Goal: Information Seeking & Learning: Learn about a topic

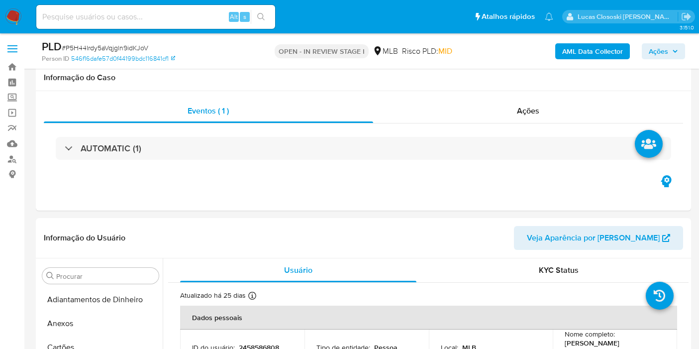
select select "10"
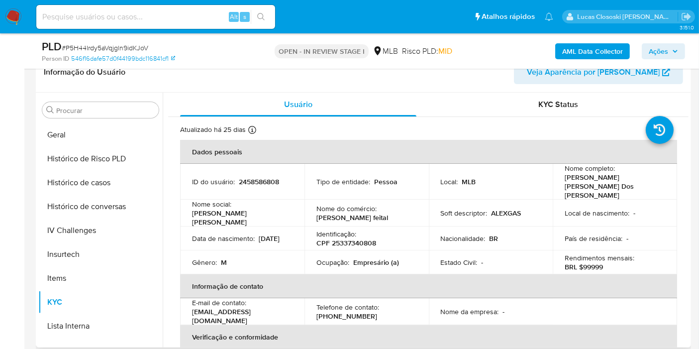
click at [341, 238] on p "CPF 25337340808" at bounding box center [347, 242] width 60 height 9
copy p "25337340808"
click at [607, 60] on div "AML Data Collector Ações" at bounding box center [579, 50] width 212 height 23
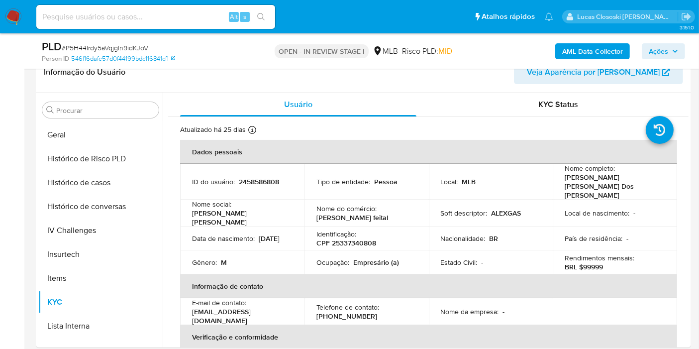
click at [602, 48] on b "AML Data Collector" at bounding box center [592, 51] width 61 height 16
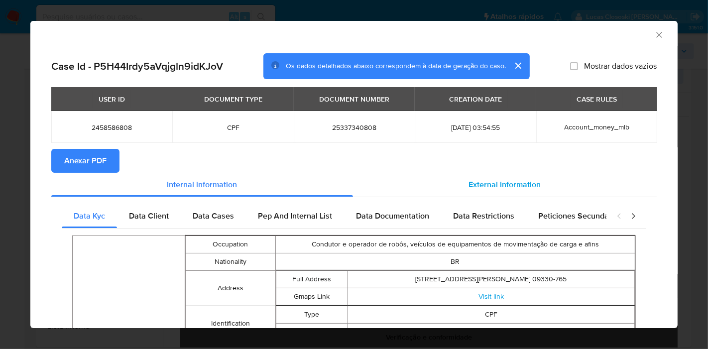
click at [547, 186] on div "External information" at bounding box center [505, 185] width 304 height 24
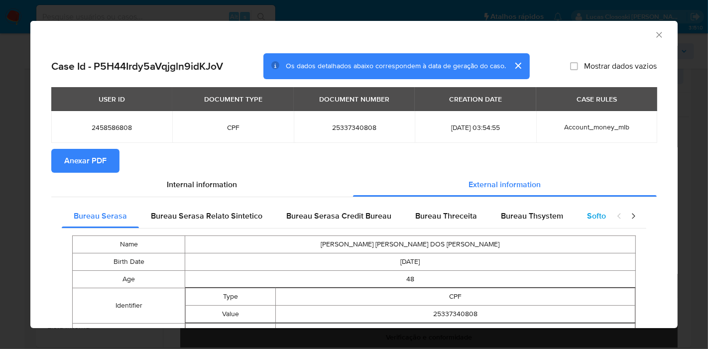
click at [578, 210] on div "Softon" at bounding box center [598, 216] width 47 height 24
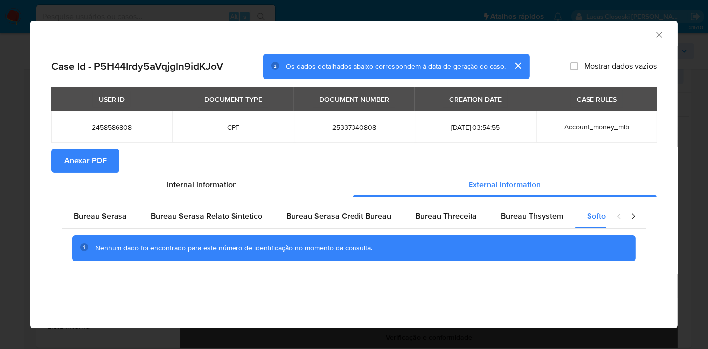
click at [108, 164] on button "Anexar PDF" at bounding box center [85, 161] width 68 height 24
click at [658, 32] on icon "Fechar a janela" at bounding box center [659, 35] width 10 height 10
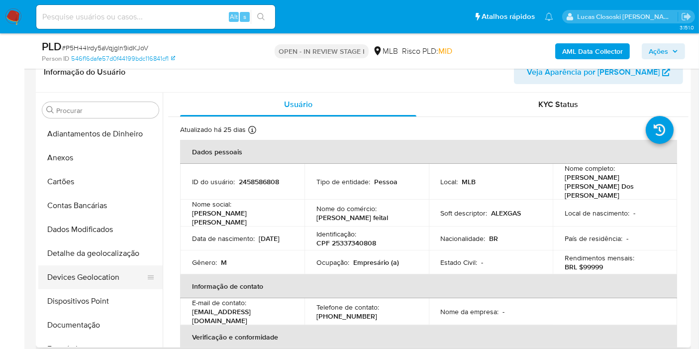
click at [103, 265] on button "Devices Geolocation" at bounding box center [96, 277] width 116 height 24
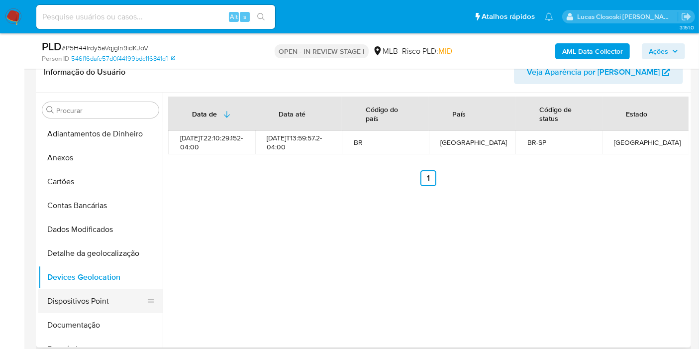
click at [78, 296] on button "Dispositivos Point" at bounding box center [96, 301] width 116 height 24
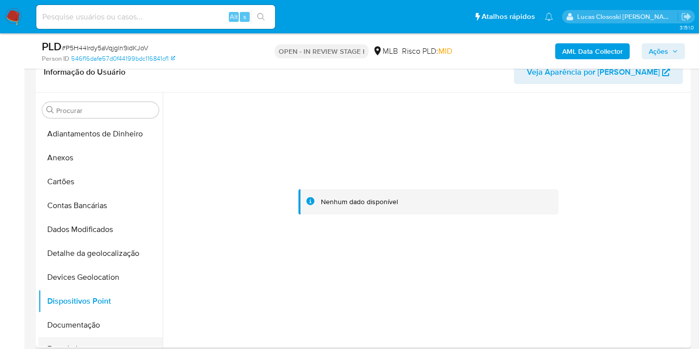
scroll to position [55, 0]
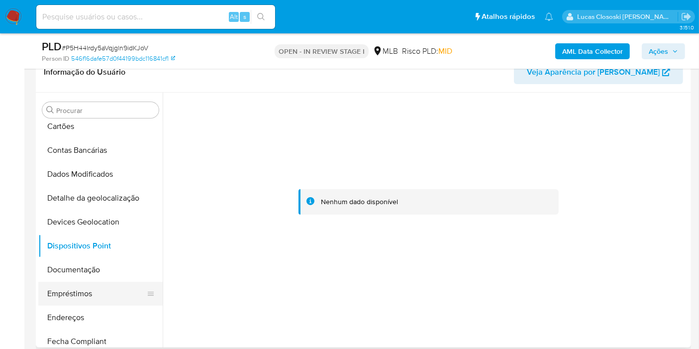
click at [83, 282] on button "Empréstimos" at bounding box center [96, 294] width 116 height 24
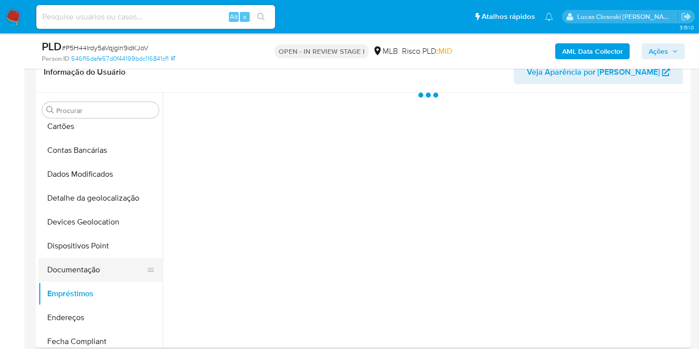
click at [82, 272] on button "Documentação" at bounding box center [96, 270] width 116 height 24
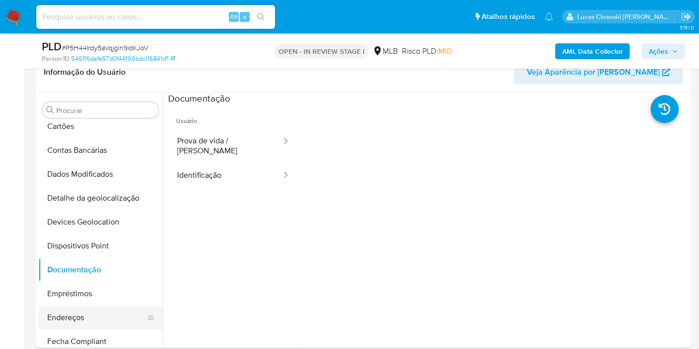
click at [65, 314] on button "Endereços" at bounding box center [96, 318] width 116 height 24
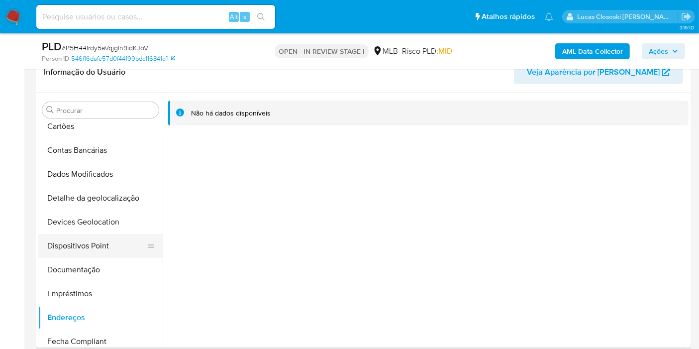
scroll to position [166, 0]
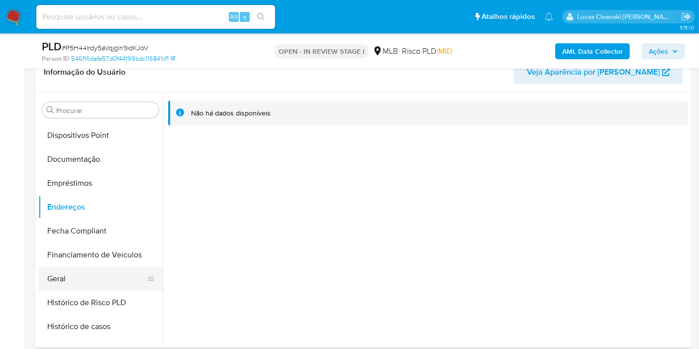
click at [85, 281] on button "Geral" at bounding box center [96, 279] width 116 height 24
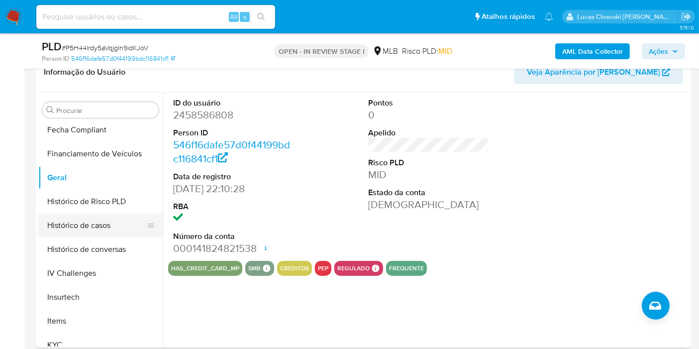
scroll to position [276, 0]
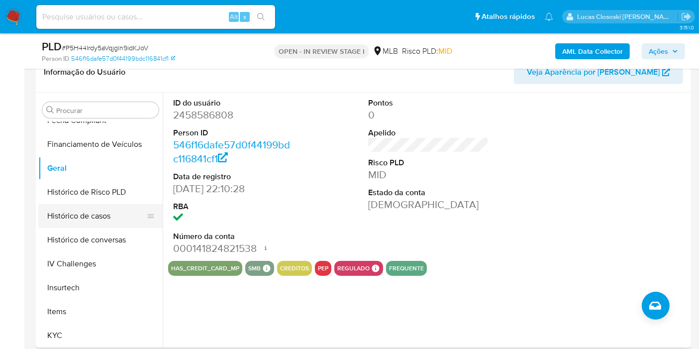
click at [97, 213] on button "Histórico de casos" at bounding box center [96, 216] width 116 height 24
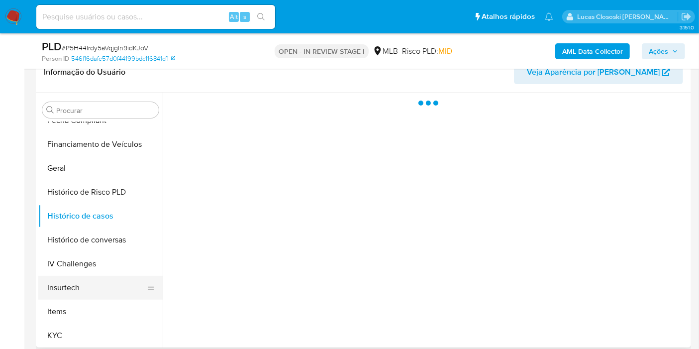
scroll to position [332, 0]
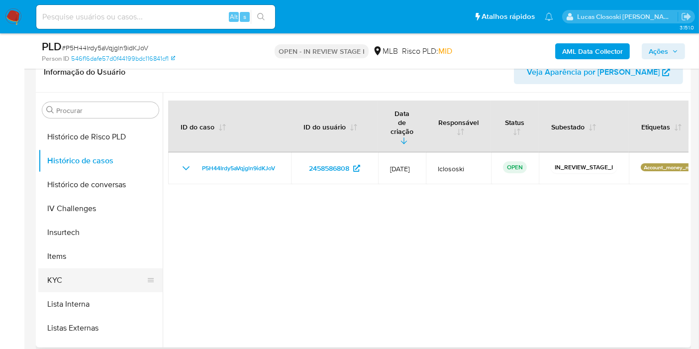
click at [82, 270] on button "KYC" at bounding box center [96, 280] width 116 height 24
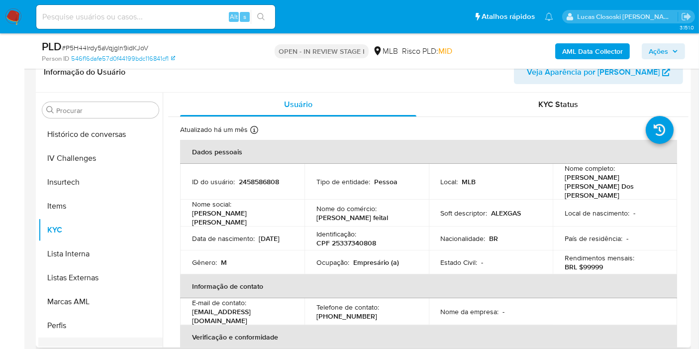
scroll to position [420, 0]
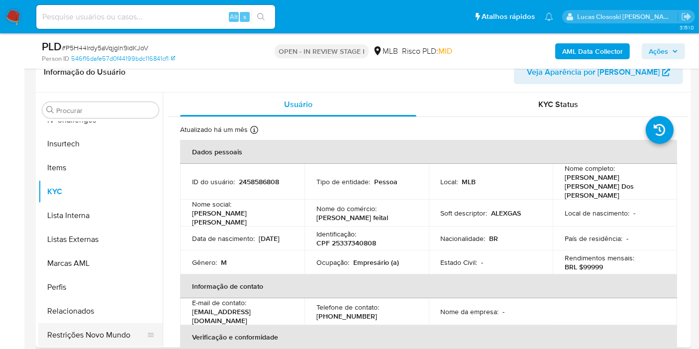
click at [113, 329] on button "Restrições Novo Mundo" at bounding box center [96, 335] width 116 height 24
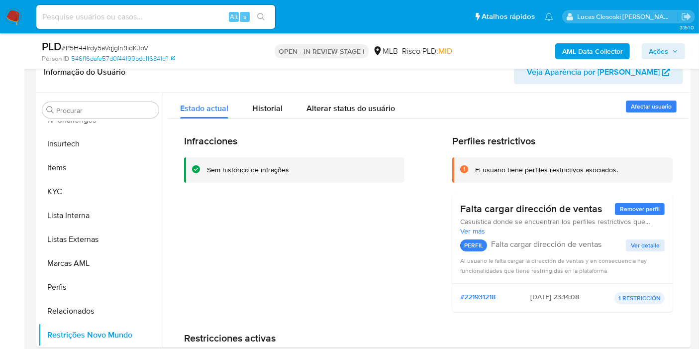
click at [129, 50] on span "# P5H44Irdy5aVqjgln9idKJoV" at bounding box center [105, 48] width 87 height 10
copy span "P5H44Irdy5aVqjgln9idKJoV"
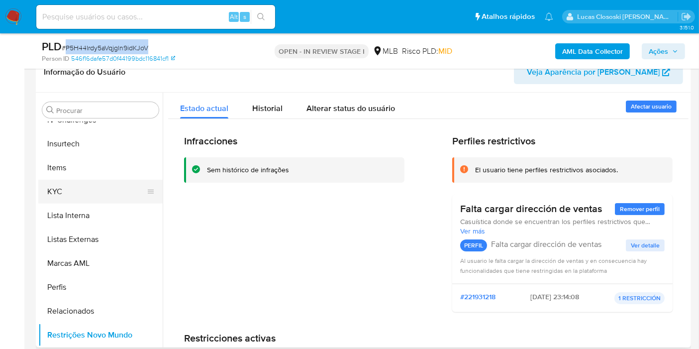
click at [72, 192] on button "KYC" at bounding box center [96, 192] width 116 height 24
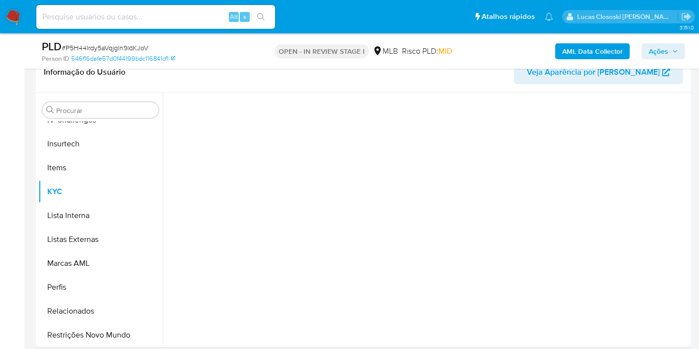
click at [226, 59] on div "Person ID 546f16dafe57d0f44199bdc116841cf1" at bounding box center [148, 58] width 212 height 9
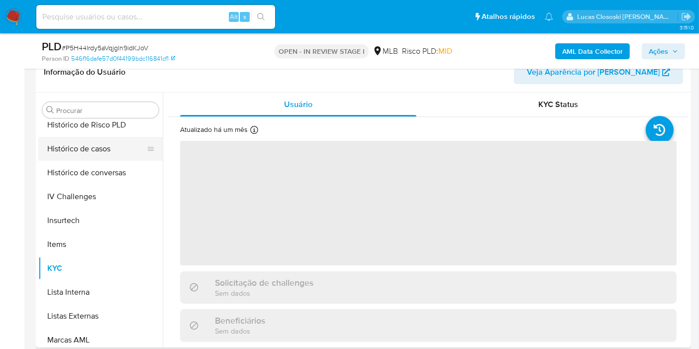
scroll to position [310, 0]
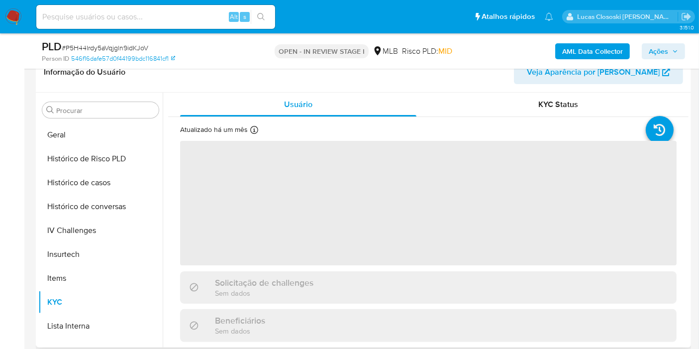
click at [75, 120] on div "Procurar Adiantamentos de Dinheiro Anexos Cartões Contas Bancárias Dados Modifi…" at bounding box center [100, 220] width 124 height 253
click at [75, 140] on button "Geral" at bounding box center [96, 135] width 116 height 24
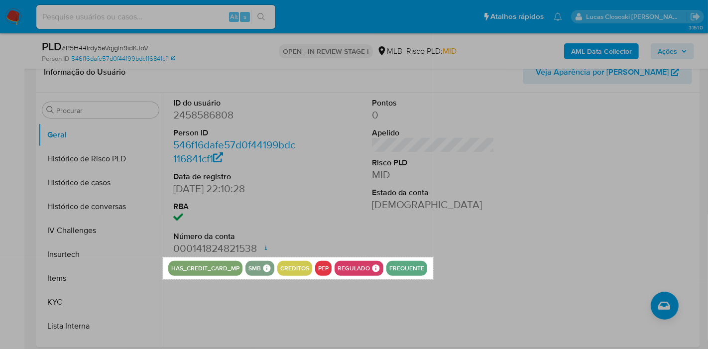
drag, startPoint x: 162, startPoint y: 257, endPoint x: 433, endPoint y: 279, distance: 271.7
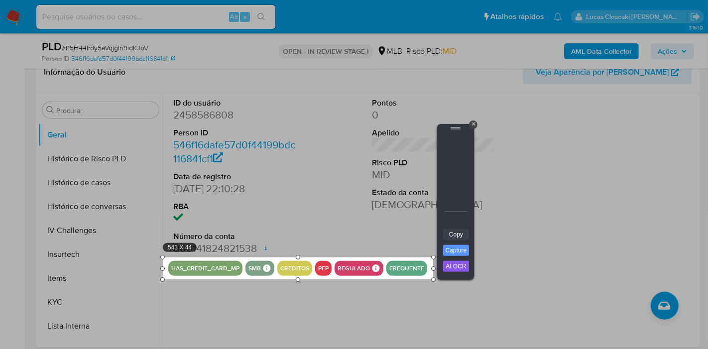
click at [463, 236] on link "Copy" at bounding box center [456, 234] width 26 height 11
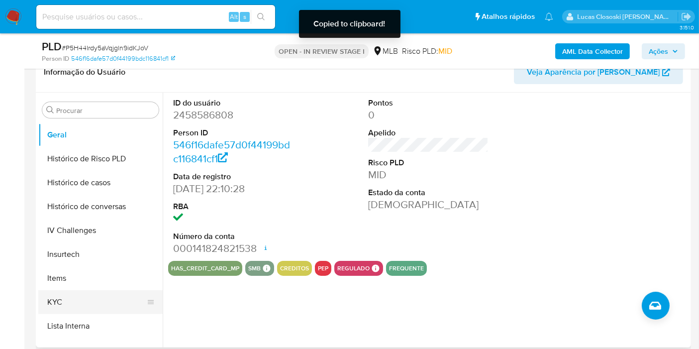
click at [69, 307] on button "KYC" at bounding box center [96, 302] width 116 height 24
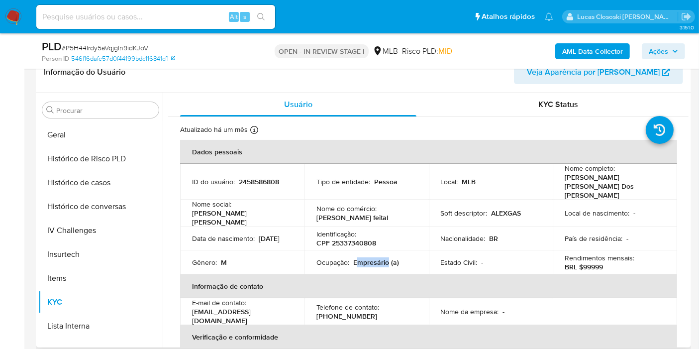
drag, startPoint x: 385, startPoint y: 247, endPoint x: 355, endPoint y: 247, distance: 29.9
click at [355, 258] on p "Empresário (a)" at bounding box center [376, 262] width 46 height 9
copy p "mpresário"
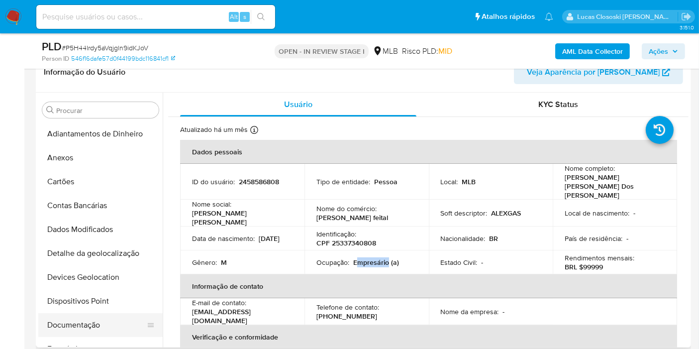
scroll to position [55, 0]
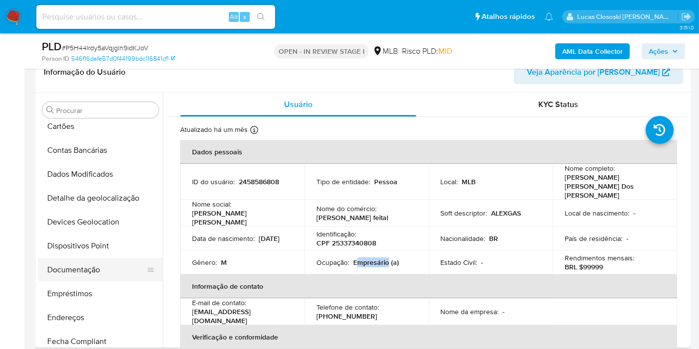
click at [87, 261] on button "Documentação" at bounding box center [96, 270] width 116 height 24
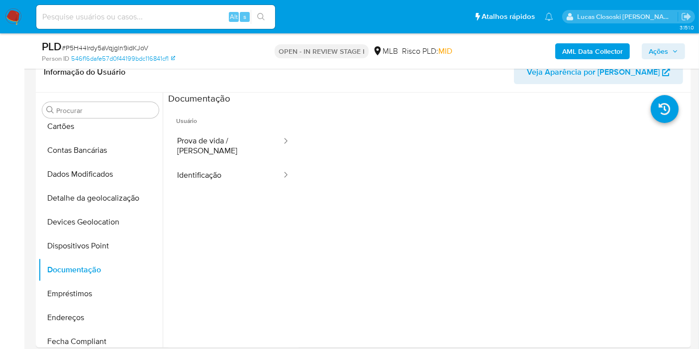
click at [663, 49] on span "Ações" at bounding box center [658, 51] width 19 height 16
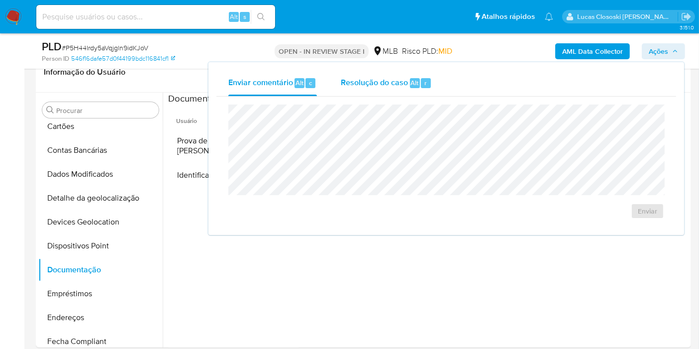
click at [399, 93] on div "Resolução do caso Alt r" at bounding box center [386, 83] width 91 height 26
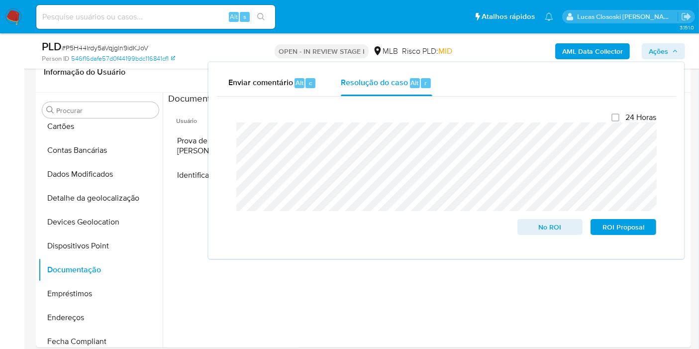
click at [668, 53] on span "Ações" at bounding box center [658, 51] width 19 height 16
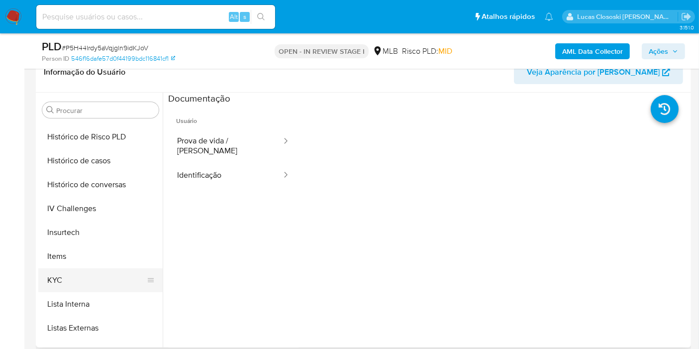
click at [67, 286] on button "KYC" at bounding box center [96, 280] width 116 height 24
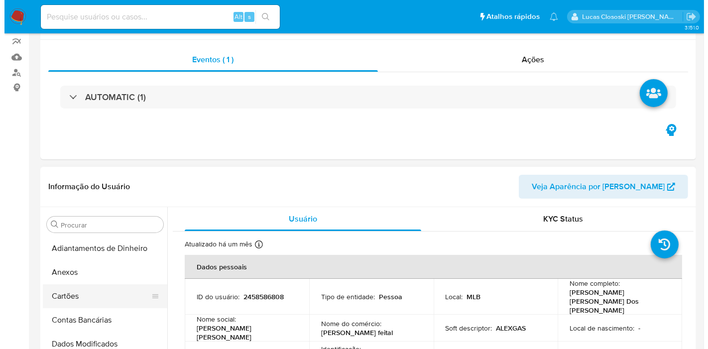
scroll to position [166, 0]
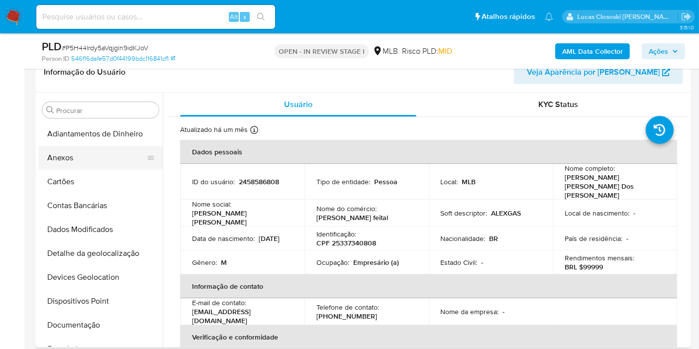
click at [72, 167] on button "Anexos" at bounding box center [96, 158] width 116 height 24
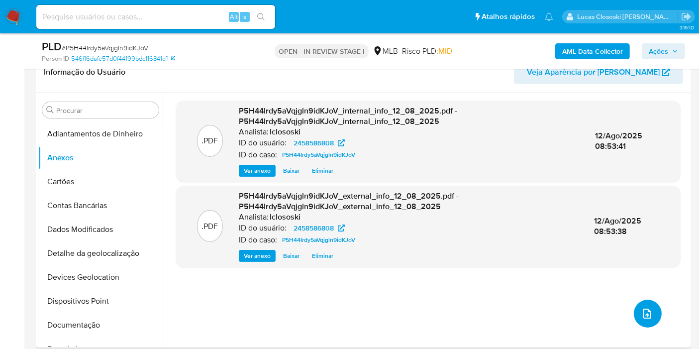
click at [644, 309] on icon "upload-file" at bounding box center [648, 314] width 12 height 12
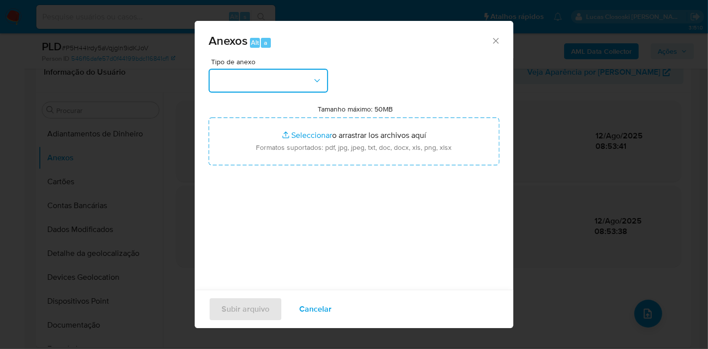
click at [316, 80] on icon "button" at bounding box center [317, 81] width 10 height 10
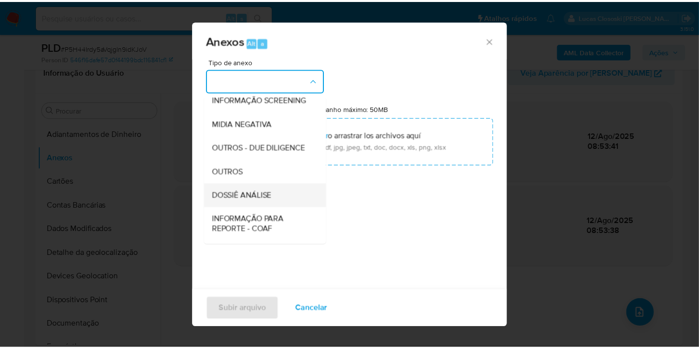
scroll to position [153, 0]
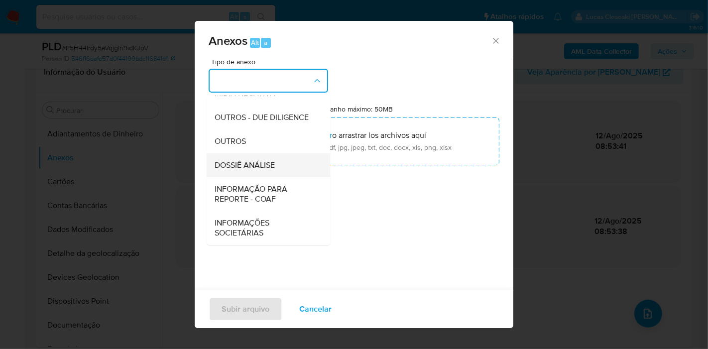
click at [265, 169] on span "DOSSIÊ ANÁLISE" at bounding box center [245, 165] width 60 height 10
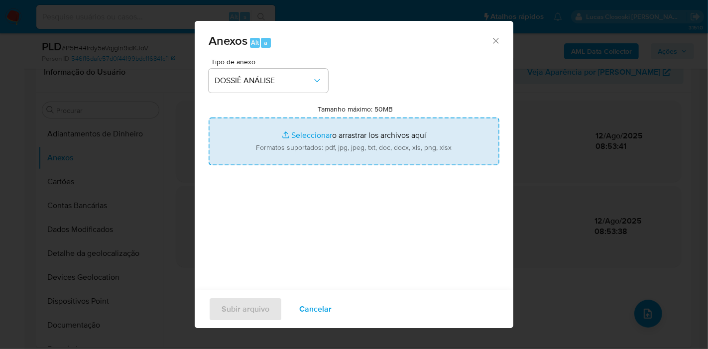
click at [290, 130] on input "Tamanho máximo: 50MB Seleccionar archivos" at bounding box center [354, 141] width 291 height 48
type input "C:\fakepath\SAR - XXXX - CPF 25337340808 - ALEX SANDRO DOS SANTOS.pdf"
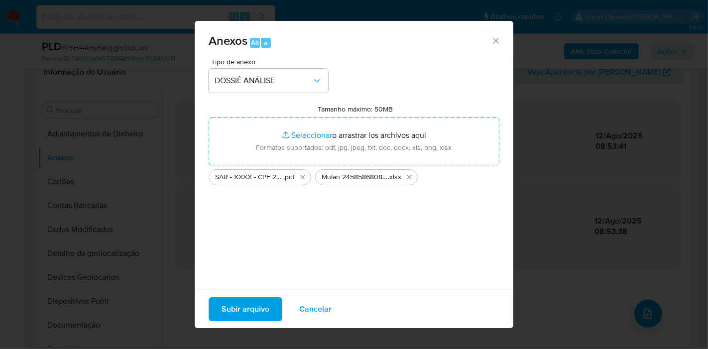
drag, startPoint x: 290, startPoint y: 130, endPoint x: 240, endPoint y: 302, distance: 179.3
click at [240, 302] on span "Subir arquivo" at bounding box center [246, 309] width 48 height 22
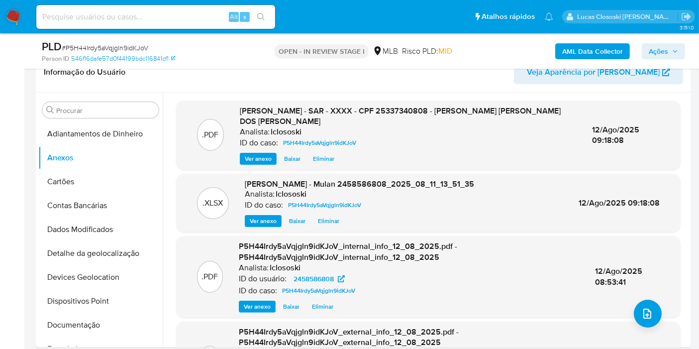
click at [662, 50] on span "Ações" at bounding box center [658, 51] width 19 height 16
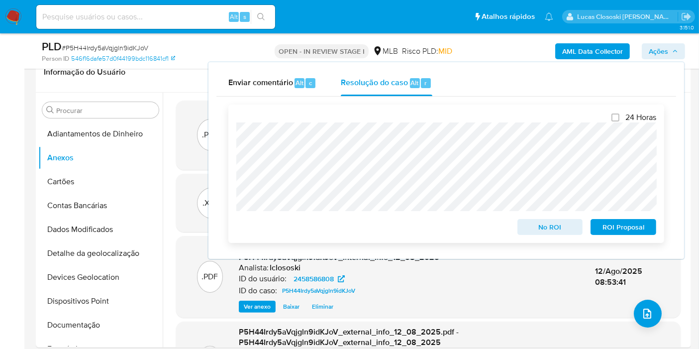
click at [634, 230] on span "ROI Proposal" at bounding box center [624, 227] width 52 height 14
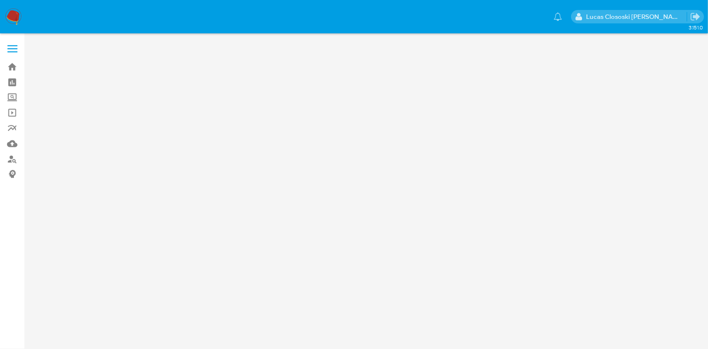
click at [18, 11] on img at bounding box center [13, 16] width 17 height 17
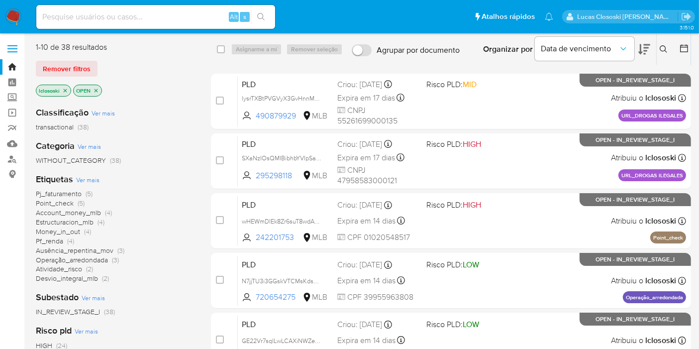
click at [89, 180] on span "Ver mais" at bounding box center [87, 179] width 23 height 9
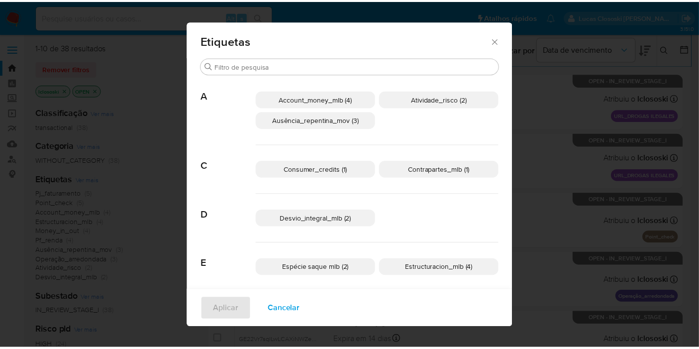
scroll to position [267, 0]
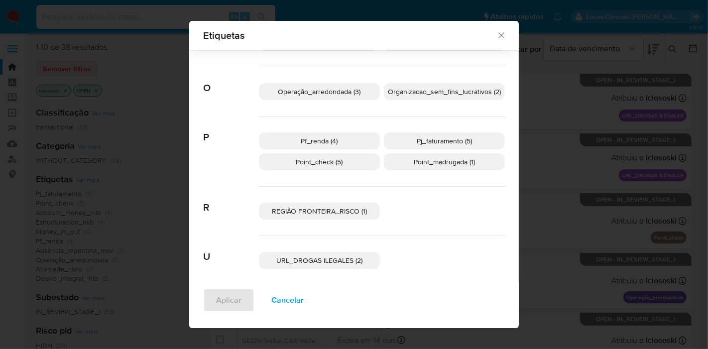
click at [320, 264] on p "URL_DROGAS ILEGALES (2)" at bounding box center [319, 260] width 121 height 17
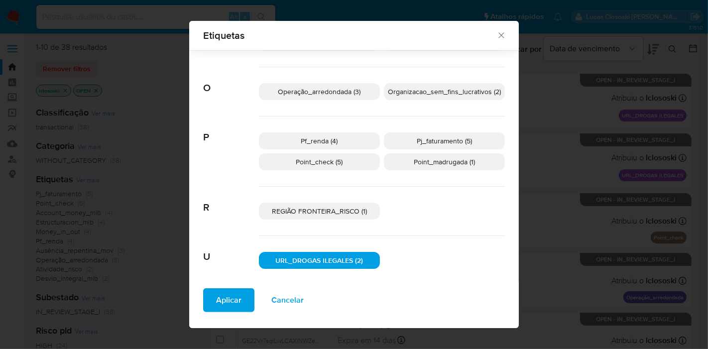
click at [208, 308] on button "Aplicar" at bounding box center [228, 300] width 51 height 24
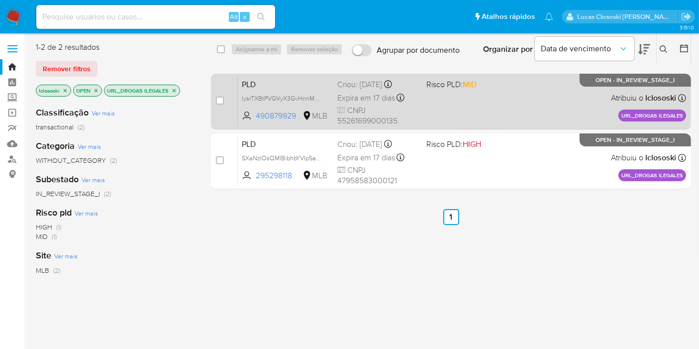
click at [501, 117] on div "PLD lysrTXBtPVGVyX3GvHnnMEVI 490879929 MLB Risco PLD: MID Criou: 15/07/2025 Cri…" at bounding box center [462, 101] width 449 height 50
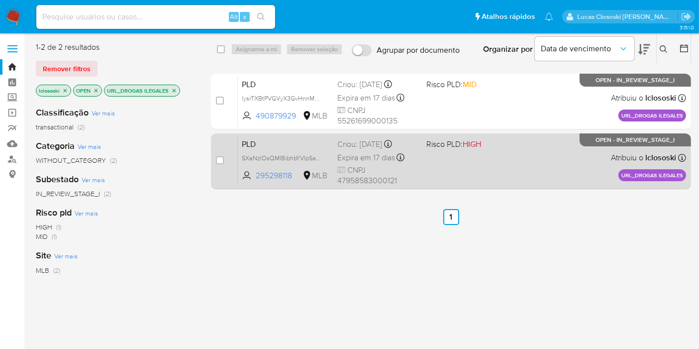
click at [498, 169] on div "PLD SXaNzIOsQMIBibhbYVIpSamF 295298118 MLB Risco PLD: HIGH Criou: 15/07/2025 Cr…" at bounding box center [462, 161] width 449 height 50
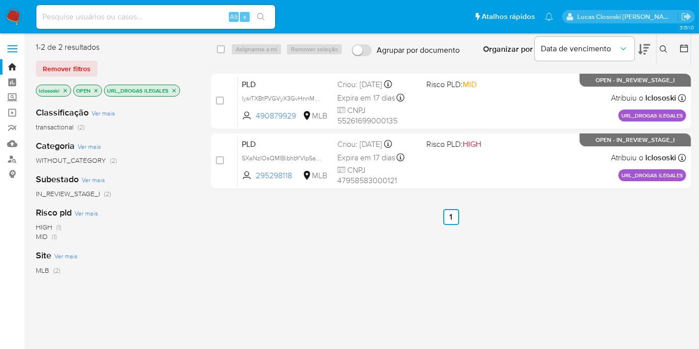
click at [173, 90] on icon "close-filter" at bounding box center [174, 90] width 3 height 3
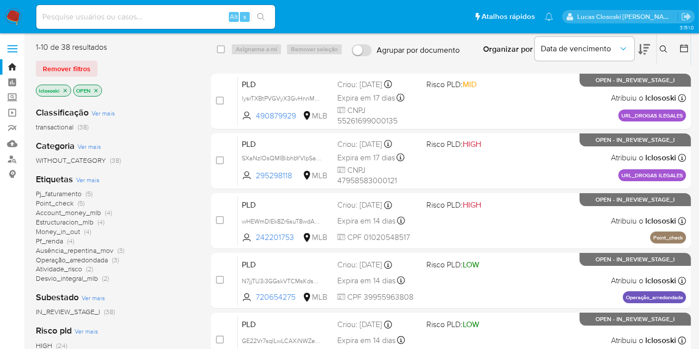
click at [68, 229] on span "Money_in_out" at bounding box center [58, 231] width 44 height 10
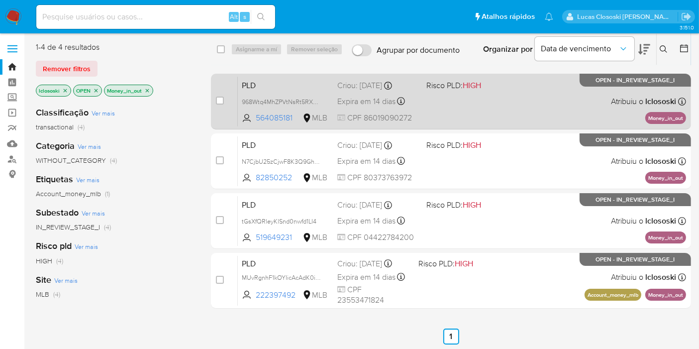
click at [456, 97] on div "PLD 968Wtq4MhZPVtNsRt5RXGwzo 564085181 MLB Risco PLD: HIGH Criou: 12/07/2025 Cr…" at bounding box center [462, 101] width 449 height 50
click at [496, 128] on div "case-item-checkbox Incapaz de atribuir o caso PLD 968Wtq4MhZPVtNsRt5RXGwzo 5640…" at bounding box center [451, 102] width 480 height 56
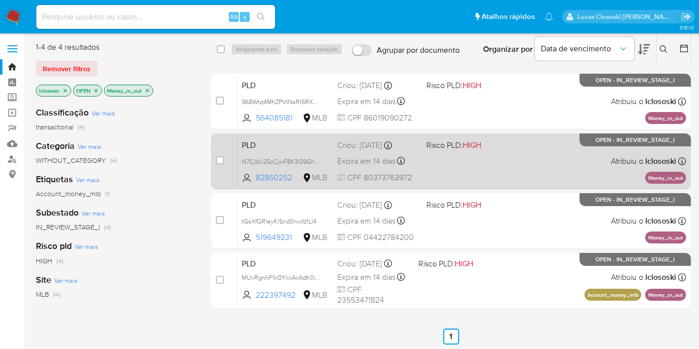
click at [479, 148] on span "HIGH" at bounding box center [472, 144] width 18 height 11
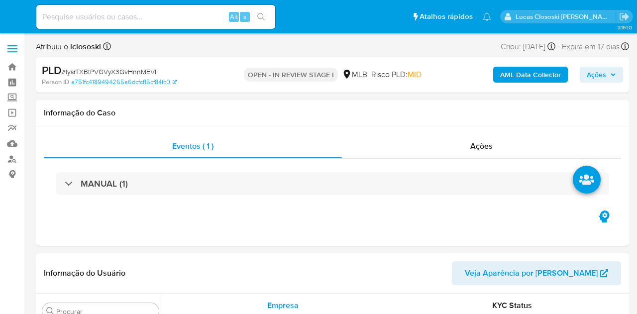
select select "10"
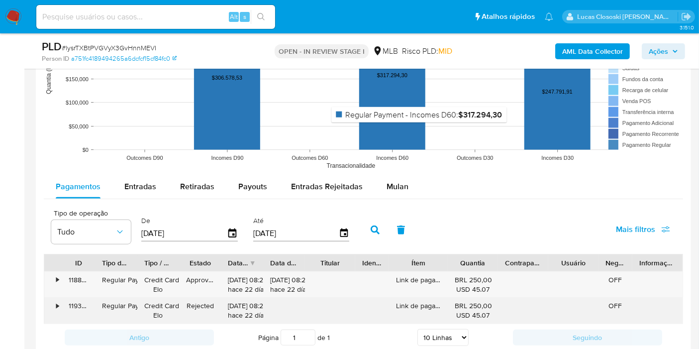
scroll to position [1106, 0]
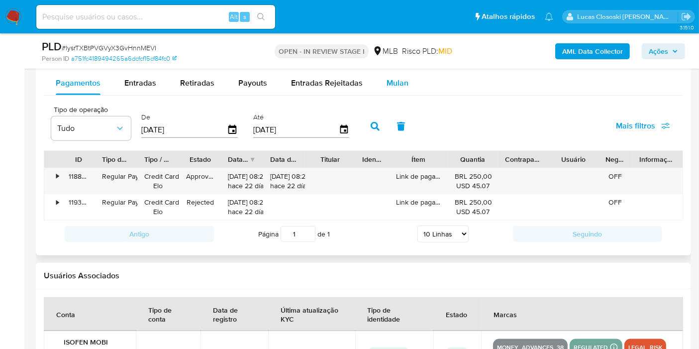
drag, startPoint x: 392, startPoint y: 79, endPoint x: 382, endPoint y: 89, distance: 14.4
click at [392, 79] on span "Mulan" at bounding box center [398, 82] width 22 height 11
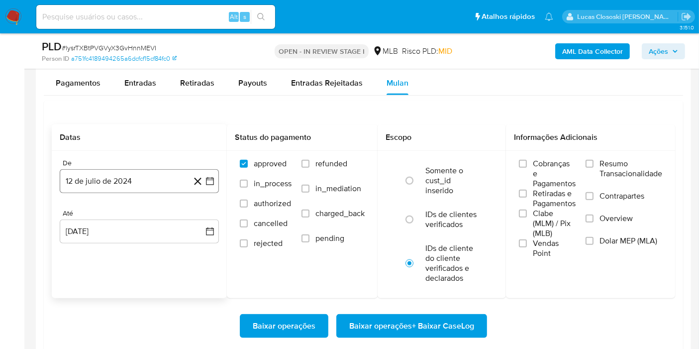
click at [218, 179] on button "12 de julio de 2024" at bounding box center [139, 181] width 159 height 24
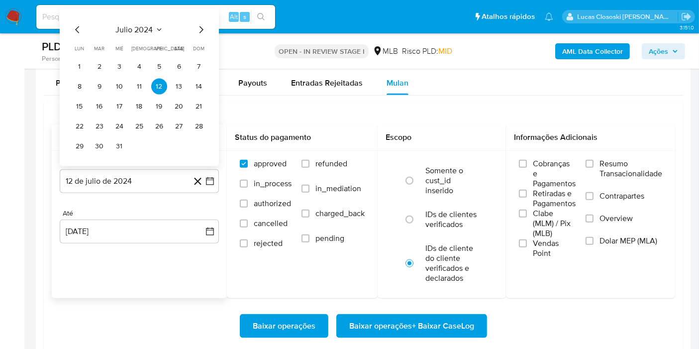
click at [139, 32] on span "julio 2024" at bounding box center [134, 30] width 37 height 10
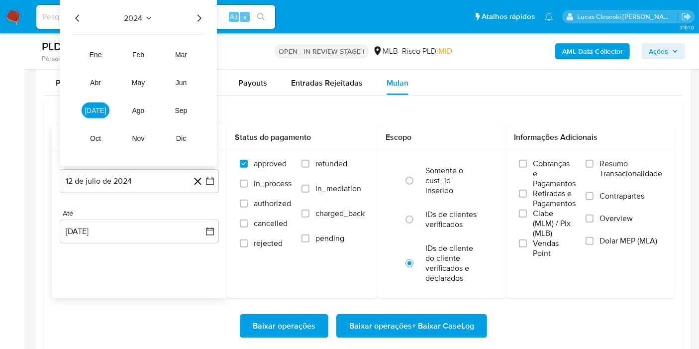
click at [205, 12] on div "2024 2024 ene feb mar abr may jun jul ago sep oct nov dic" at bounding box center [138, 82] width 157 height 169
click at [203, 12] on icon "Año siguiente" at bounding box center [199, 18] width 12 height 12
click at [180, 69] on tr "ene feb mar abr may jun jul ago sep oct nov dic" at bounding box center [138, 97] width 113 height 100
click at [183, 87] on button "jun" at bounding box center [181, 83] width 28 height 16
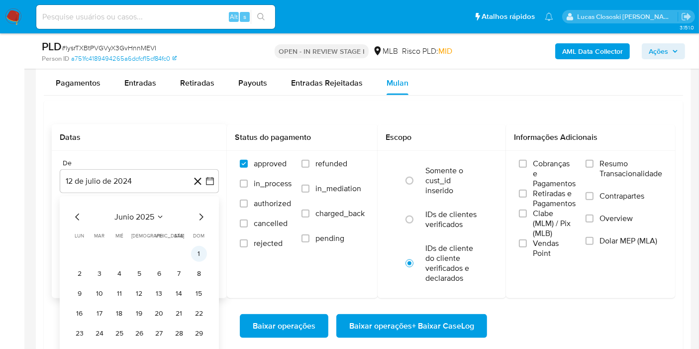
click at [196, 246] on button "1" at bounding box center [199, 254] width 16 height 16
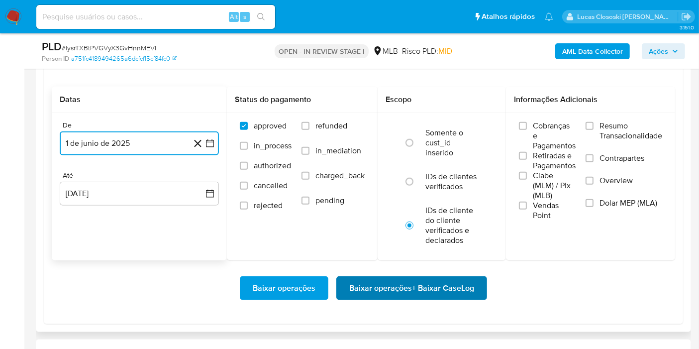
scroll to position [1161, 0]
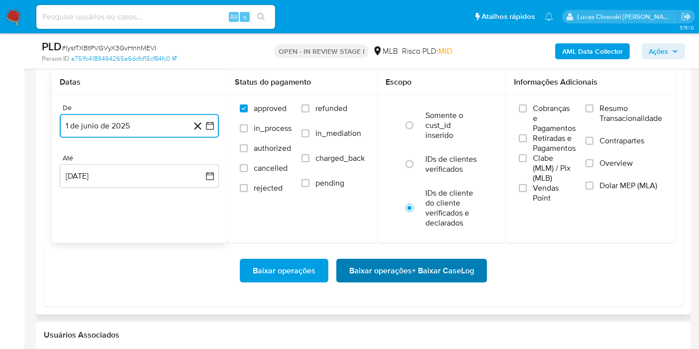
click at [396, 274] on span "Baixar operações + Baixar CaseLog" at bounding box center [411, 271] width 125 height 22
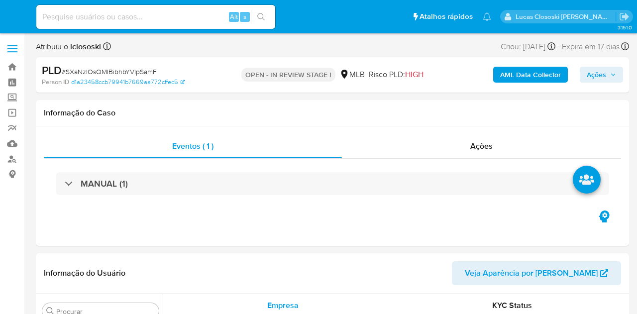
select select "10"
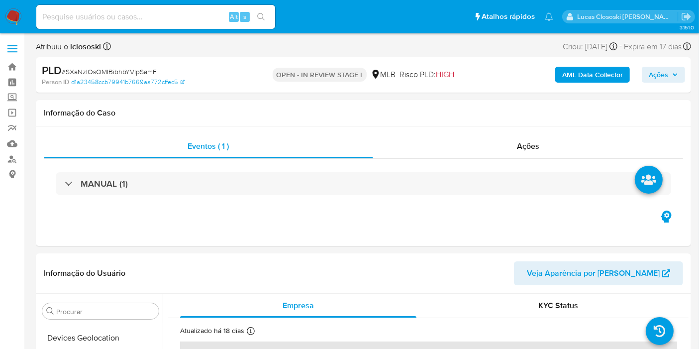
scroll to position [420, 0]
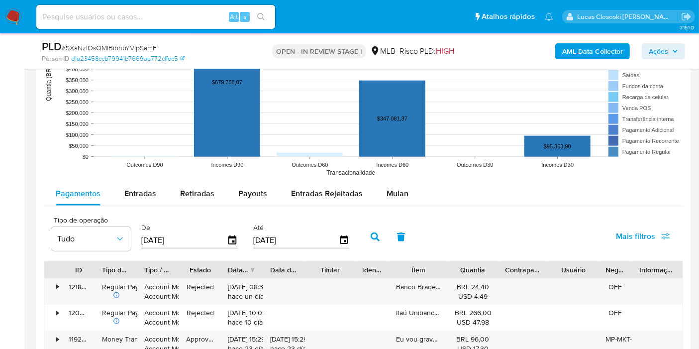
click at [416, 178] on rect at bounding box center [364, 82] width 640 height 199
click at [412, 184] on button "Mulan" at bounding box center [398, 194] width 46 height 24
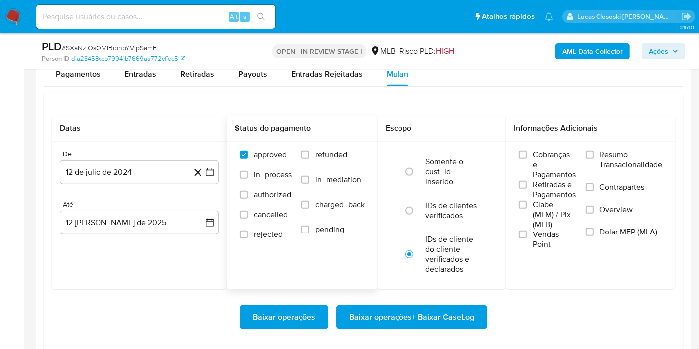
scroll to position [1161, 0]
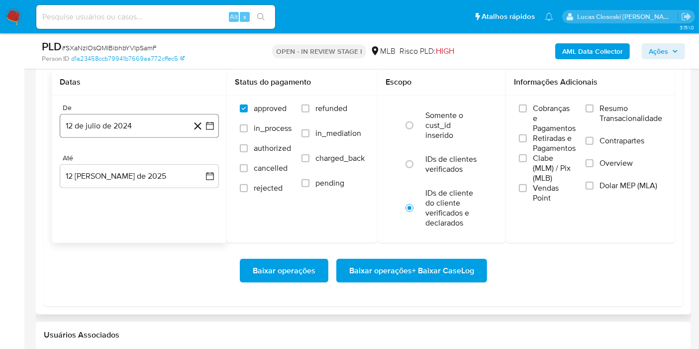
click at [215, 130] on button "12 de julio de 2024" at bounding box center [139, 126] width 159 height 24
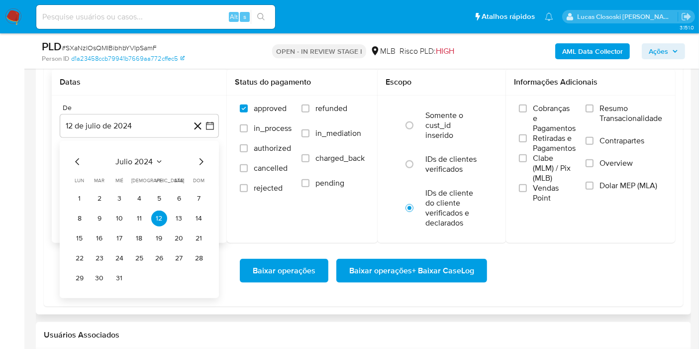
click at [143, 168] on div "julio 2024 julio 2024 lun lunes mar martes mié miércoles jue jueves vie viernes…" at bounding box center [139, 221] width 135 height 130
click at [141, 163] on span "julio 2024" at bounding box center [134, 162] width 37 height 10
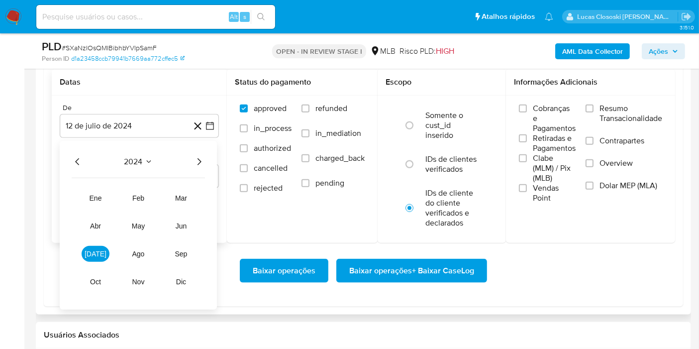
click at [202, 161] on icon "Año siguiente" at bounding box center [199, 162] width 12 height 12
click at [189, 224] on button "jun" at bounding box center [181, 226] width 28 height 16
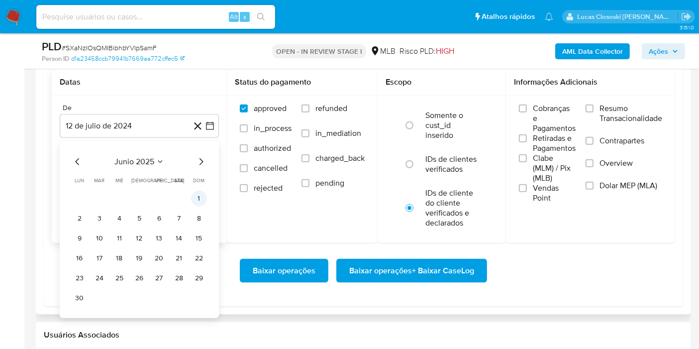
click at [198, 203] on button "1" at bounding box center [199, 199] width 16 height 16
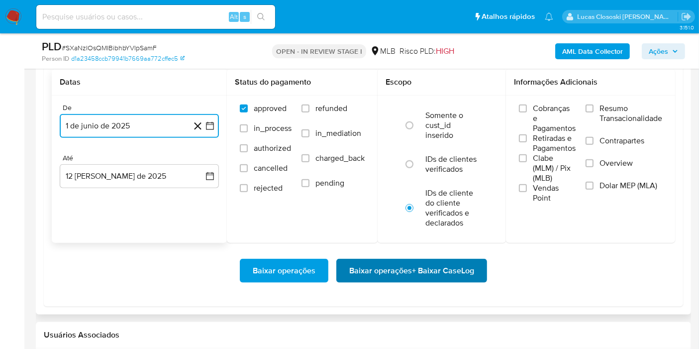
click at [431, 271] on span "Baixar operações + Baixar CaseLog" at bounding box center [411, 271] width 125 height 22
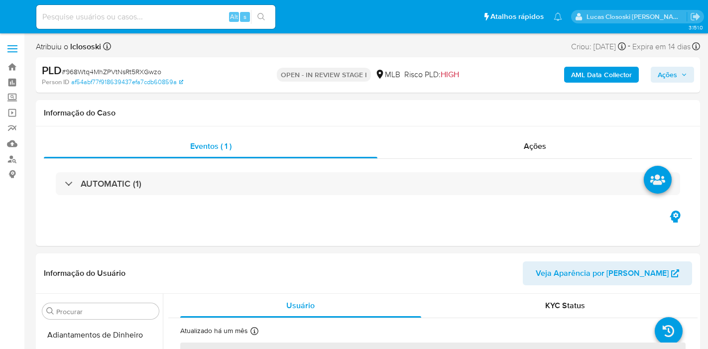
select select "10"
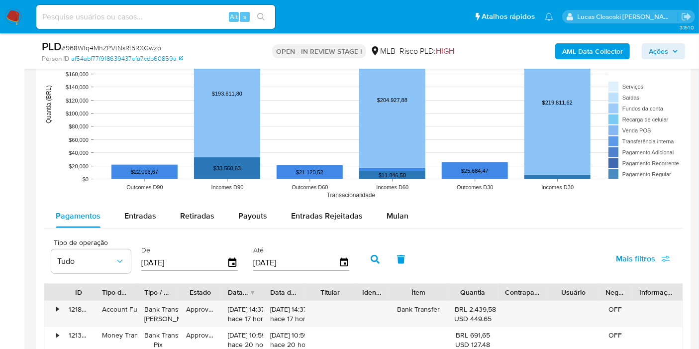
scroll to position [1051, 0]
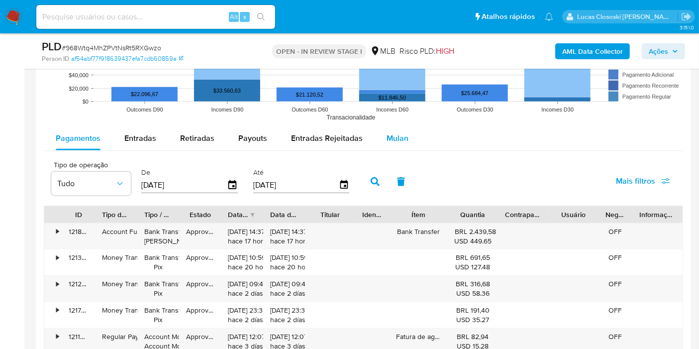
drag, startPoint x: 414, startPoint y: 144, endPoint x: 403, endPoint y: 139, distance: 12.0
click at [413, 144] on button "Mulan" at bounding box center [398, 138] width 46 height 24
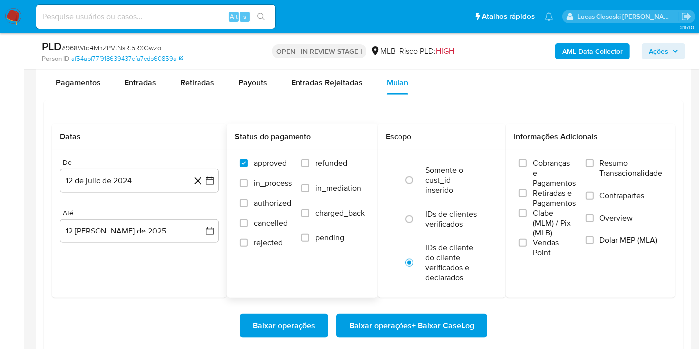
scroll to position [1161, 0]
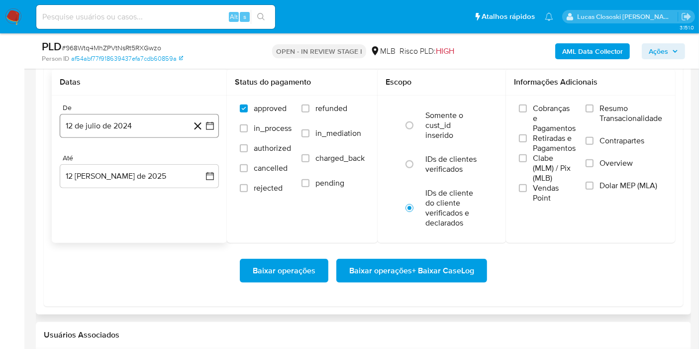
click at [218, 131] on button "12 de julio de 2024" at bounding box center [139, 126] width 159 height 24
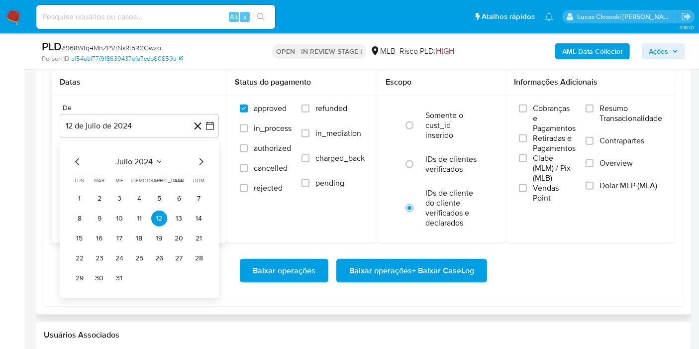
click at [156, 164] on button "julio 2024" at bounding box center [139, 162] width 47 height 10
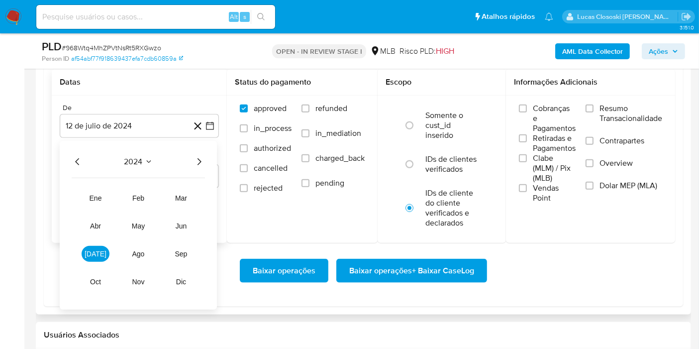
click at [194, 163] on icon "Año siguiente" at bounding box center [199, 162] width 12 height 12
click at [186, 225] on span "jun" at bounding box center [181, 226] width 11 height 8
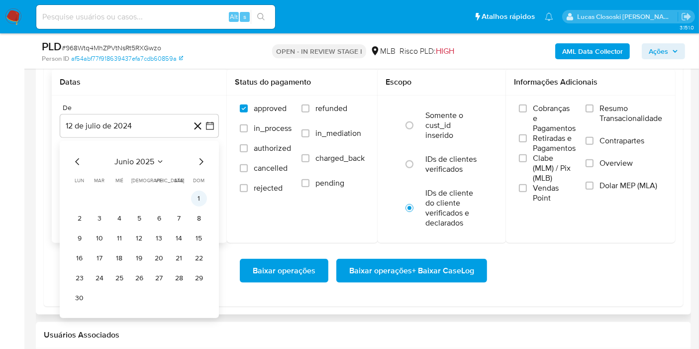
click at [193, 196] on button "1" at bounding box center [199, 199] width 16 height 16
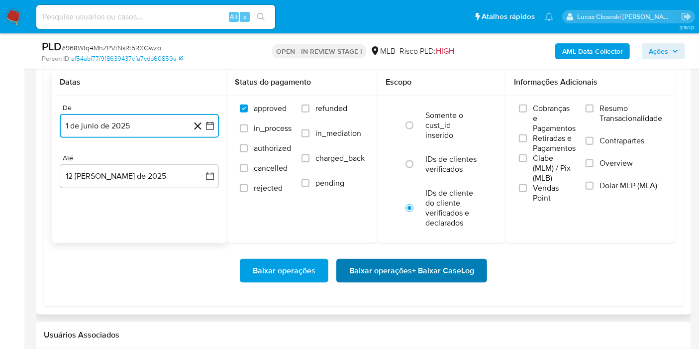
click at [410, 264] on span "Baixar operações + Baixar CaseLog" at bounding box center [411, 271] width 125 height 22
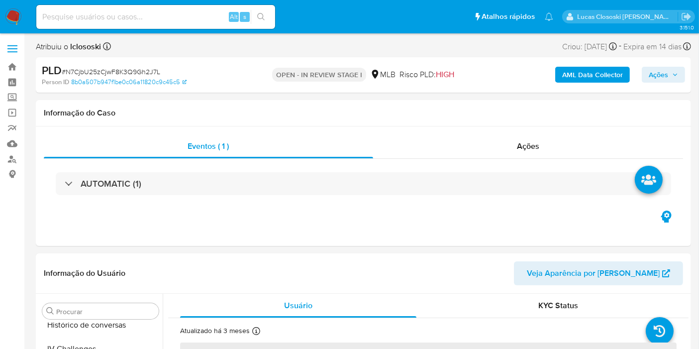
scroll to position [420, 0]
select select "10"
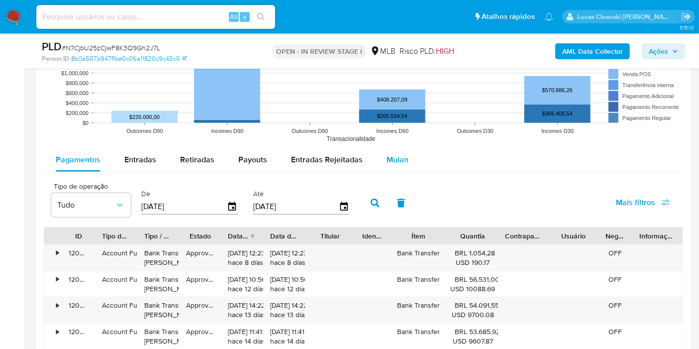
click at [409, 152] on button "Mulan" at bounding box center [398, 160] width 46 height 24
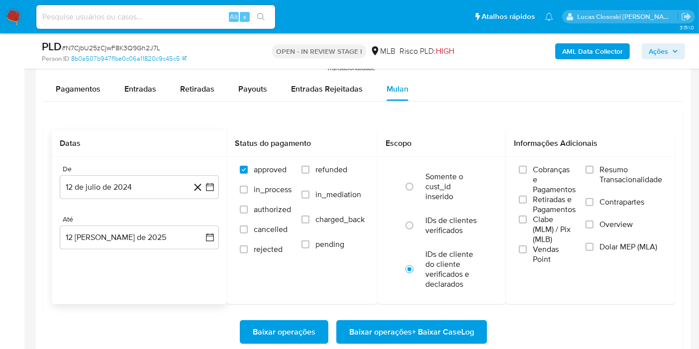
scroll to position [1106, 0]
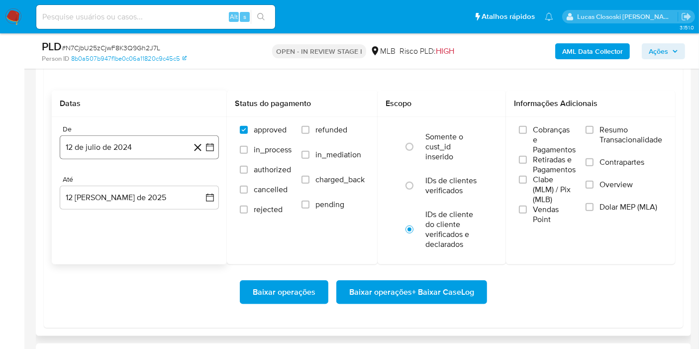
click at [214, 145] on icon "button" at bounding box center [210, 147] width 10 height 10
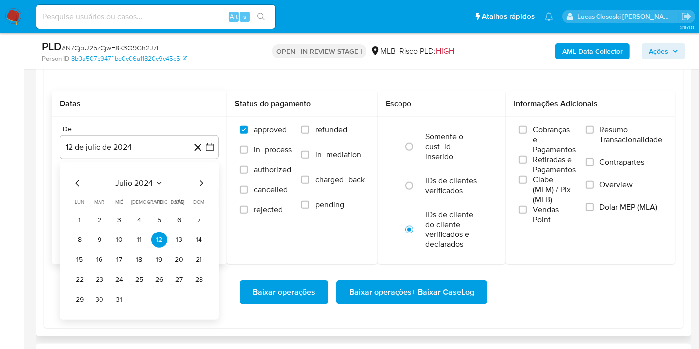
click at [142, 178] on span "julio 2024" at bounding box center [134, 183] width 37 height 10
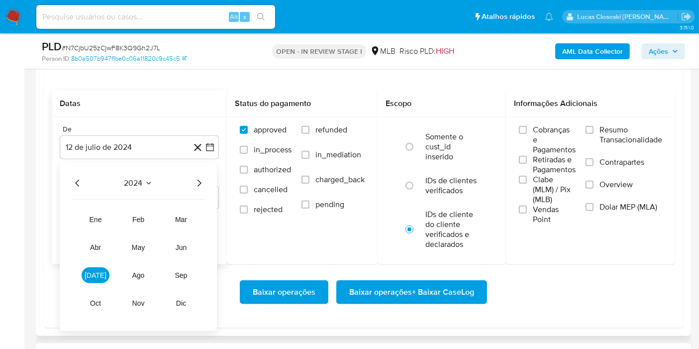
click at [197, 178] on icon "Año siguiente" at bounding box center [199, 183] width 12 height 12
click at [189, 239] on td "jun" at bounding box center [181, 247] width 28 height 16
click at [185, 243] on span "jun" at bounding box center [181, 247] width 11 height 8
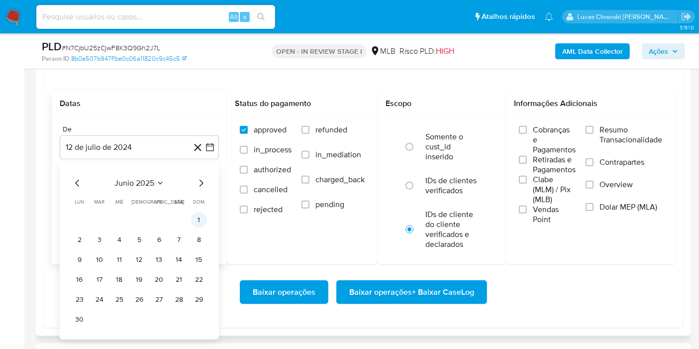
click at [195, 218] on button "1" at bounding box center [199, 220] width 16 height 16
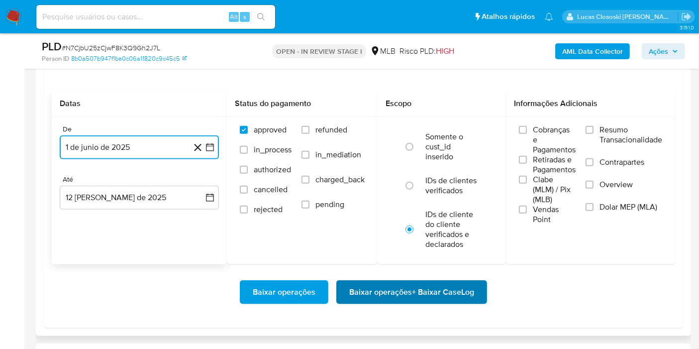
click at [431, 292] on span "Baixar operações + Baixar CaseLog" at bounding box center [411, 292] width 125 height 22
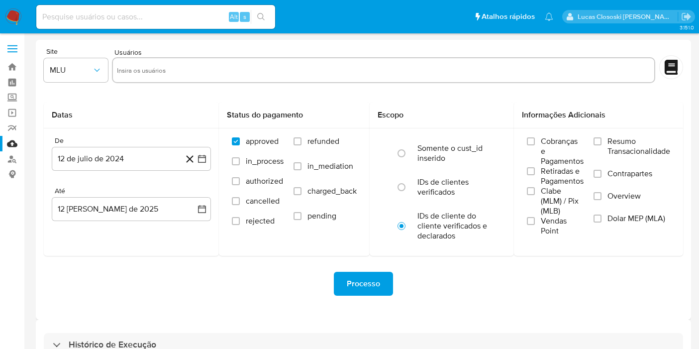
scroll to position [27, 0]
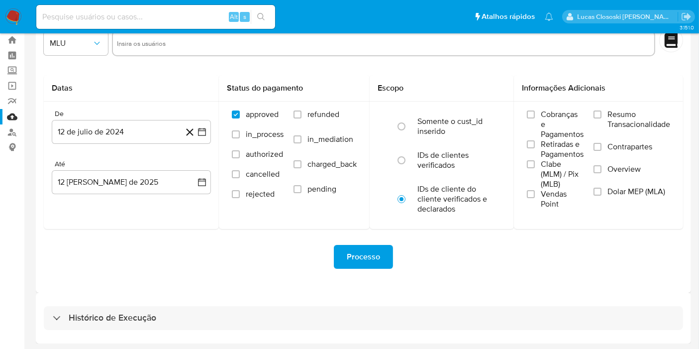
drag, startPoint x: 249, startPoint y: 309, endPoint x: 244, endPoint y: 281, distance: 28.7
click at [249, 310] on div "Histórico de Execução" at bounding box center [364, 318] width 640 height 24
select select "10"
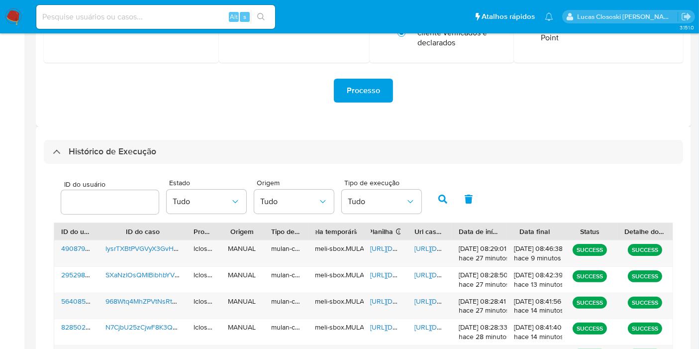
scroll to position [304, 0]
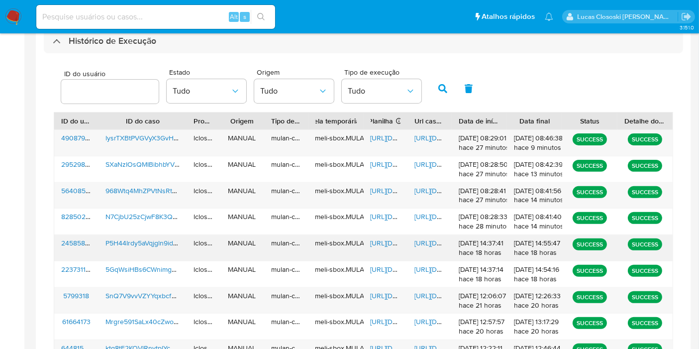
click at [380, 244] on span "[URL][DOMAIN_NAME]" at bounding box center [405, 243] width 69 height 10
click at [430, 243] on span "[URL][DOMAIN_NAME]" at bounding box center [449, 243] width 69 height 10
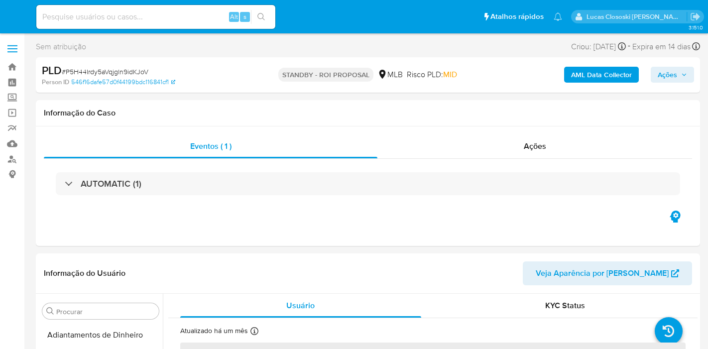
select select "10"
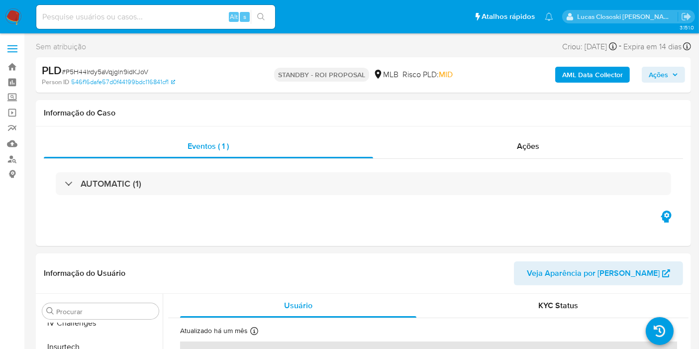
scroll to position [420, 0]
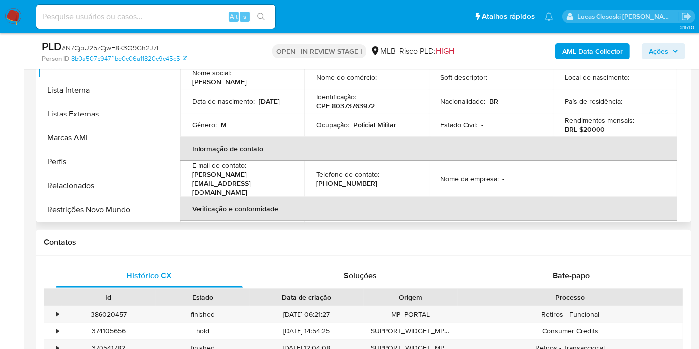
scroll to position [221, 0]
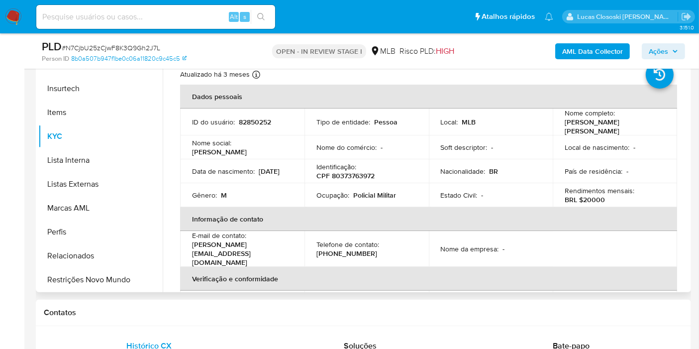
click at [347, 172] on p "CPF 80373763972" at bounding box center [346, 175] width 58 height 9
copy p "80373763972"
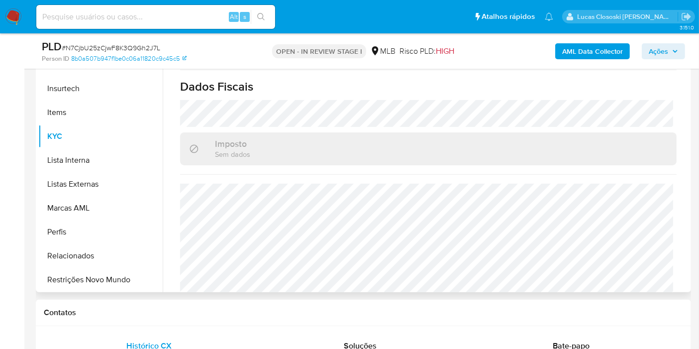
scroll to position [452, 0]
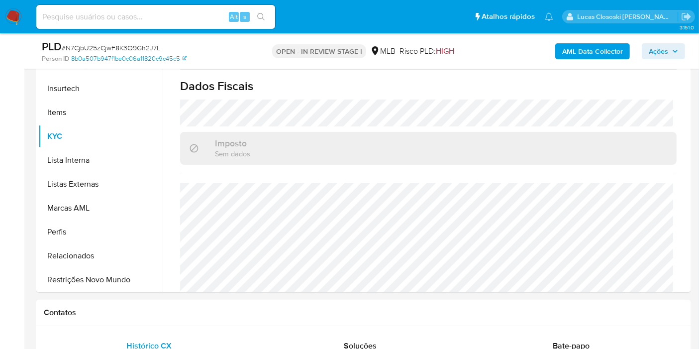
click at [586, 63] on div "PLD # N7CjbU25zCjwF8K3Q9Gh2J7L Person ID 8b0a507b947f1be0c06a11820c9c45c5 OPEN …" at bounding box center [364, 50] width 656 height 35
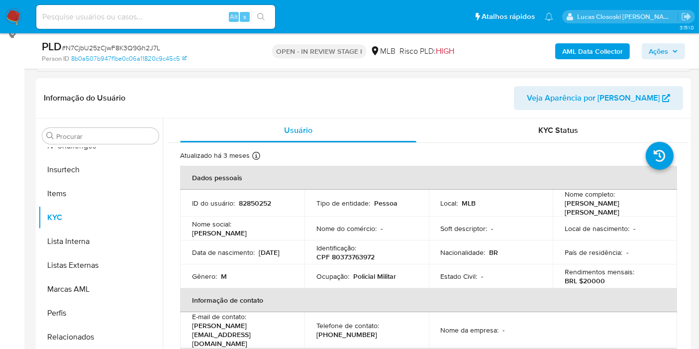
scroll to position [111, 0]
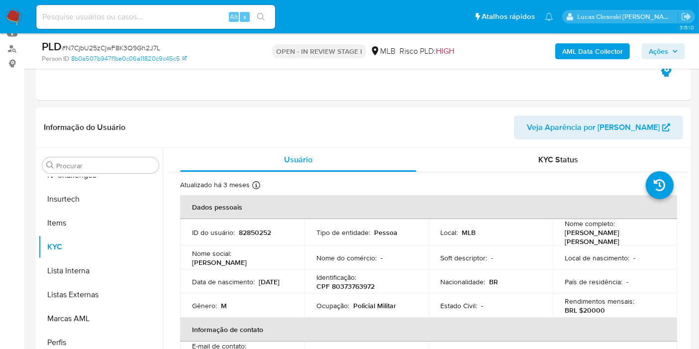
click at [564, 55] on b "AML Data Collector" at bounding box center [592, 51] width 61 height 16
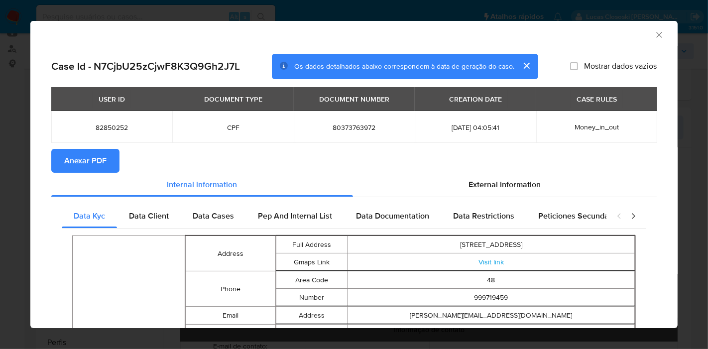
click at [97, 166] on span "Anexar PDF" at bounding box center [85, 161] width 42 height 22
click at [656, 36] on icon "Fechar a janela" at bounding box center [658, 34] width 5 height 5
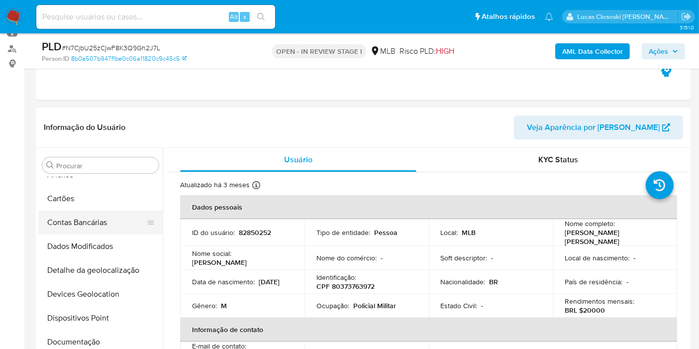
scroll to position [0, 0]
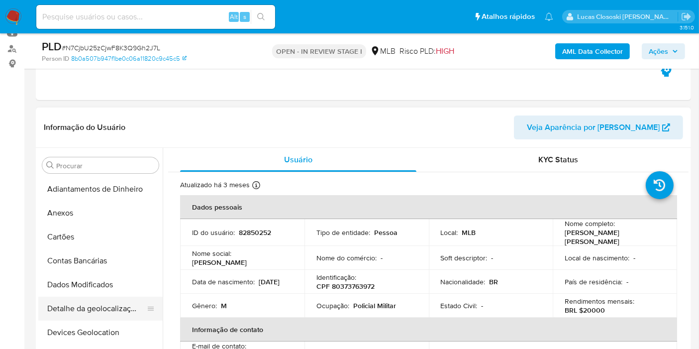
drag, startPoint x: 103, startPoint y: 331, endPoint x: 106, endPoint y: 316, distance: 14.6
click at [103, 331] on button "Devices Geolocation" at bounding box center [100, 333] width 124 height 24
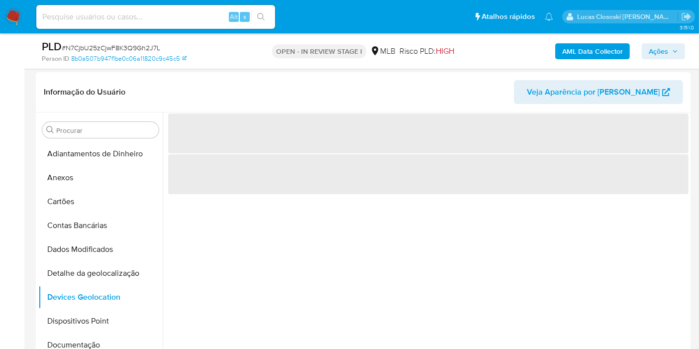
scroll to position [186, 0]
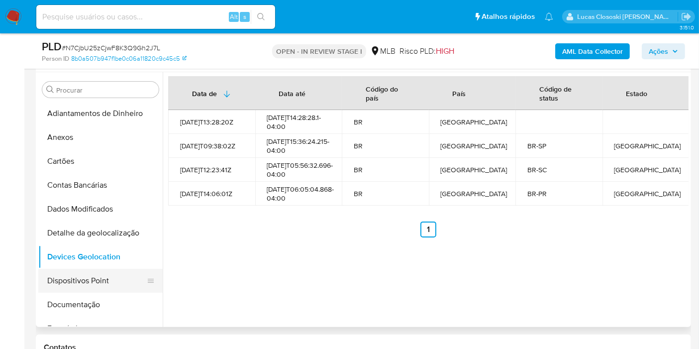
click at [94, 272] on button "Dispositivos Point" at bounding box center [96, 281] width 116 height 24
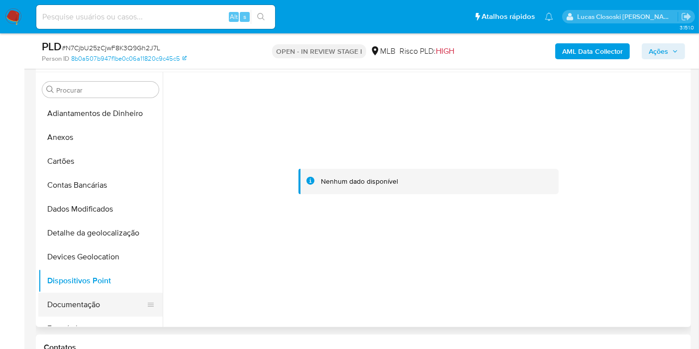
click at [78, 308] on button "Documentação" at bounding box center [96, 305] width 116 height 24
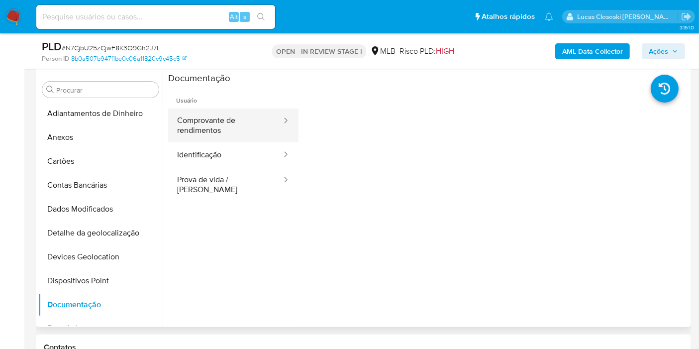
click at [224, 132] on button "Comprovante de rendimentos" at bounding box center [225, 126] width 114 height 34
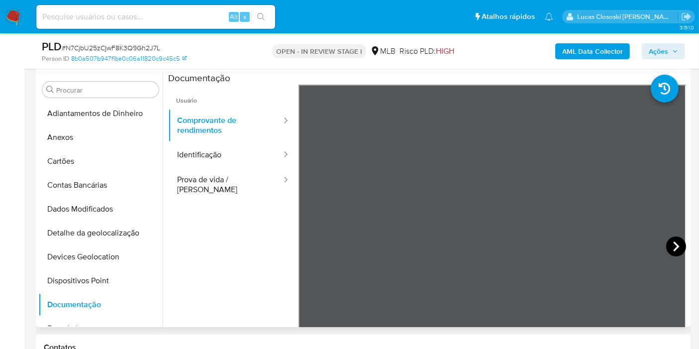
click at [670, 240] on icon at bounding box center [677, 246] width 20 height 20
click at [310, 236] on icon at bounding box center [311, 246] width 20 height 20
click at [671, 245] on icon at bounding box center [677, 246] width 20 height 20
click at [310, 245] on icon at bounding box center [311, 246] width 20 height 20
click at [676, 240] on icon at bounding box center [677, 246] width 20 height 20
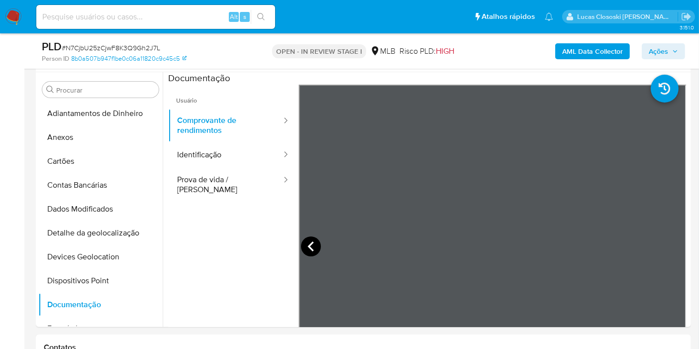
click at [312, 239] on icon at bounding box center [311, 246] width 20 height 20
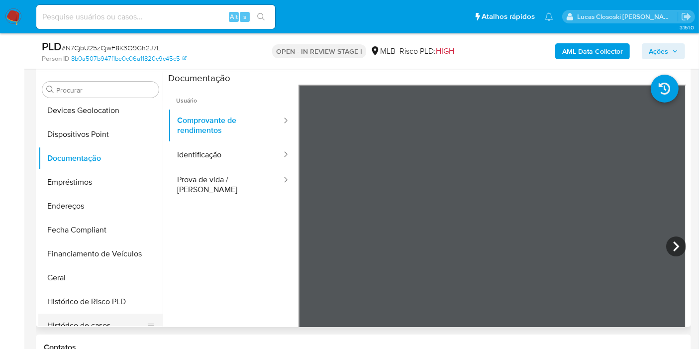
scroll to position [221, 0]
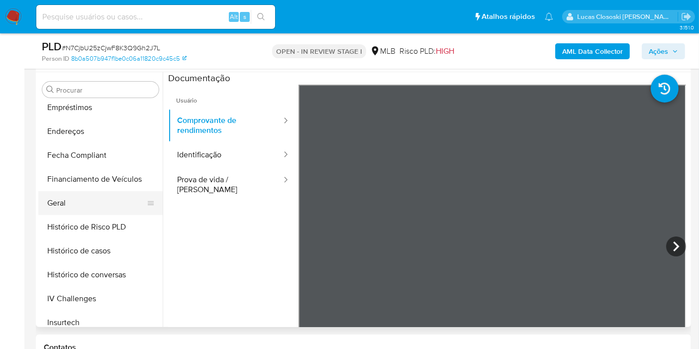
click at [57, 193] on button "Geral" at bounding box center [96, 203] width 116 height 24
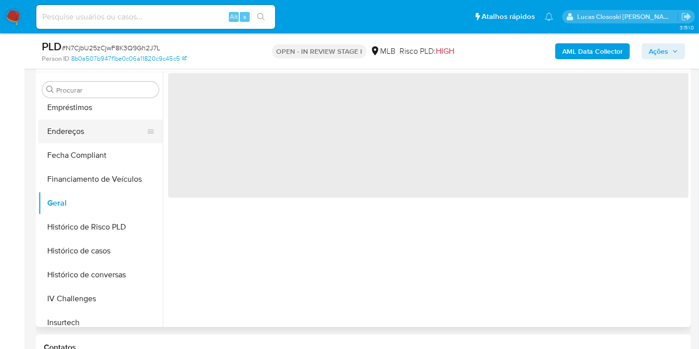
click at [82, 126] on button "Endereços" at bounding box center [96, 131] width 116 height 24
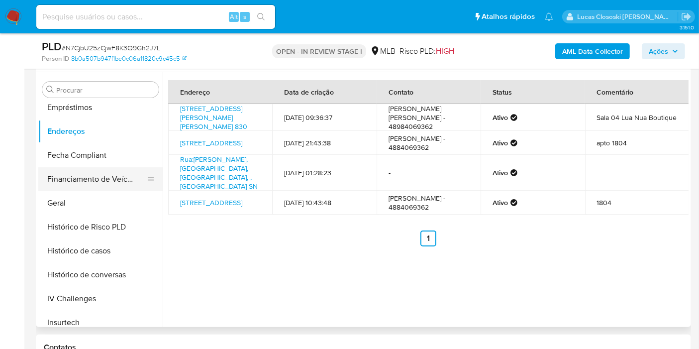
click at [92, 184] on button "Financiamento de Veículos" at bounding box center [96, 179] width 116 height 24
click at [94, 207] on button "Geral" at bounding box center [96, 203] width 116 height 24
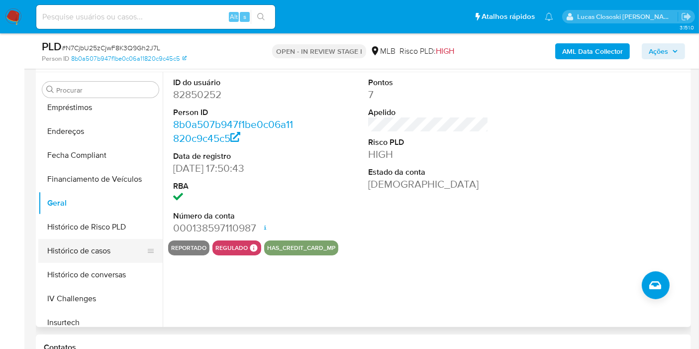
click at [101, 241] on button "Histórico de casos" at bounding box center [96, 251] width 116 height 24
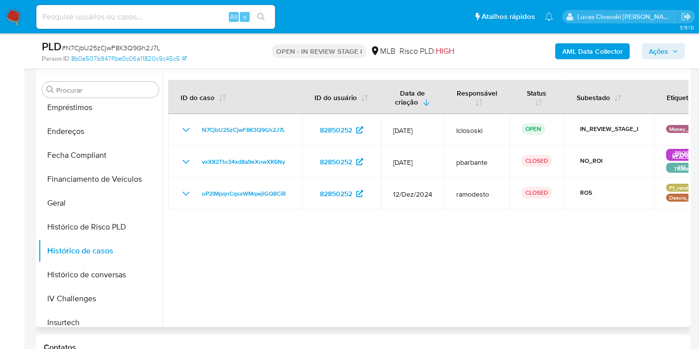
click at [245, 230] on div at bounding box center [426, 199] width 526 height 255
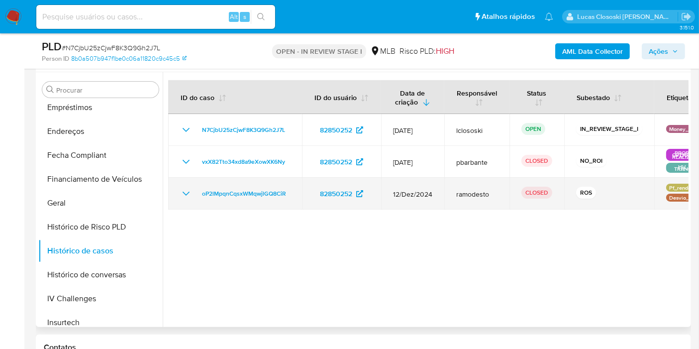
drag, startPoint x: 296, startPoint y: 191, endPoint x: 195, endPoint y: 196, distance: 101.2
click at [195, 196] on td "oP2lMpqnCqsxWMqwjlGQ8CiR" at bounding box center [235, 194] width 134 height 32
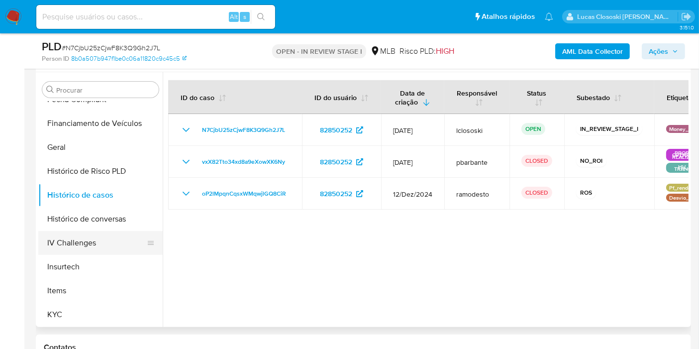
scroll to position [332, 0]
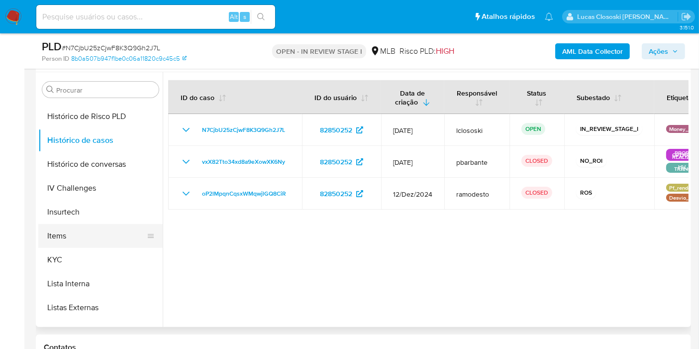
click at [108, 254] on button "KYC" at bounding box center [100, 260] width 124 height 24
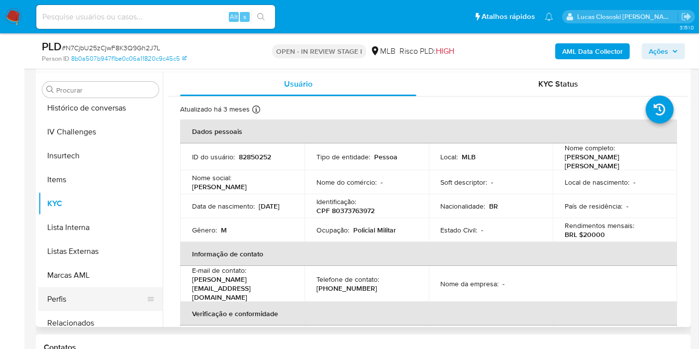
scroll to position [420, 0]
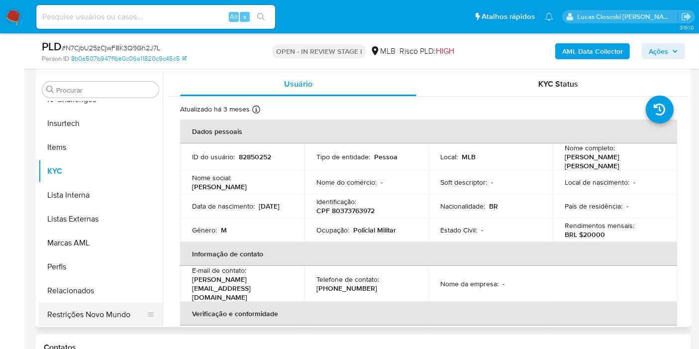
click at [113, 316] on button "Restrições Novo Mundo" at bounding box center [96, 315] width 116 height 24
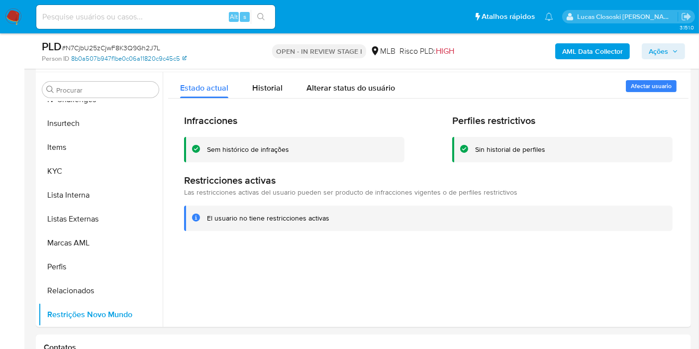
click at [144, 55] on link "8b0a507b947f1be0c06a11820c9c45c5" at bounding box center [128, 58] width 115 height 9
click at [109, 50] on span "# N7CjbU25zCjwF8K3Q9Gh2J7L" at bounding box center [111, 48] width 99 height 10
copy span "N7CjbU25zCjwF8K3Q9Gh2J7L"
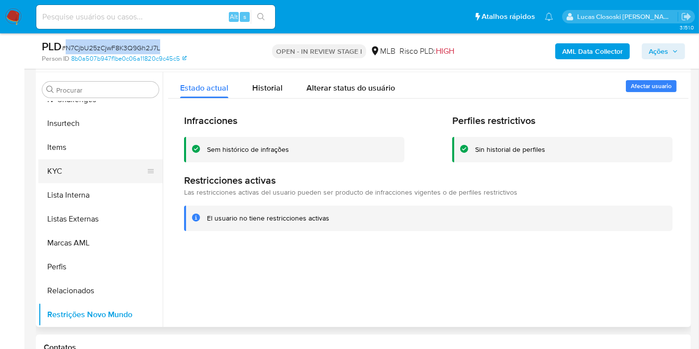
click at [65, 173] on button "KYC" at bounding box center [96, 171] width 116 height 24
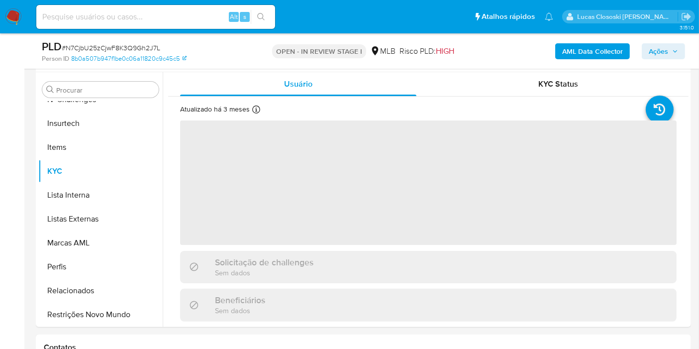
click at [245, 57] on div "Person ID 8b0a507b947f1be0c06a11820c9c45c5" at bounding box center [148, 58] width 212 height 9
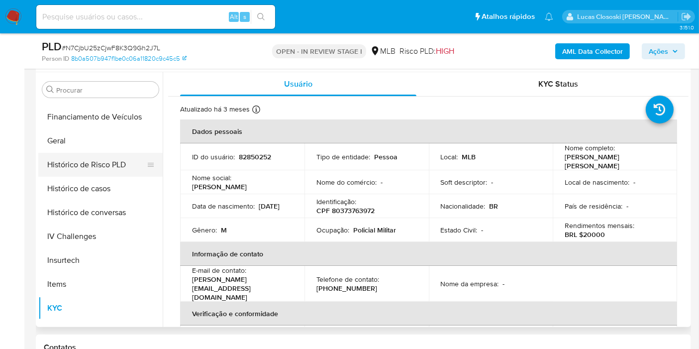
scroll to position [254, 0]
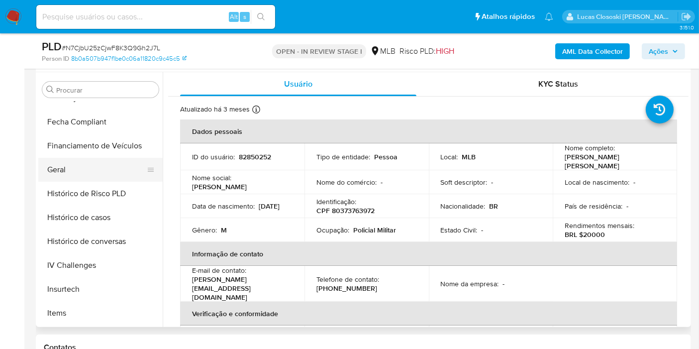
click at [60, 170] on button "Geral" at bounding box center [96, 170] width 116 height 24
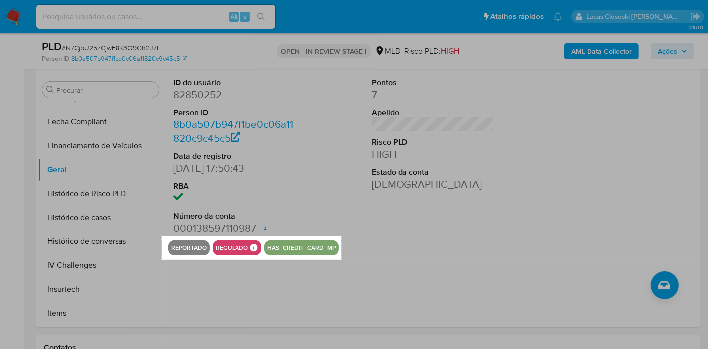
drag, startPoint x: 162, startPoint y: 236, endPoint x: 341, endPoint y: 259, distance: 180.7
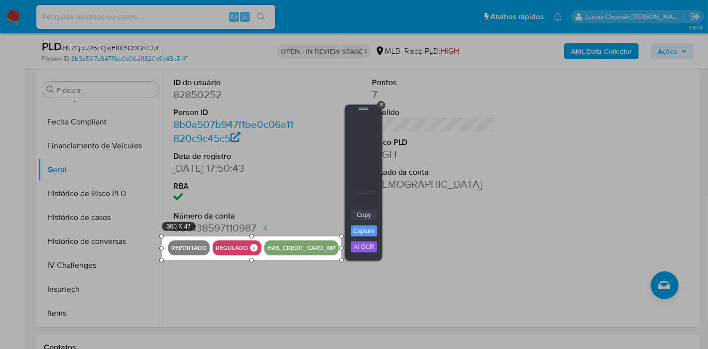
click at [364, 214] on link "Copy" at bounding box center [364, 215] width 26 height 11
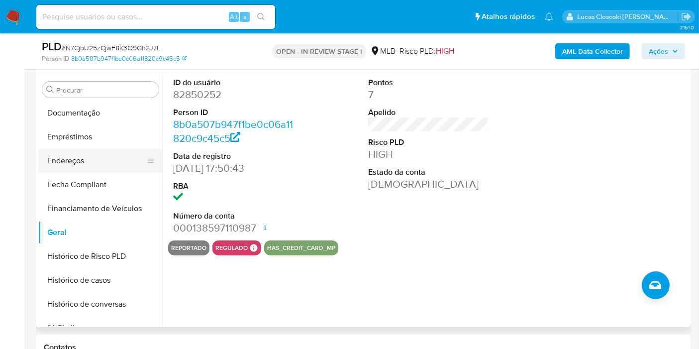
scroll to position [88, 0]
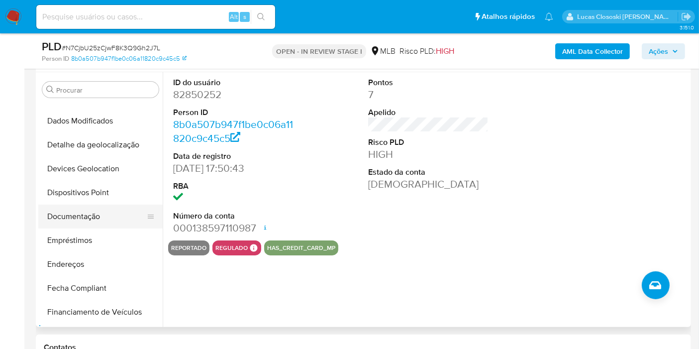
click at [82, 223] on button "Documentação" at bounding box center [96, 217] width 116 height 24
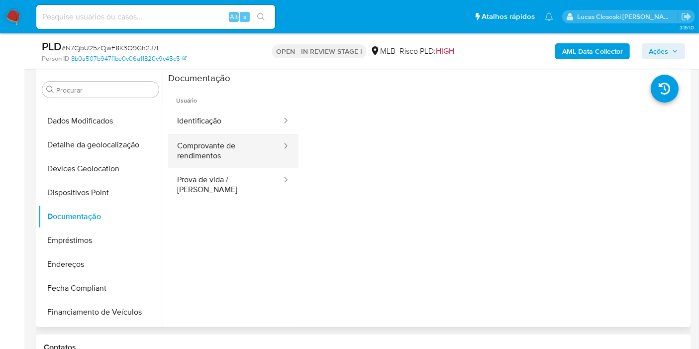
click at [230, 161] on button "Comprovante de rendimentos" at bounding box center [225, 151] width 114 height 34
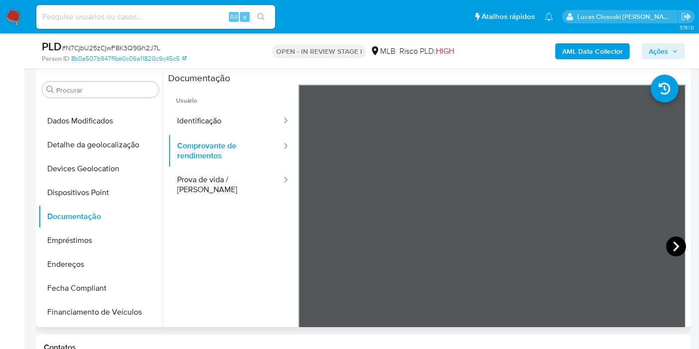
click at [674, 244] on icon at bounding box center [677, 246] width 6 height 10
click at [306, 239] on icon at bounding box center [311, 246] width 20 height 20
click at [670, 57] on span "Ações" at bounding box center [663, 51] width 29 height 14
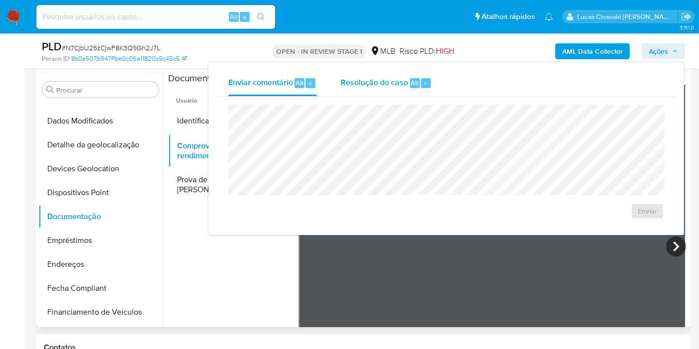
click at [415, 86] on span "Alt" at bounding box center [415, 82] width 8 height 9
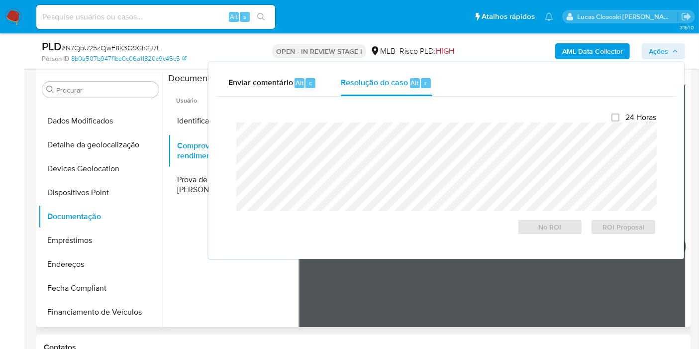
click at [411, 122] on div at bounding box center [446, 166] width 420 height 89
click at [664, 56] on span "Ações" at bounding box center [658, 51] width 19 height 16
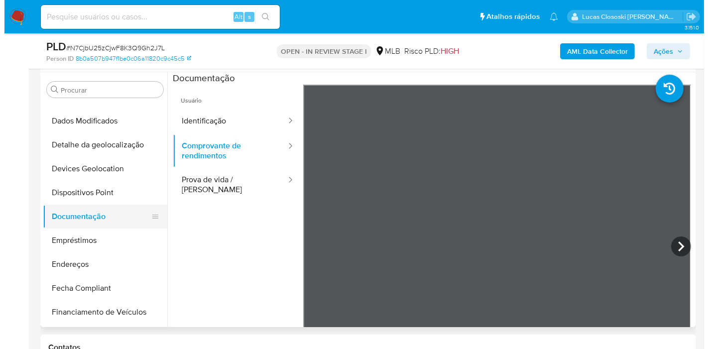
scroll to position [0, 0]
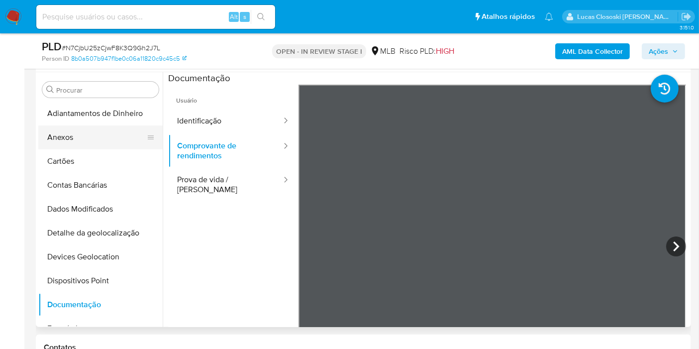
click at [88, 135] on button "Anexos" at bounding box center [96, 137] width 116 height 24
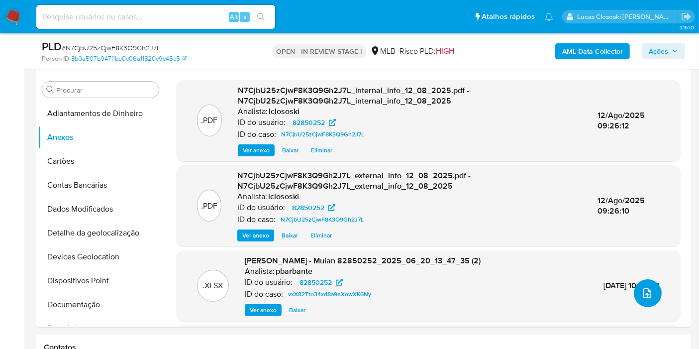
click at [649, 290] on icon "upload-file" at bounding box center [648, 293] width 12 height 12
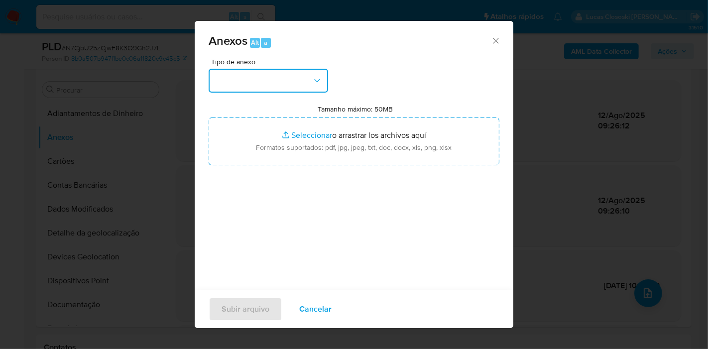
click at [246, 79] on button "button" at bounding box center [268, 81] width 119 height 24
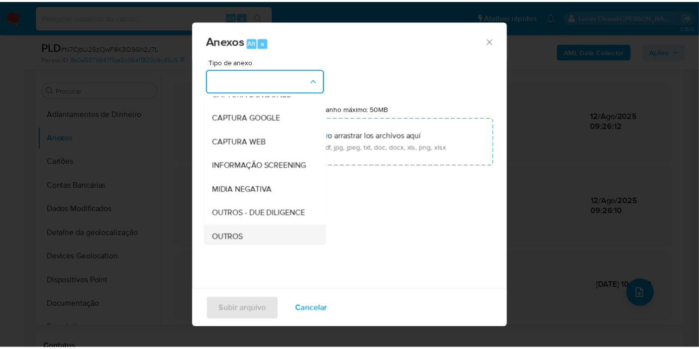
scroll to position [111, 0]
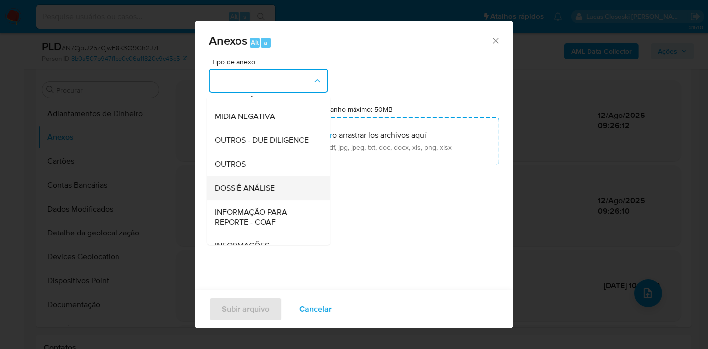
click at [275, 197] on div "DOSSIÊ ANÁLISE" at bounding box center [266, 188] width 102 height 24
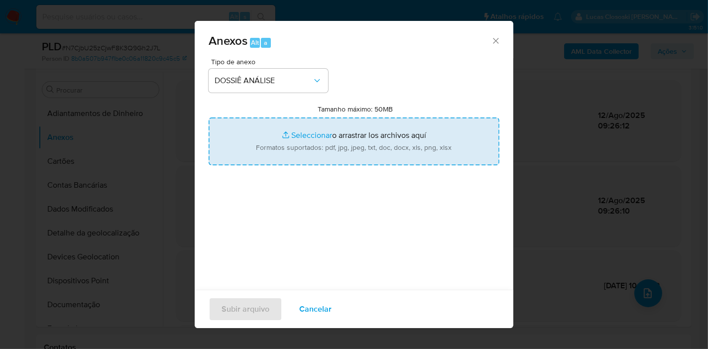
click at [284, 144] on input "Tamanho máximo: 50MB Seleccionar archivos" at bounding box center [354, 141] width 291 height 48
click at [382, 160] on input "Tamanho máximo: 50MB Seleccionar archivos" at bounding box center [354, 141] width 291 height 48
type input "C:\fakepath\Mulan 82850252_2025_08_12_07_39_02.xlsx"
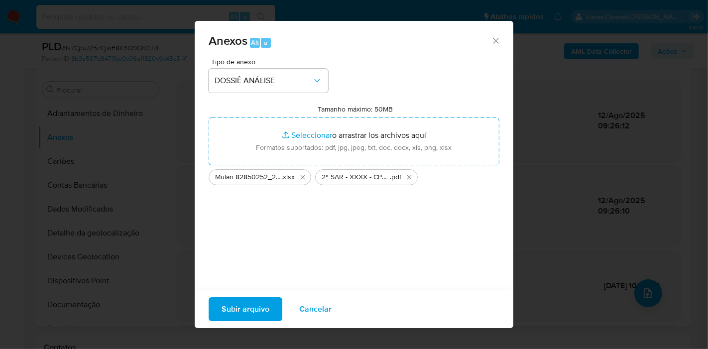
click at [263, 318] on span "Subir arquivo" at bounding box center [246, 309] width 48 height 22
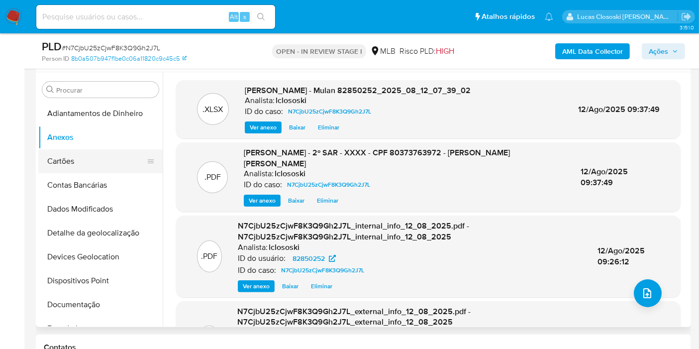
click at [71, 153] on button "Cartões" at bounding box center [96, 161] width 116 height 24
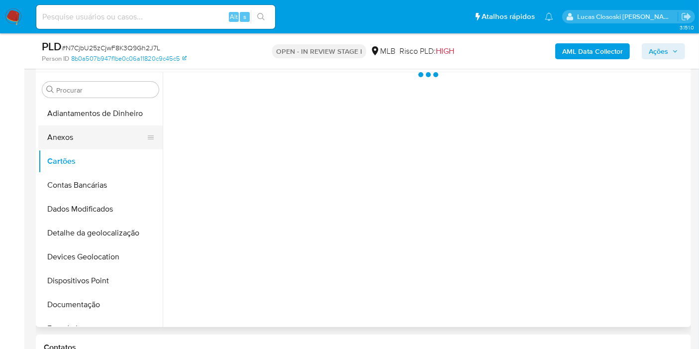
click at [70, 137] on button "Anexos" at bounding box center [96, 137] width 116 height 24
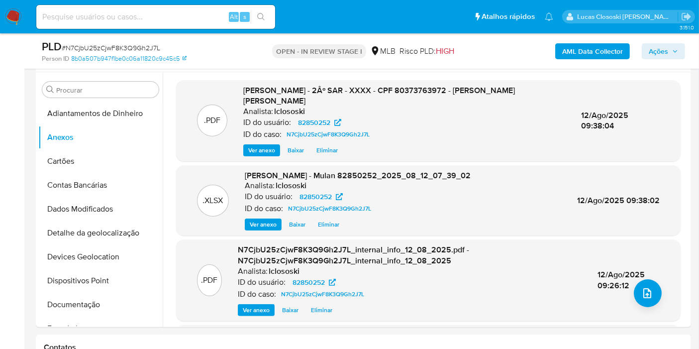
click at [652, 47] on span "Ações" at bounding box center [658, 51] width 19 height 16
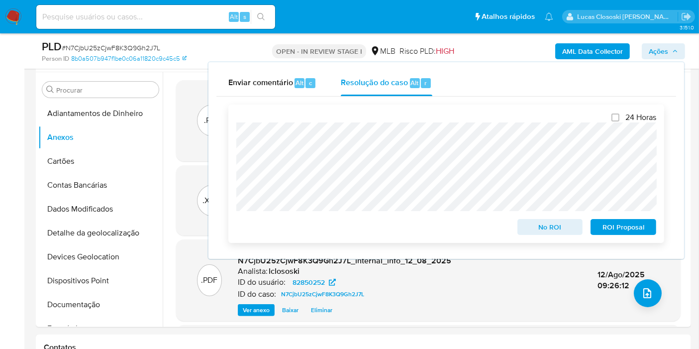
click at [634, 226] on span "ROI Proposal" at bounding box center [624, 227] width 52 height 14
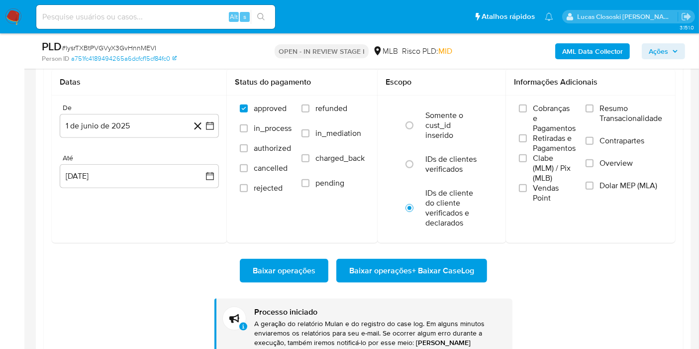
scroll to position [420, 0]
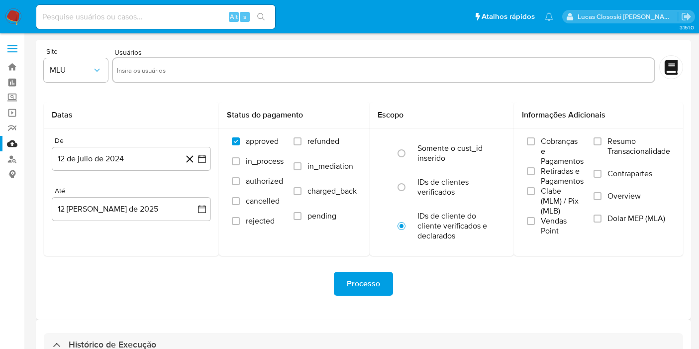
select select "10"
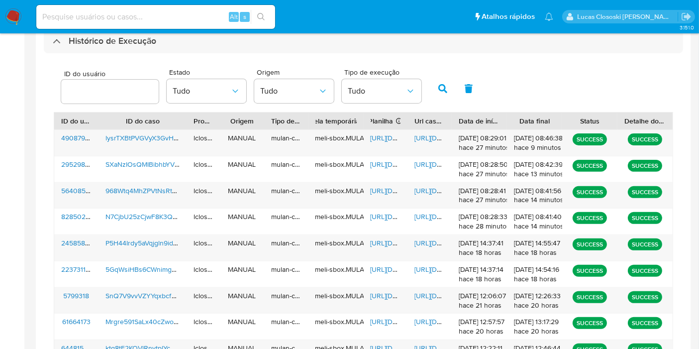
click at [392, 209] on div "https://docs.google.com/spreadsheets/d/1e3FkQh_3ZnEqorMVv5mawydL65_JrhwfAXkHljg…" at bounding box center [386, 222] width 44 height 26
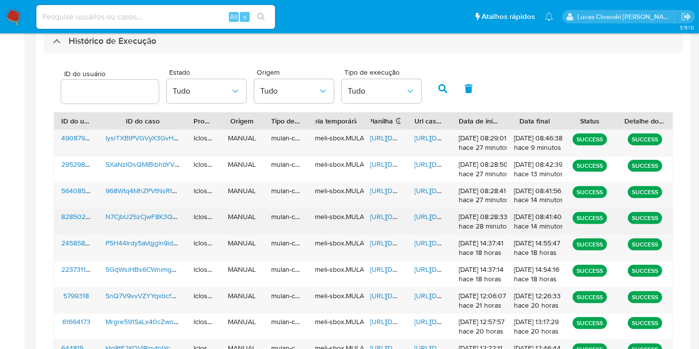
click at [389, 215] on span "https://docs.google.com/spreadsheets/d/1e3FkQh_3ZnEqorMVv5mawydL65_JrhwfAXkHljg…" at bounding box center [405, 217] width 69 height 10
click at [421, 216] on span "https://docs.google.com/document/d/1la73ojqlmPMdDjS7YkQM4H_0sy56880zYhO-dKS_dvo…" at bounding box center [449, 217] width 69 height 10
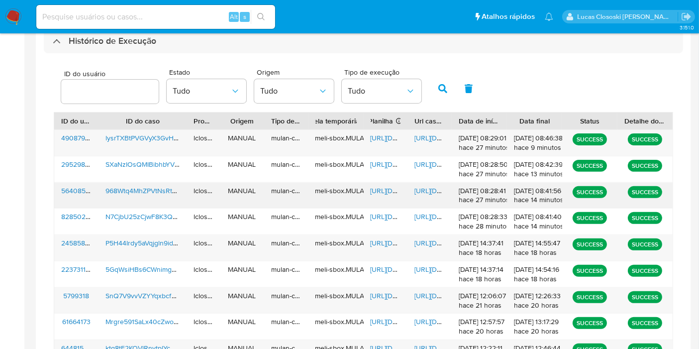
click at [389, 189] on span "https://docs.google.com/spreadsheets/d/19kOOgQ72XE0YqWYNHBl0U_kg5vTTFf5cy89nxVF…" at bounding box center [405, 191] width 69 height 10
click at [418, 184] on div "https://docs.google.com/document/d/1D9fZm8IegEKEXWTNcCgTotRZTSlFKcHDu_XWKfFKBhs…" at bounding box center [430, 196] width 44 height 26
click at [417, 187] on span "https://docs.google.com/document/d/1D9fZm8IegEKEXWTNcCgTotRZTSlFKcHDu_XWKfFKBhs…" at bounding box center [449, 191] width 69 height 10
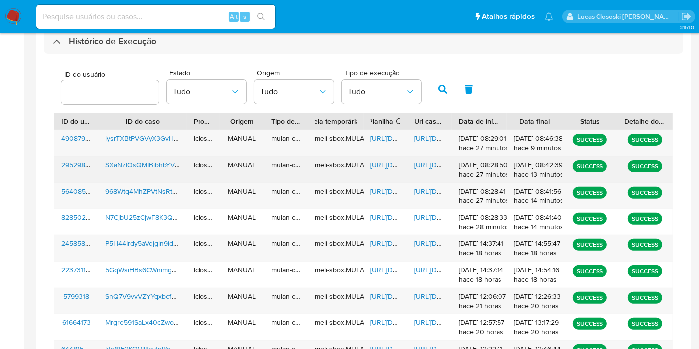
click at [385, 167] on span "https://docs.google.com/spreadsheets/d/18rs6a7otTtyg_A8U71bJRLl5ECg9LXVNFg12iA6…" at bounding box center [405, 165] width 69 height 10
click at [437, 166] on span "https://docs.google.com/document/d/14hyZeMfu_VvLs6g2fi_PJ2Zr5WdCMHgNXKu7k4Er_uM…" at bounding box center [449, 165] width 69 height 10
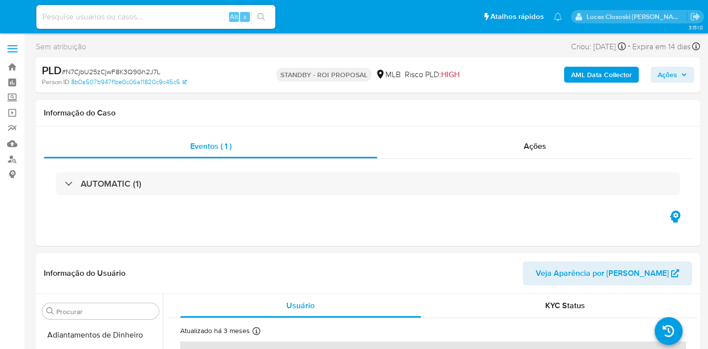
select select "10"
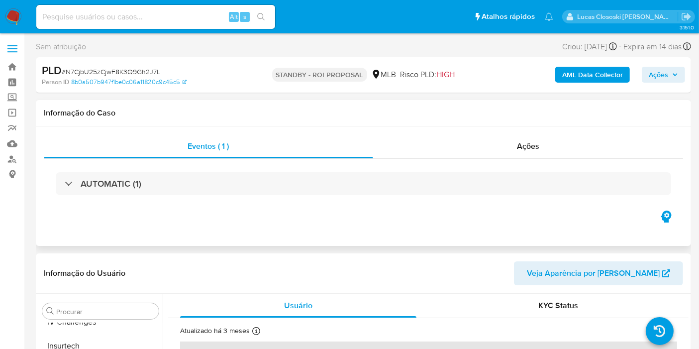
scroll to position [420, 0]
click at [127, 68] on span "# N7CjbU25zCjwF8K3Q9Gh2J7L" at bounding box center [111, 72] width 99 height 10
copy span "N7CjbU25zCjwF8K3Q9Gh2J7L"
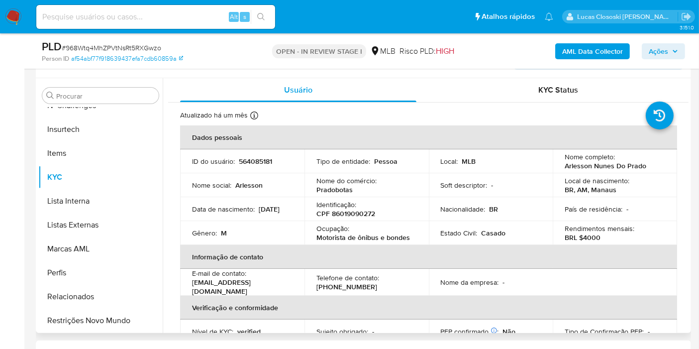
scroll to position [166, 0]
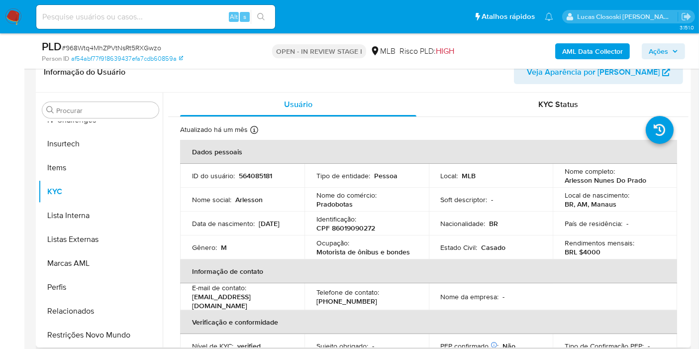
click at [347, 222] on p "Identificação :" at bounding box center [337, 219] width 40 height 9
click at [347, 225] on p "CPF 86019090272" at bounding box center [346, 228] width 59 height 9
copy p "86019090272"
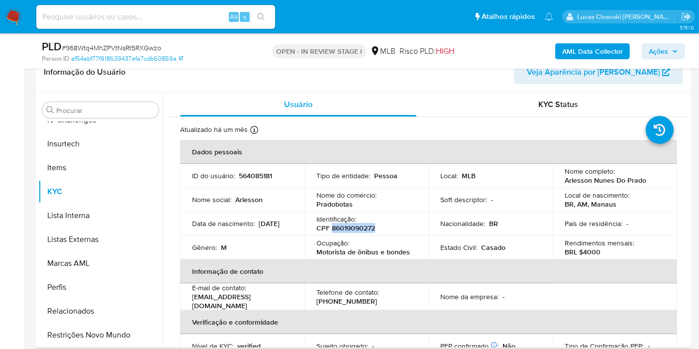
copy p "86019090272"
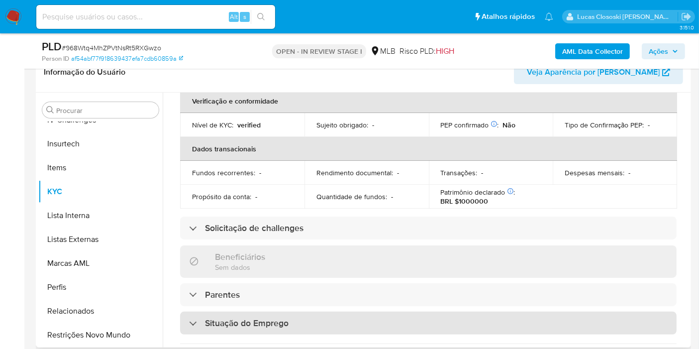
scroll to position [452, 0]
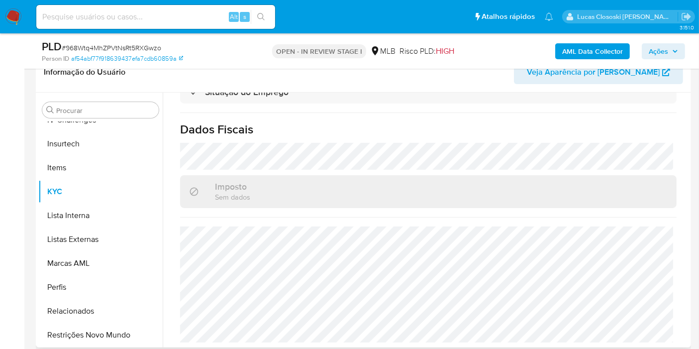
click at [681, 163] on div "Atualizado há um mês Criado: 29/05/2020 21:07:00 Atualizado: 17/07/2025 19:32:2…" at bounding box center [428, 8] width 521 height 686
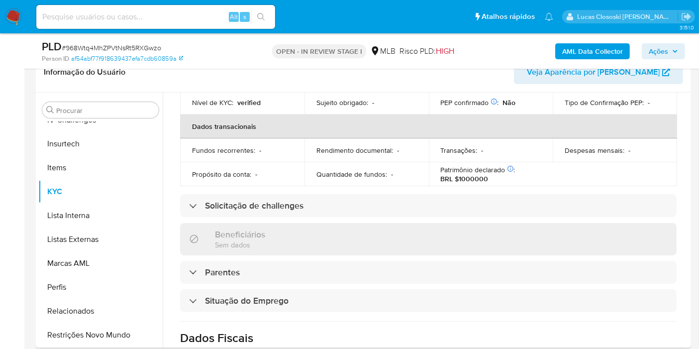
scroll to position [175, 0]
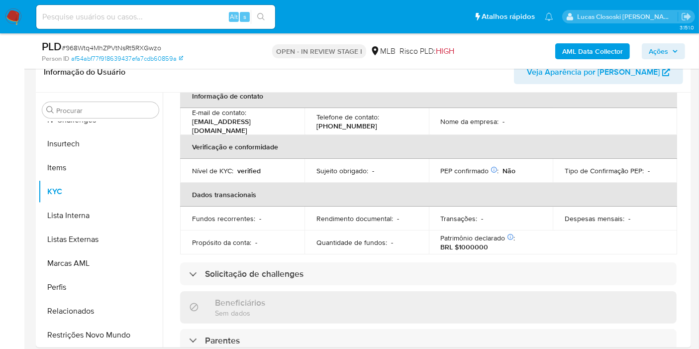
click at [617, 46] on b "AML Data Collector" at bounding box center [592, 51] width 61 height 16
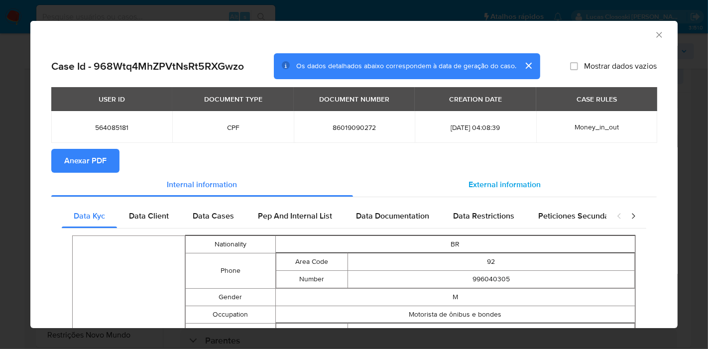
click at [478, 184] on span "External information" at bounding box center [505, 184] width 72 height 11
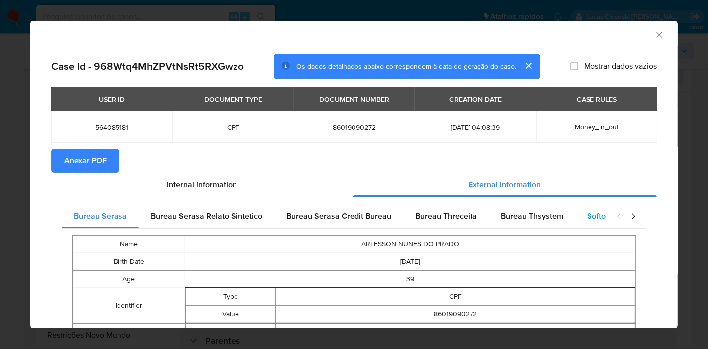
click at [580, 214] on div "Softon" at bounding box center [598, 216] width 47 height 24
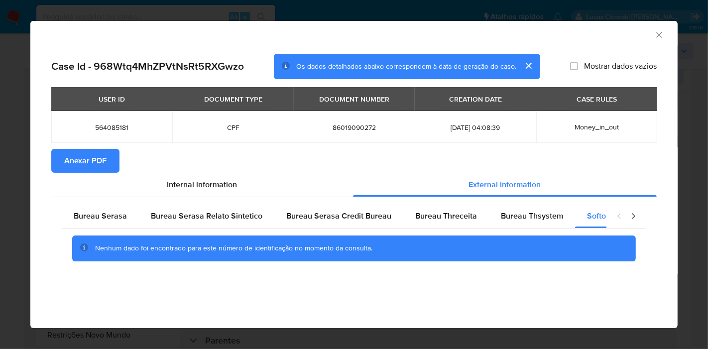
click at [86, 148] on div "USER ID DOCUMENT TYPE DOCUMENT NUMBER CREATION DATE CASE RULES 564085181 CPF 86…" at bounding box center [353, 118] width 605 height 62
click at [89, 154] on span "Anexar PDF" at bounding box center [85, 161] width 42 height 22
click at [658, 28] on div "AML Data Collector" at bounding box center [353, 33] width 647 height 25
click at [660, 32] on icon "Fechar a janela" at bounding box center [659, 35] width 10 height 10
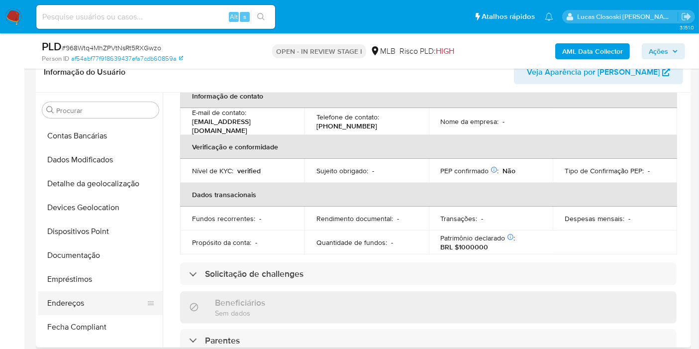
scroll to position [33, 0]
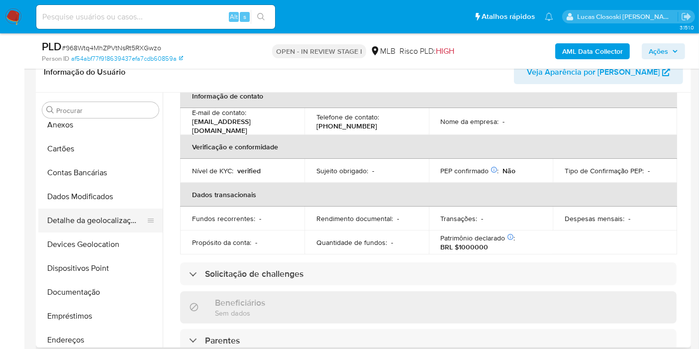
click at [81, 230] on button "Detalhe da geolocalização" at bounding box center [96, 221] width 116 height 24
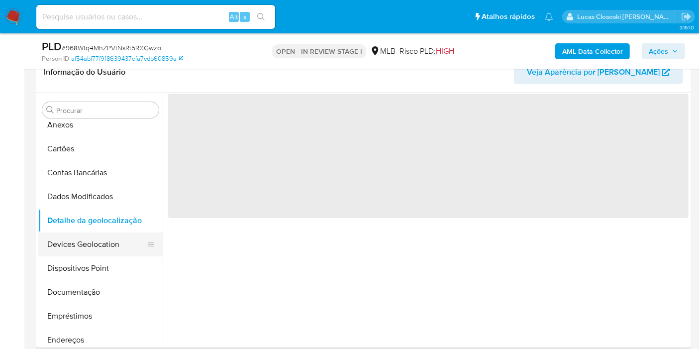
scroll to position [0, 0]
click at [80, 234] on button "Devices Geolocation" at bounding box center [96, 244] width 116 height 24
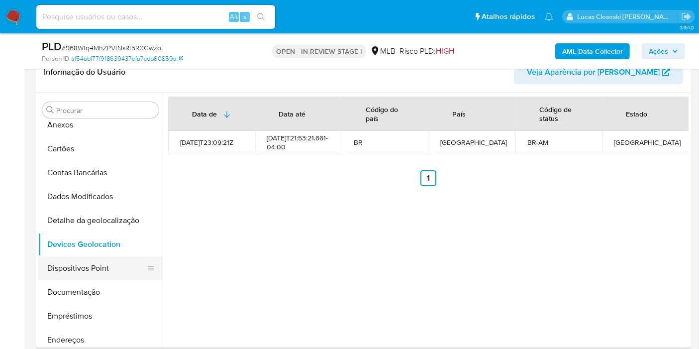
click at [113, 267] on button "Dispositivos Point" at bounding box center [96, 268] width 116 height 24
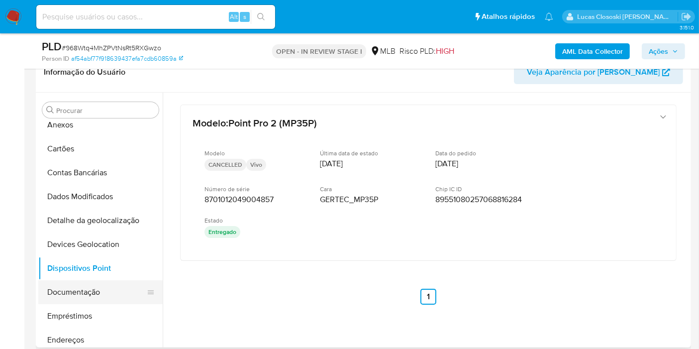
click at [73, 285] on button "Documentação" at bounding box center [96, 292] width 116 height 24
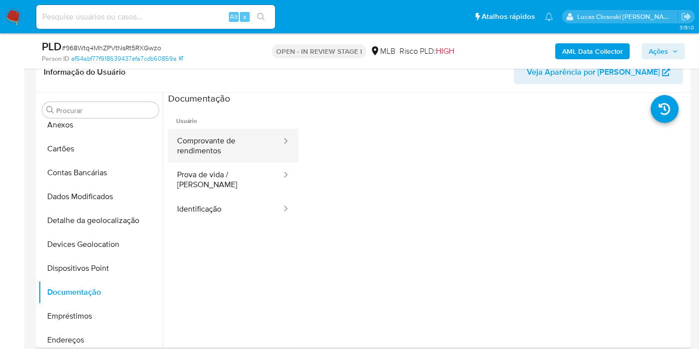
click at [254, 140] on button "Comprovante de rendimentos" at bounding box center [225, 146] width 114 height 34
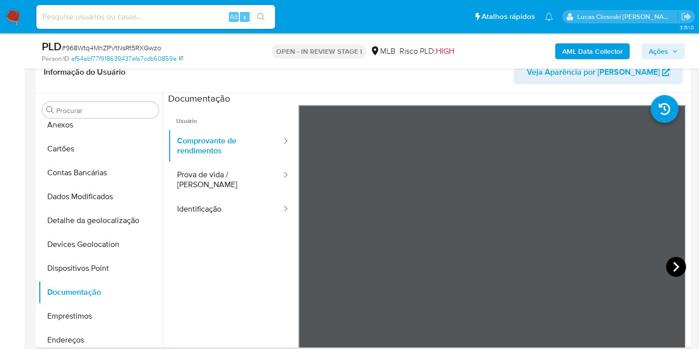
click at [678, 266] on icon at bounding box center [677, 267] width 20 height 20
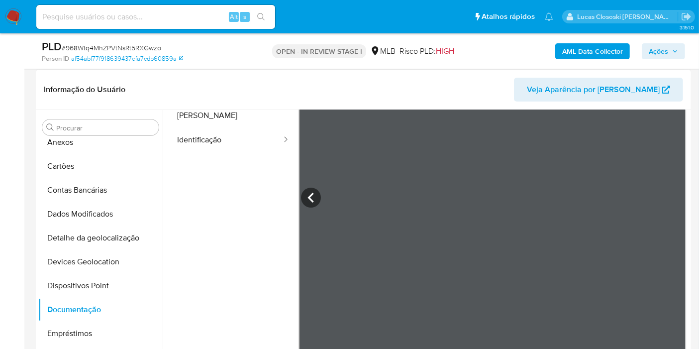
scroll to position [166, 0]
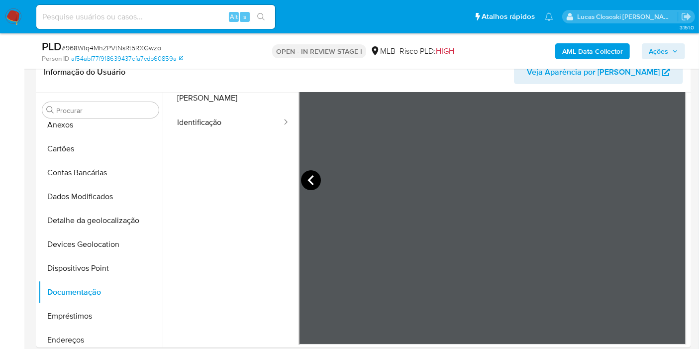
click at [309, 180] on icon at bounding box center [311, 180] width 6 height 10
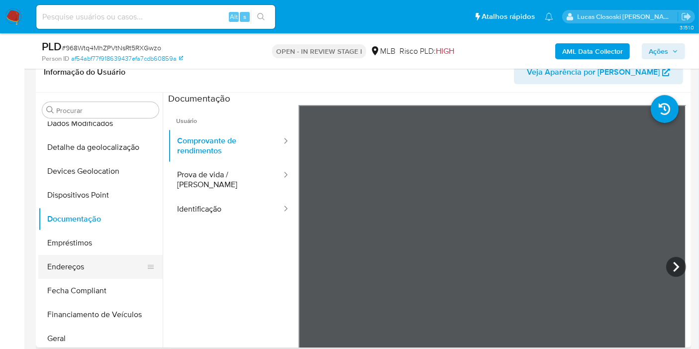
scroll to position [143, 0]
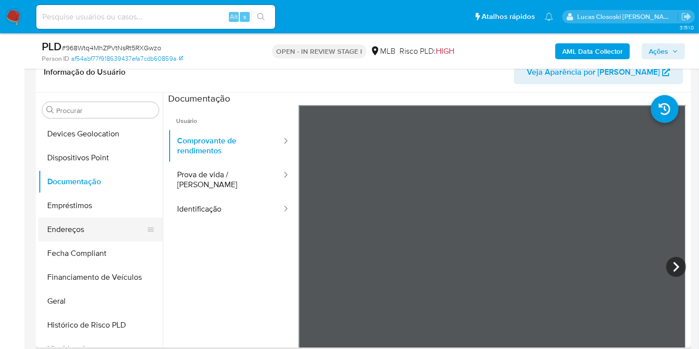
click at [74, 235] on button "Endereços" at bounding box center [96, 230] width 116 height 24
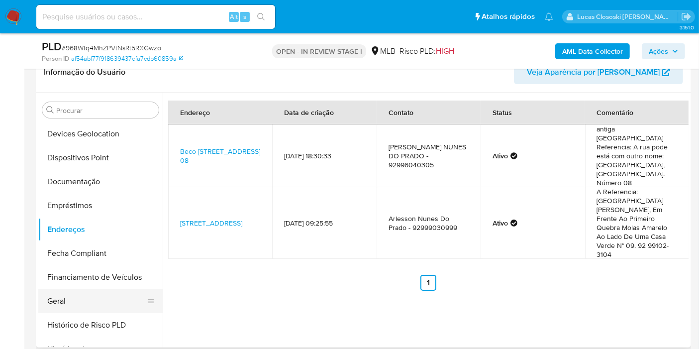
click at [97, 304] on button "Geral" at bounding box center [96, 301] width 116 height 24
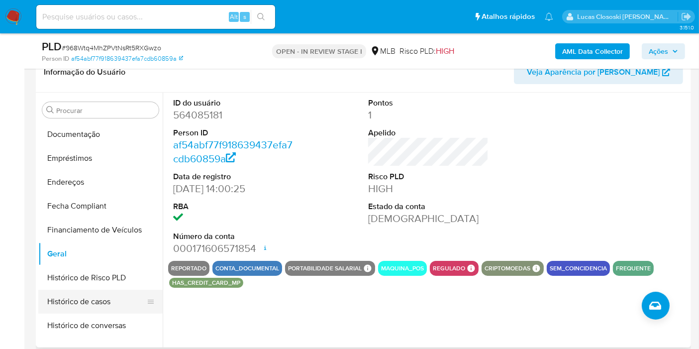
scroll to position [254, 0]
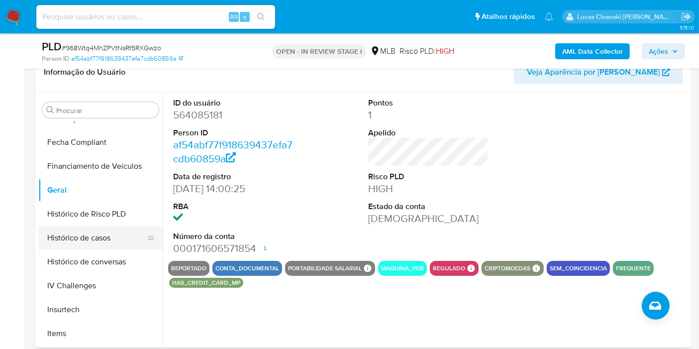
click at [88, 239] on button "Histórico de casos" at bounding box center [96, 238] width 116 height 24
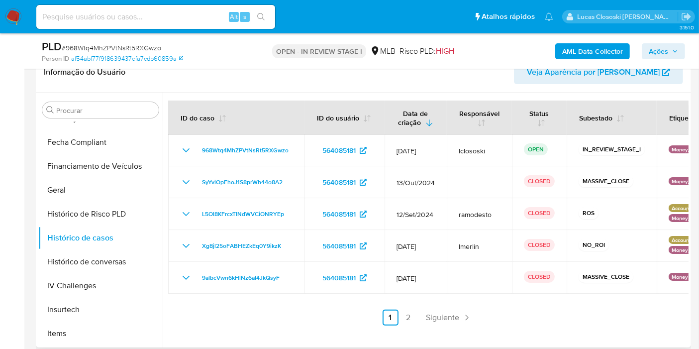
click at [407, 316] on link "2" at bounding box center [409, 318] width 16 height 16
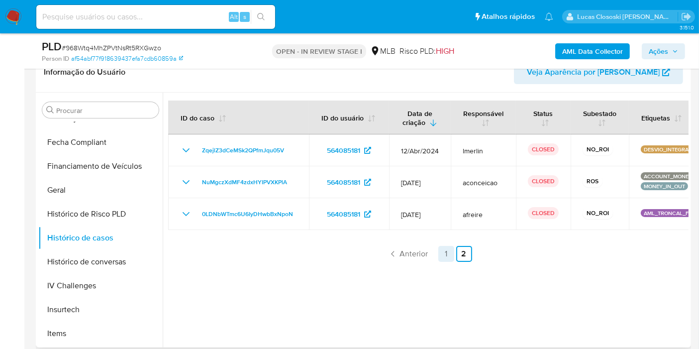
click at [442, 251] on link "1" at bounding box center [447, 254] width 16 height 16
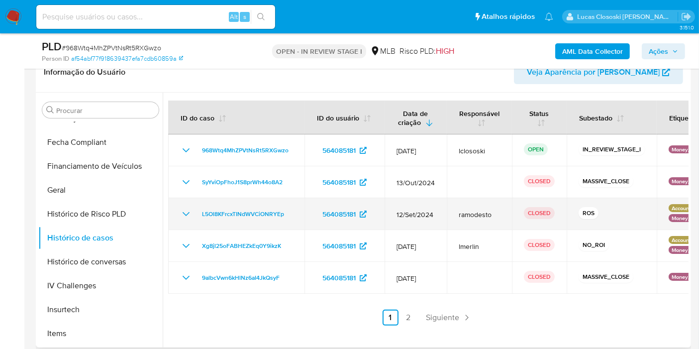
drag, startPoint x: 293, startPoint y: 209, endPoint x: 195, endPoint y: 208, distance: 98.1
click at [195, 208] on td "L5Ol8KFrcxTINdWVCiONRYEp" at bounding box center [236, 214] width 136 height 32
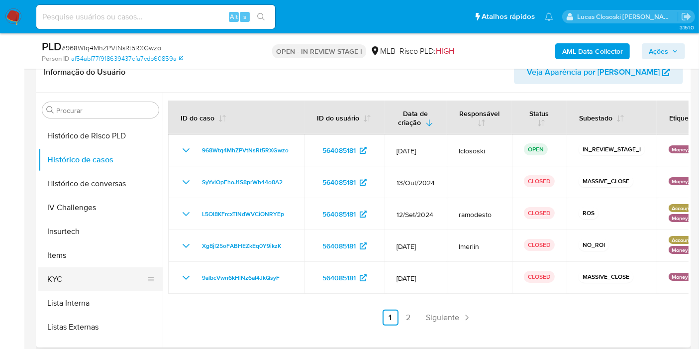
scroll to position [365, 0]
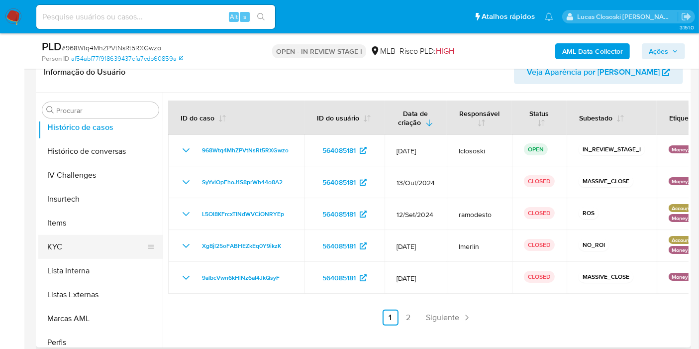
click at [88, 236] on button "KYC" at bounding box center [96, 247] width 116 height 24
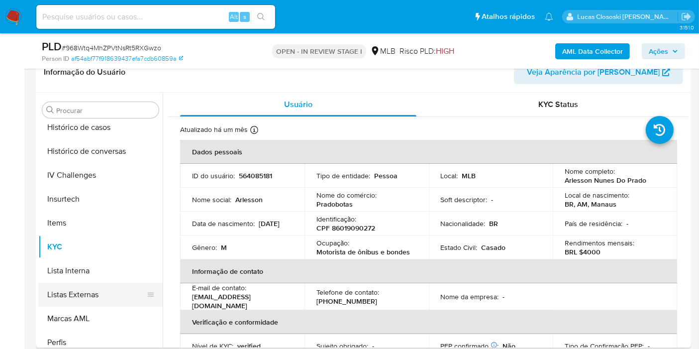
scroll to position [420, 0]
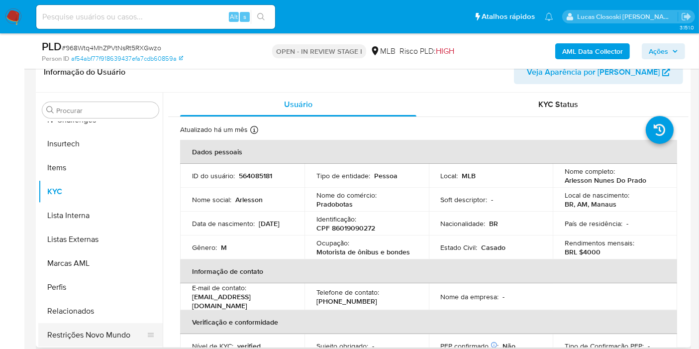
click at [81, 339] on button "Restrições Novo Mundo" at bounding box center [96, 335] width 116 height 24
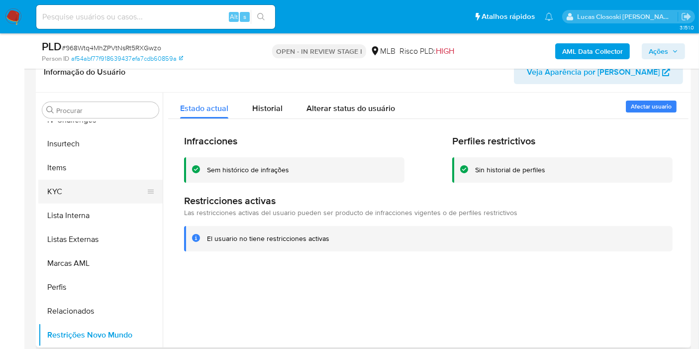
click at [62, 200] on button "KYC" at bounding box center [96, 192] width 116 height 24
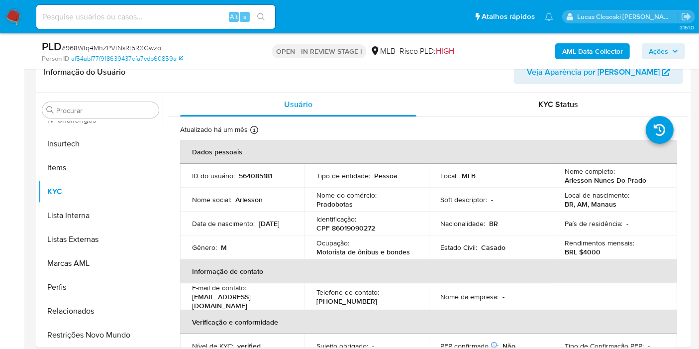
click at [128, 47] on span "# 968Wtq4MhZPVtNsRt5RXGwzo" at bounding box center [112, 48] width 100 height 10
copy span "968Wtq4MhZPVtNsRt5RXGwzo"
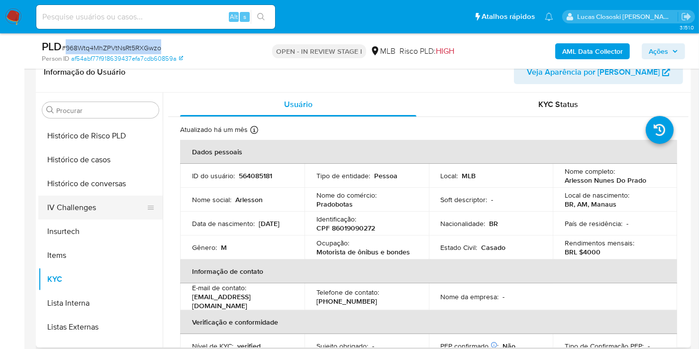
scroll to position [254, 0]
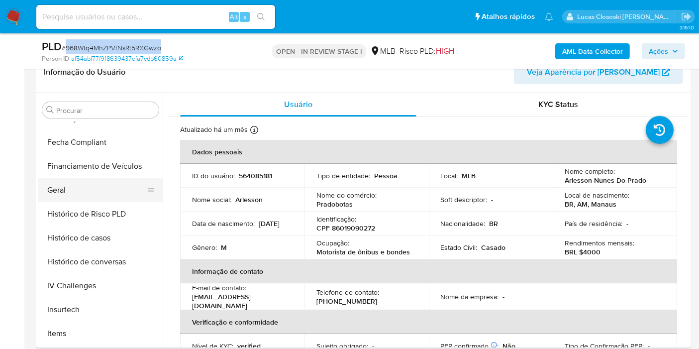
click at [73, 182] on button "Geral" at bounding box center [96, 190] width 116 height 24
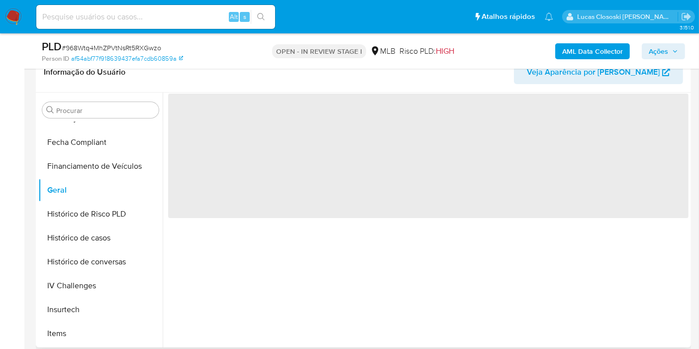
click at [430, 78] on header "Informação do Usuário Veja Aparência por Pessoa" at bounding box center [364, 72] width 640 height 24
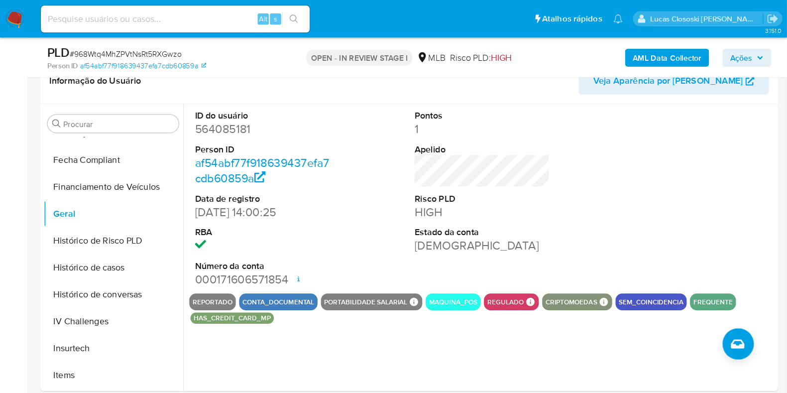
scroll to position [254, 0]
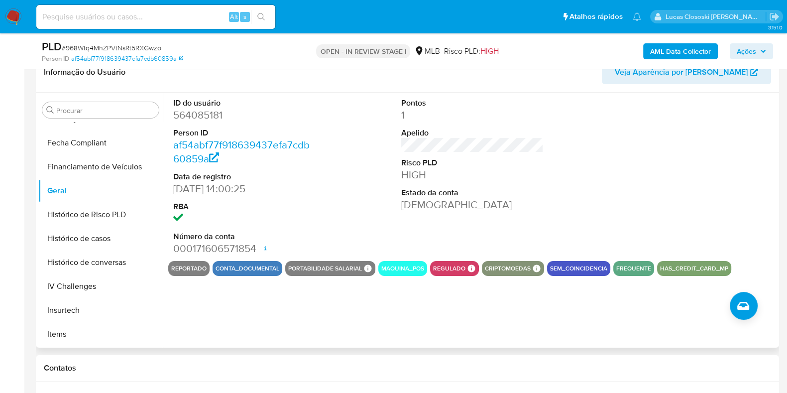
drag, startPoint x: 580, startPoint y: 0, endPoint x: 475, endPoint y: 213, distance: 236.9
click at [475, 213] on div "Pontos 1 Apelido Risco PLD HIGH Estado da conta Ativa" at bounding box center [472, 177] width 152 height 168
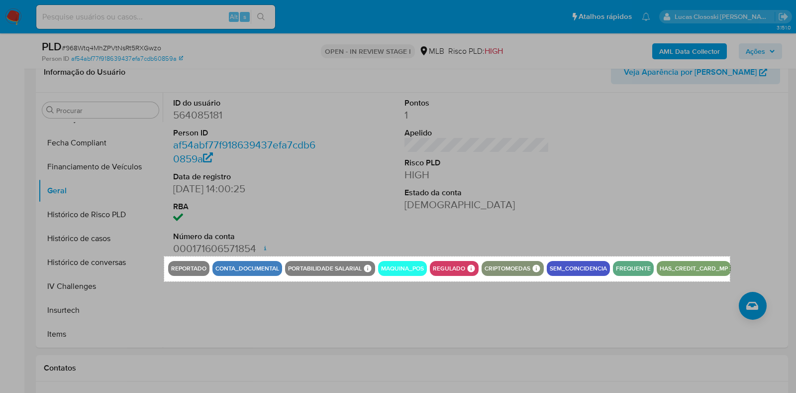
drag, startPoint x: 164, startPoint y: 256, endPoint x: 730, endPoint y: 281, distance: 566.5
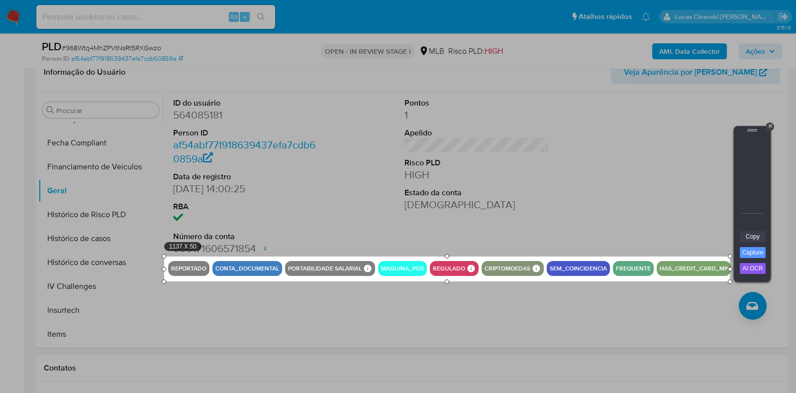
click at [699, 236] on link "Copy" at bounding box center [753, 236] width 26 height 11
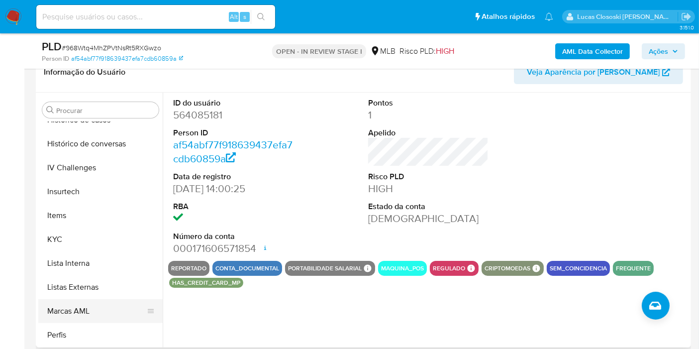
scroll to position [420, 0]
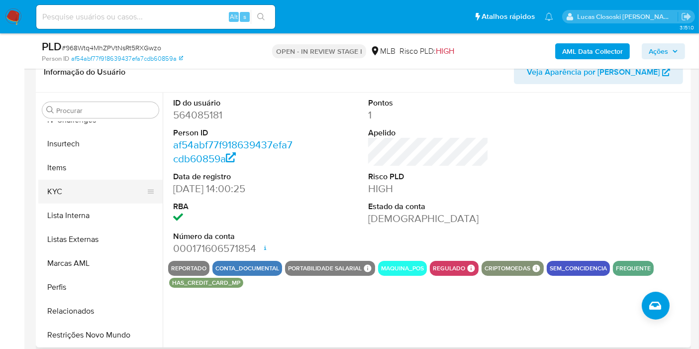
click at [64, 191] on button "KYC" at bounding box center [96, 192] width 116 height 24
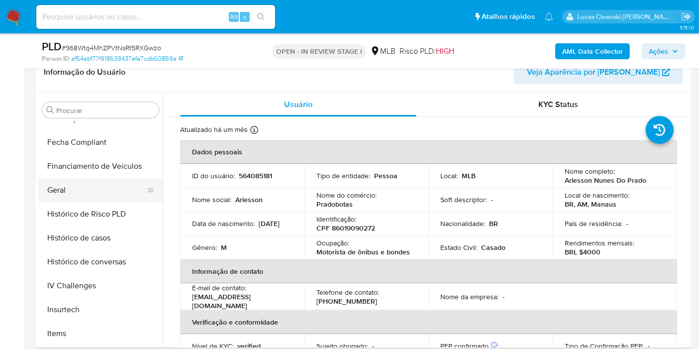
scroll to position [199, 0]
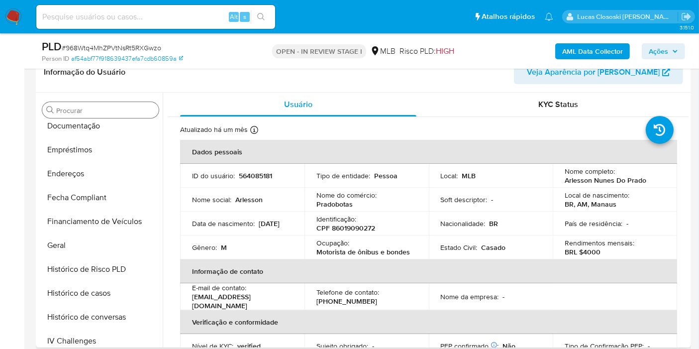
click at [81, 116] on div "Procurar" at bounding box center [100, 110] width 116 height 16
click at [80, 123] on button "Documentação" at bounding box center [96, 126] width 116 height 24
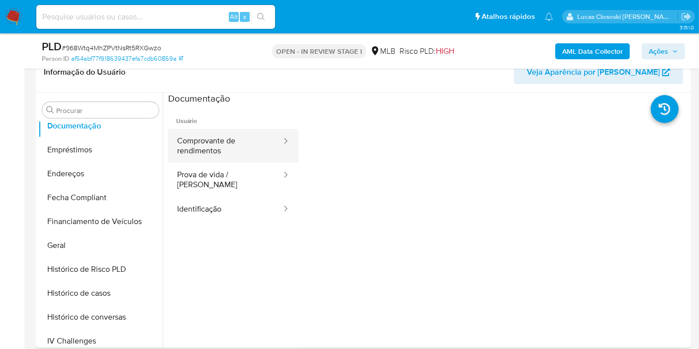
click at [225, 152] on button "Comprovante de rendimentos" at bounding box center [225, 146] width 114 height 34
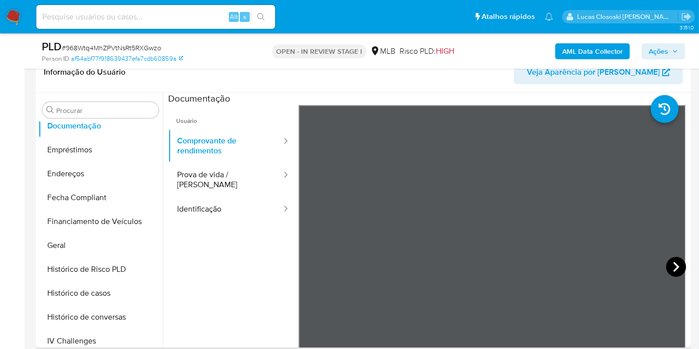
click at [668, 260] on icon at bounding box center [677, 267] width 20 height 20
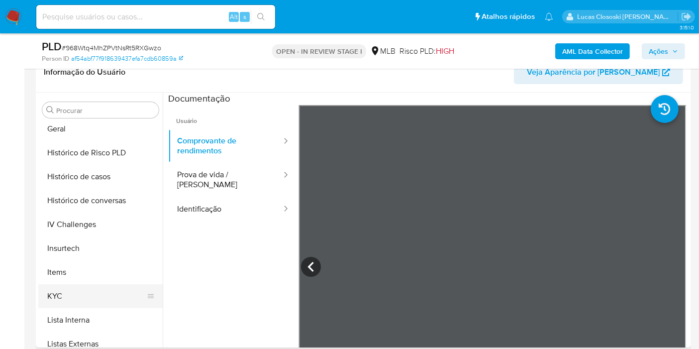
scroll to position [365, 0]
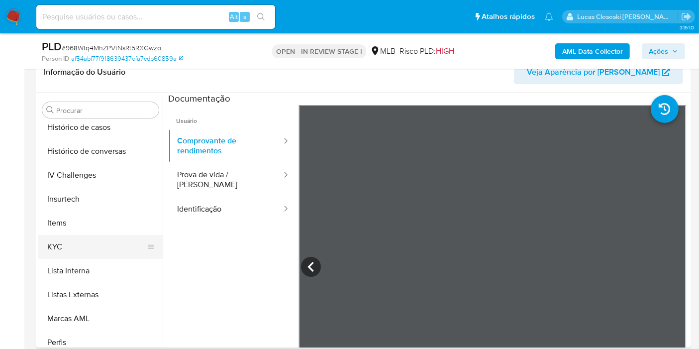
click at [77, 246] on button "KYC" at bounding box center [96, 247] width 116 height 24
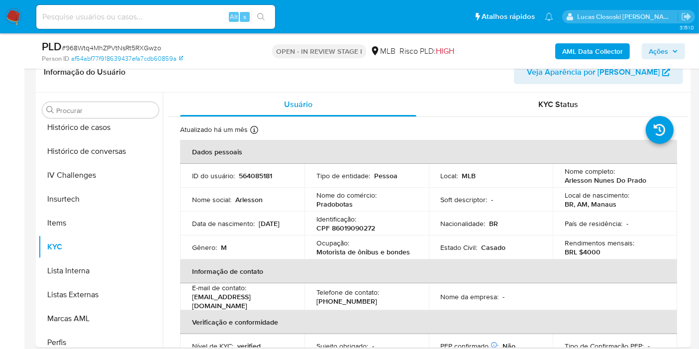
drag, startPoint x: 412, startPoint y: 247, endPoint x: 330, endPoint y: 251, distance: 82.7
click at [330, 251] on div "Ocupação : Motorista de ônibus e bondes" at bounding box center [367, 247] width 101 height 18
drag, startPoint x: 321, startPoint y: 252, endPoint x: 431, endPoint y: 245, distance: 110.7
click at [431, 251] on tr "Gênero : M Ocupação : Motorista de ônibus e bondes Estado Civil : Casado Rendim…" at bounding box center [428, 247] width 497 height 24
copy p "otorista de ônibus e bondes"
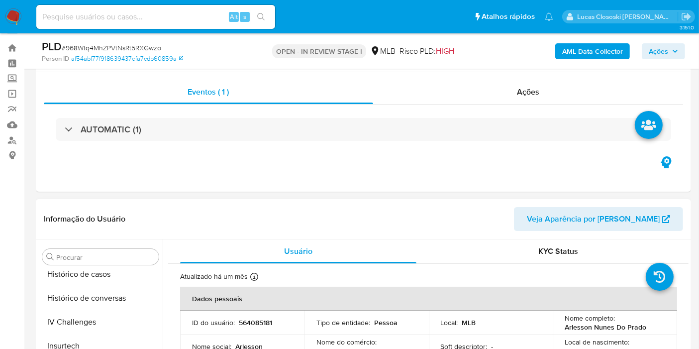
scroll to position [0, 0]
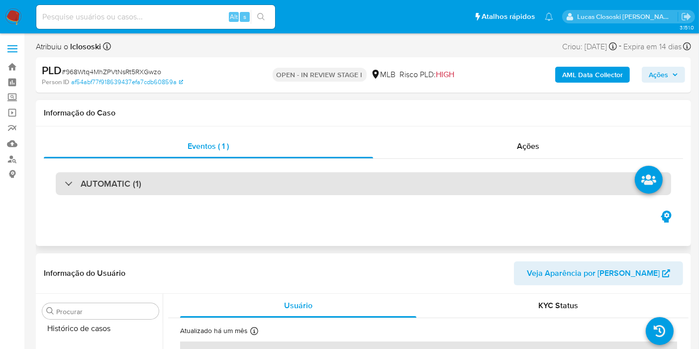
click at [327, 191] on div "AUTOMATIC (1)" at bounding box center [364, 183] width 616 height 23
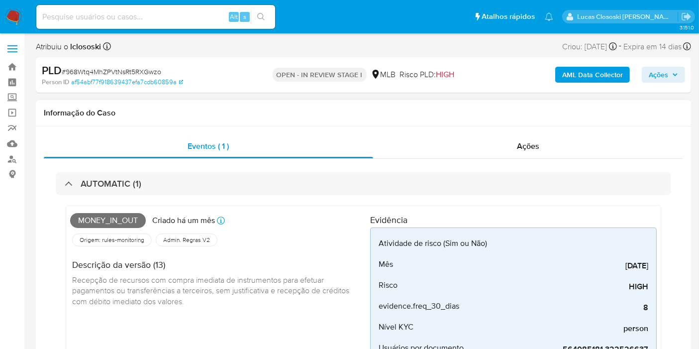
click at [280, 196] on div "Money_in_out Criado há um mês Criado: 12/07/2025 01:08:38 Origem: rules-monitor…" at bounding box center [364, 299] width 616 height 209
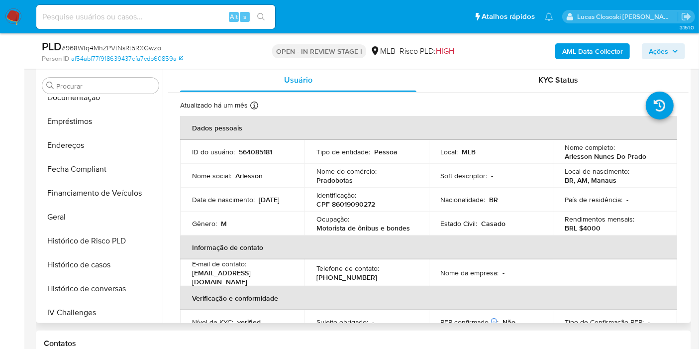
scroll to position [143, 0]
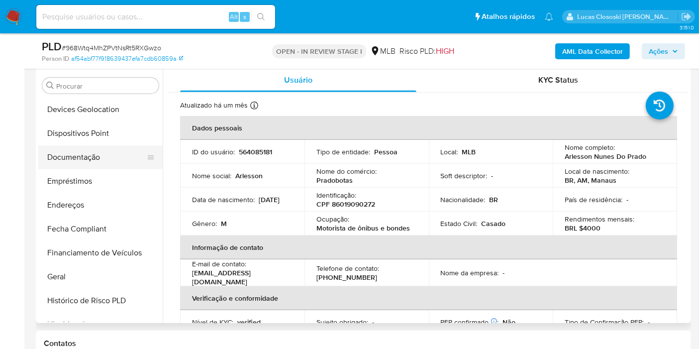
click at [80, 157] on button "Documentação" at bounding box center [96, 157] width 116 height 24
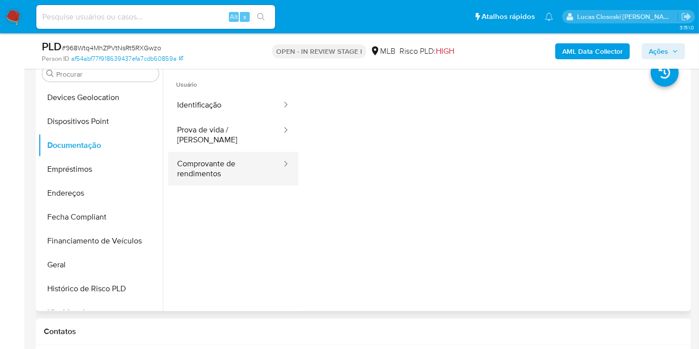
drag, startPoint x: 263, startPoint y: 146, endPoint x: 258, endPoint y: 147, distance: 5.0
click at [263, 152] on button "Comprovante de rendimentos" at bounding box center [225, 169] width 114 height 34
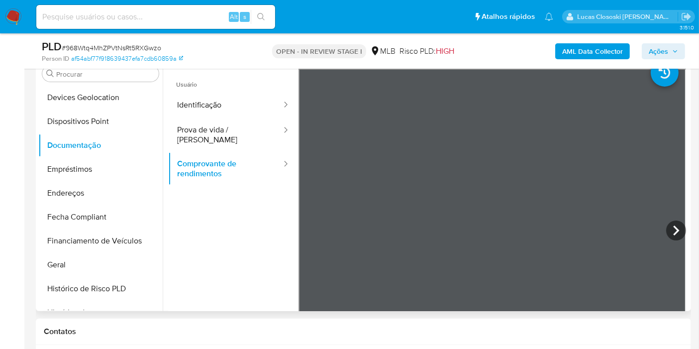
scroll to position [0, 0]
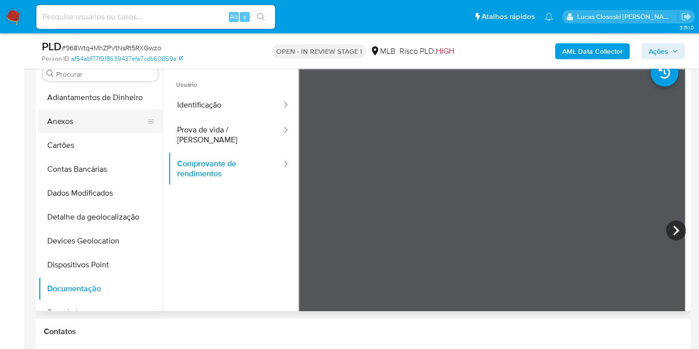
click at [67, 118] on button "Anexos" at bounding box center [96, 122] width 116 height 24
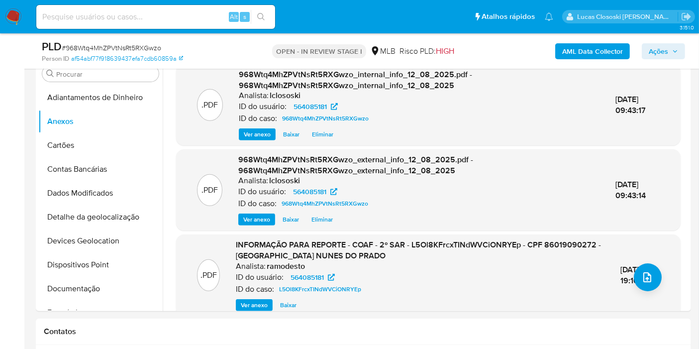
click at [668, 53] on span "Ações" at bounding box center [658, 51] width 19 height 16
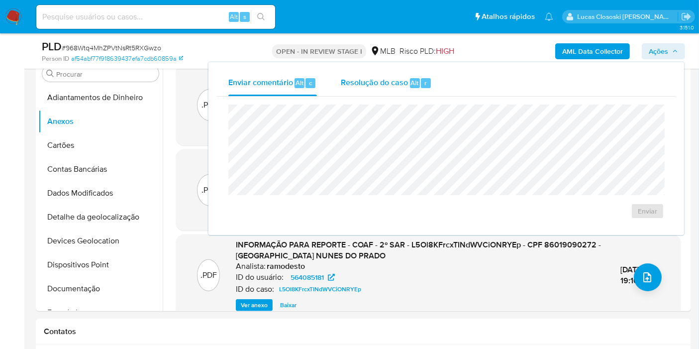
click at [383, 89] on div "Resolução do caso Alt r" at bounding box center [386, 83] width 91 height 26
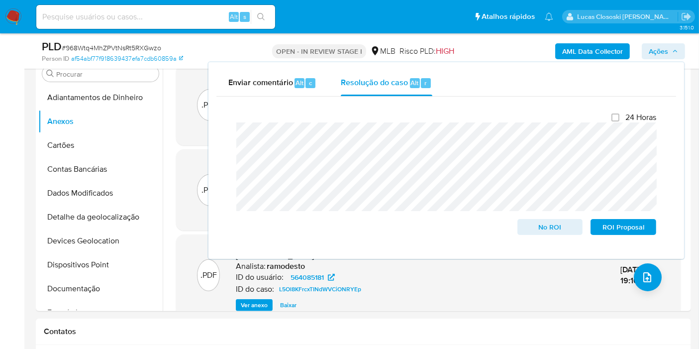
click at [668, 57] on span "Ações" at bounding box center [658, 51] width 19 height 16
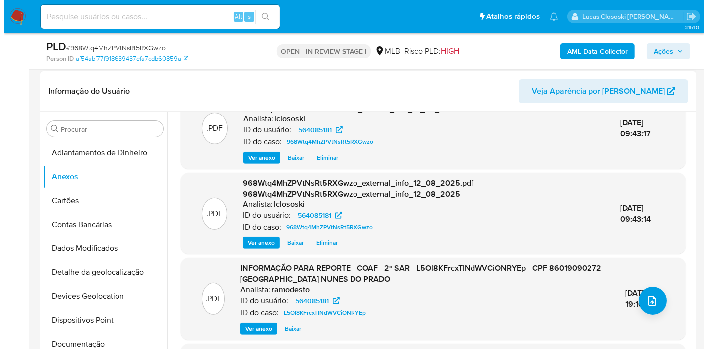
scroll to position [55, 0]
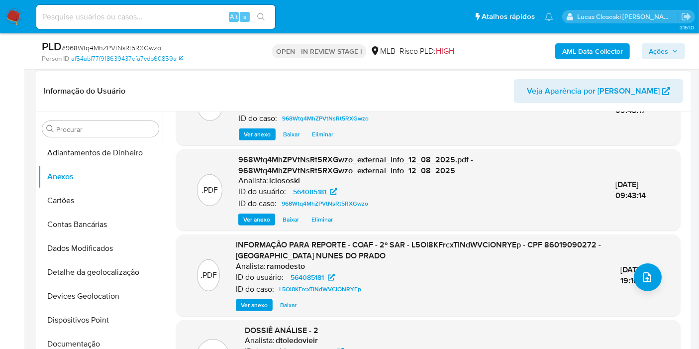
click at [650, 296] on div ".PDF INFORMAÇÃO PARA REPORTE - COAF - 2º SAR - L5Ol8KFrcxTINdWVCiONRYEp - CPF 8…" at bounding box center [428, 274] width 495 height 71
click at [649, 283] on button "upload-file" at bounding box center [648, 277] width 28 height 28
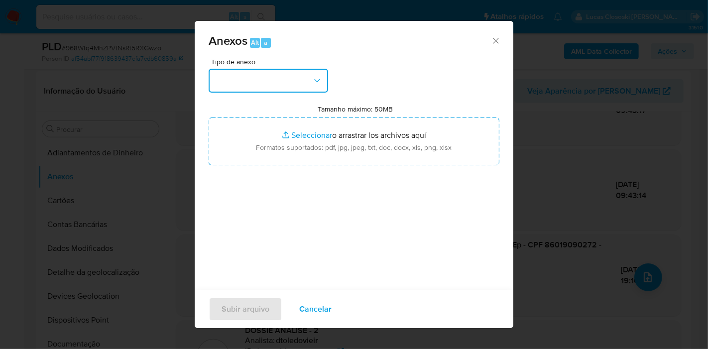
click at [268, 72] on button "button" at bounding box center [268, 81] width 119 height 24
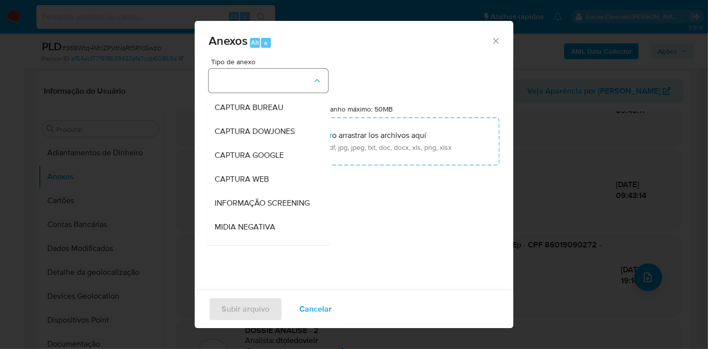
scroll to position [153, 0]
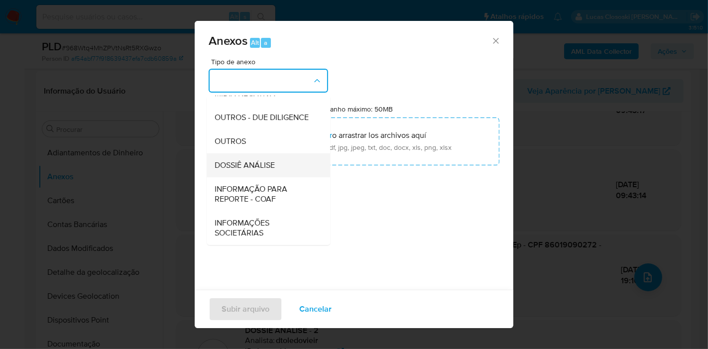
click at [284, 168] on div "DOSSIÊ ANÁLISE" at bounding box center [266, 165] width 102 height 24
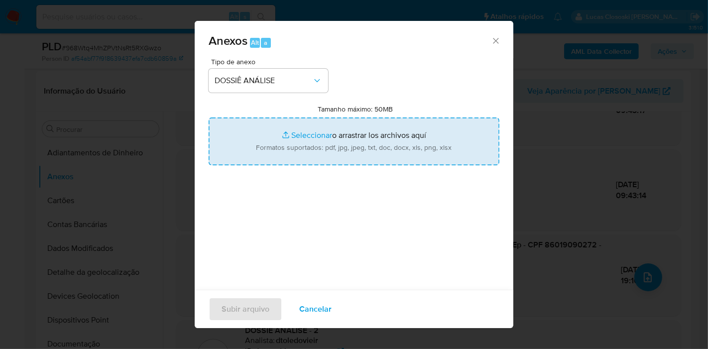
click at [292, 127] on input "Tamanho máximo: 50MB Seleccionar archivos" at bounding box center [354, 141] width 291 height 48
type input "C:\fakepath\Mulan 564085181_2025_08_12_07_39_13.xlsx"
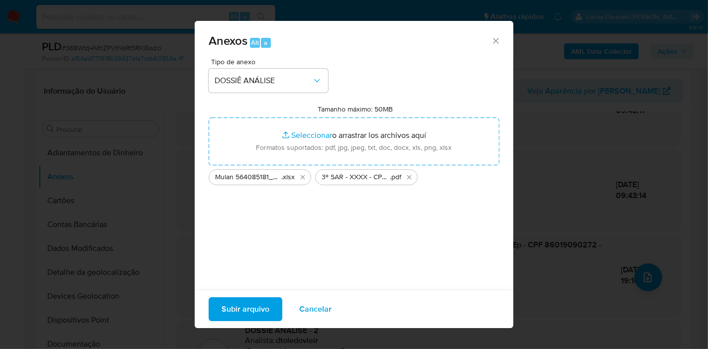
click at [241, 320] on span "Subir arquivo" at bounding box center [246, 309] width 48 height 22
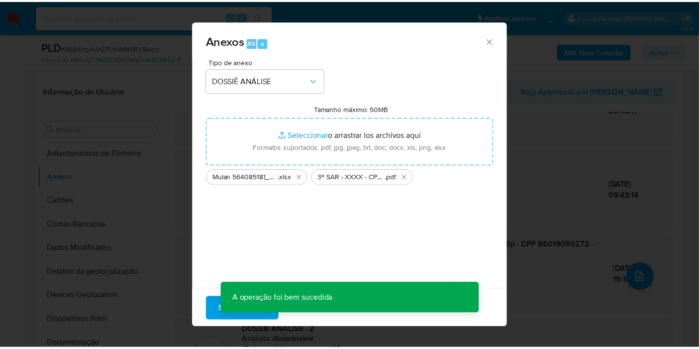
scroll to position [81, 0]
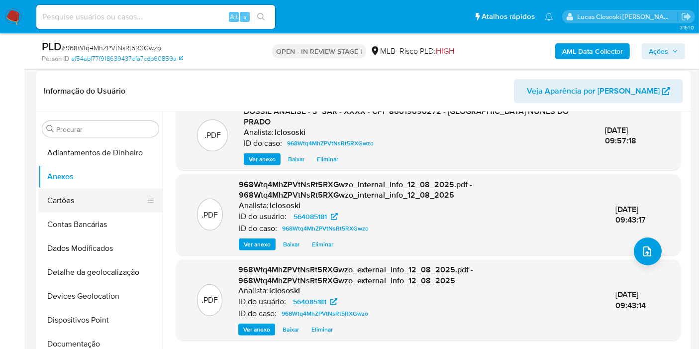
click at [71, 200] on button "Cartões" at bounding box center [96, 201] width 116 height 24
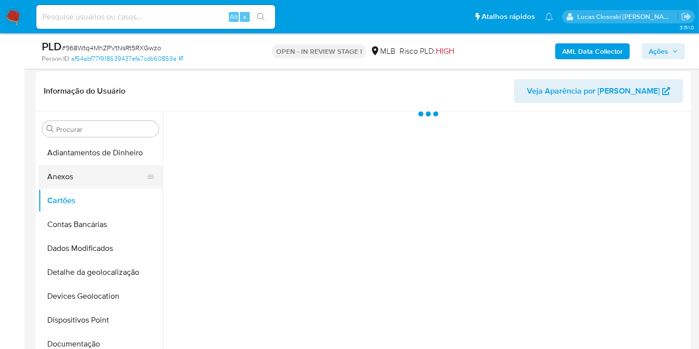
scroll to position [0, 0]
click at [81, 175] on button "Anexos" at bounding box center [96, 177] width 116 height 24
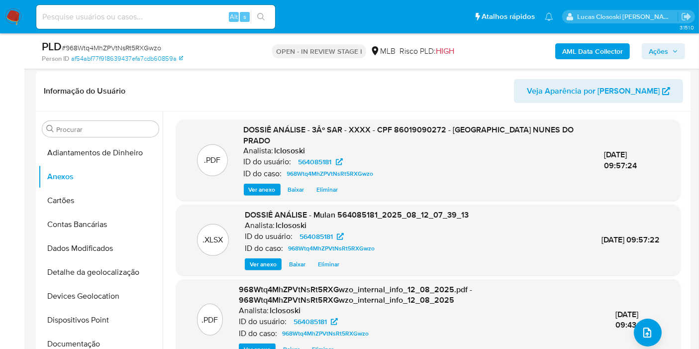
click at [663, 53] on span "Ações" at bounding box center [658, 51] width 19 height 16
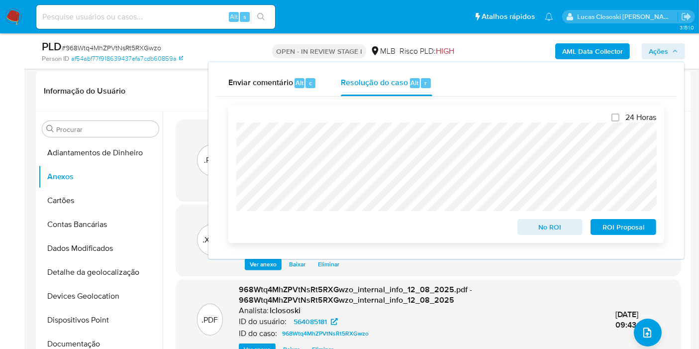
click at [637, 234] on span "ROI Proposal" at bounding box center [624, 227] width 52 height 14
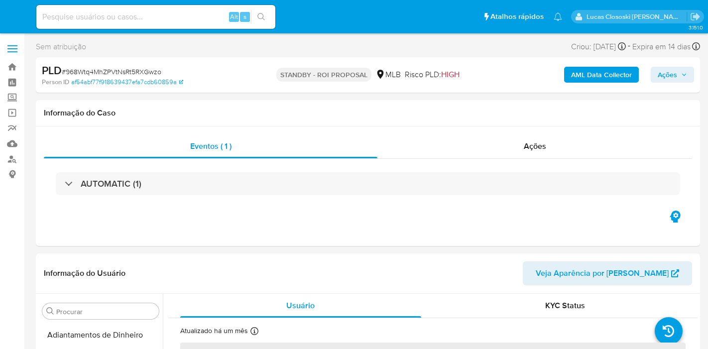
select select "10"
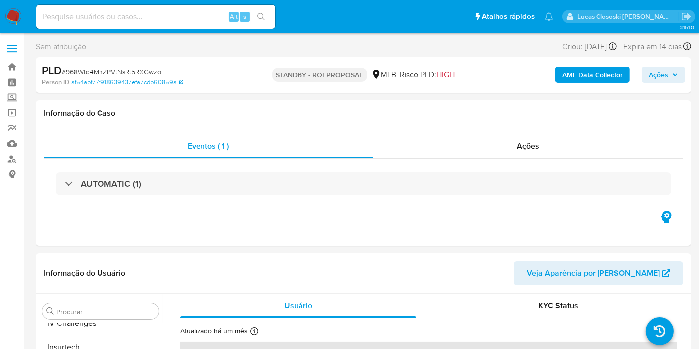
scroll to position [420, 0]
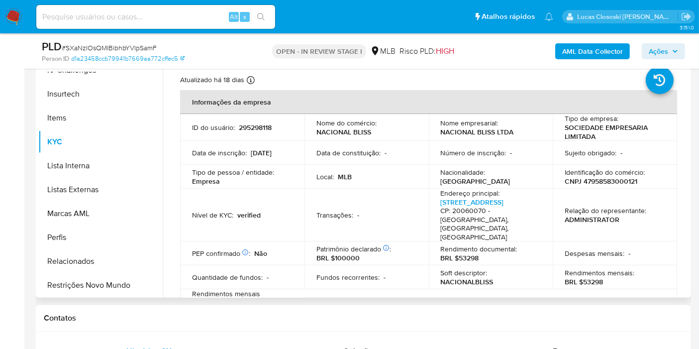
scroll to position [166, 0]
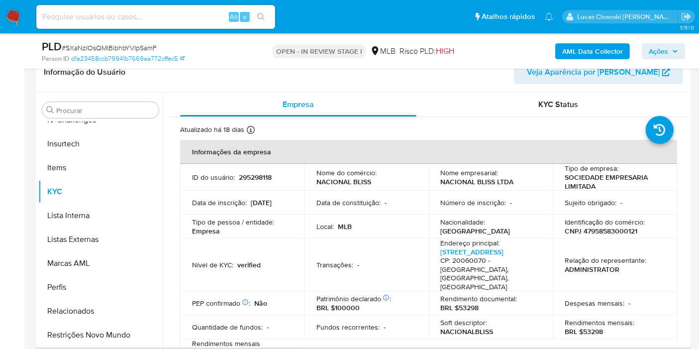
click at [269, 178] on p "295298118" at bounding box center [255, 177] width 33 height 9
copy p "295298118"
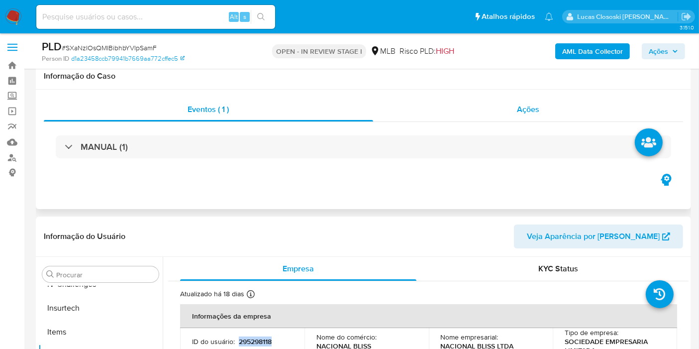
scroll to position [0, 0]
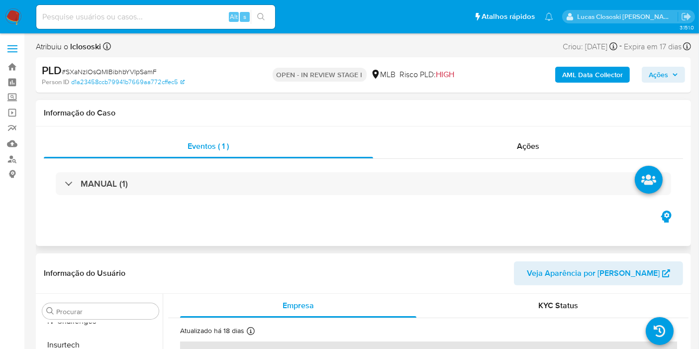
click at [512, 128] on div "Eventos ( 1 ) Ações MANUAL (1)" at bounding box center [364, 185] width 656 height 119
click at [505, 141] on div "Ações" at bounding box center [528, 146] width 311 height 24
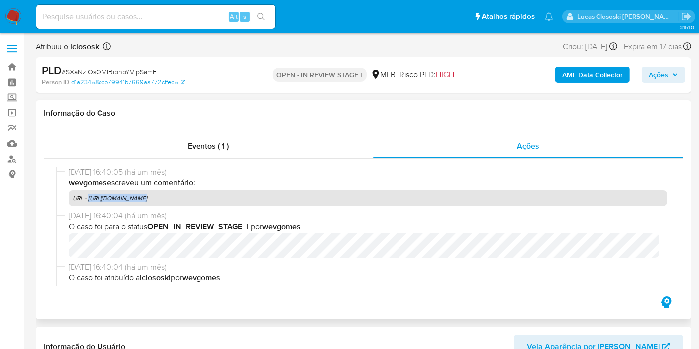
drag, startPoint x: 146, startPoint y: 200, endPoint x: 90, endPoint y: 197, distance: 56.9
click at [90, 197] on p "URL - [URL][DOMAIN_NAME]" at bounding box center [368, 198] width 599 height 16
copy p "[URL][DOMAIN_NAME]"
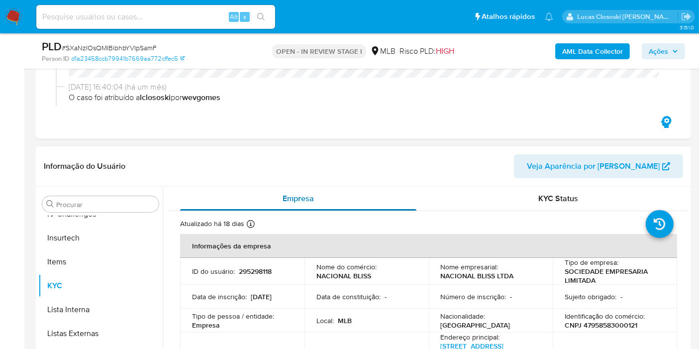
scroll to position [221, 0]
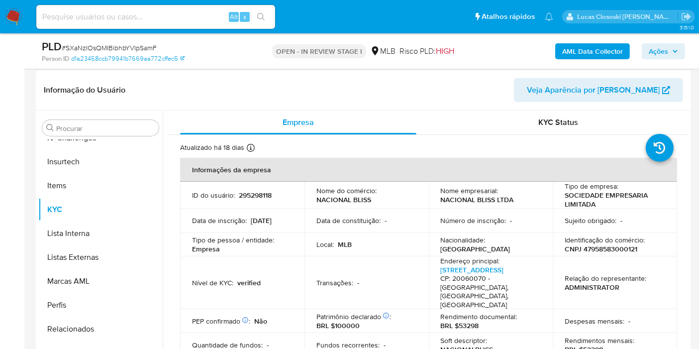
click at [606, 250] on p "CNPJ 47958583000121" at bounding box center [601, 248] width 73 height 9
copy p "47958583000121"
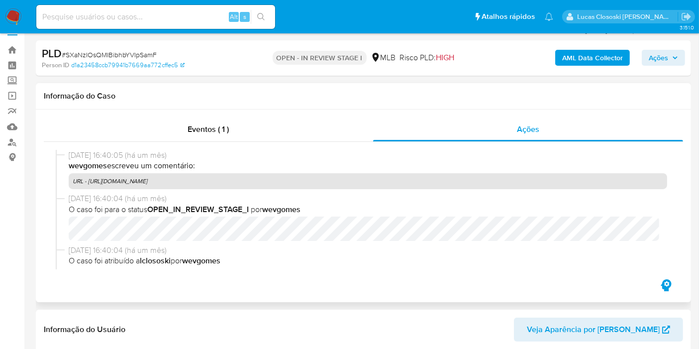
scroll to position [0, 0]
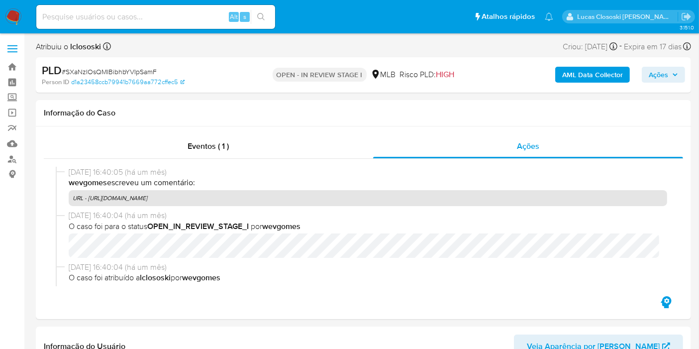
click at [566, 73] on b "AML Data Collector" at bounding box center [592, 75] width 61 height 16
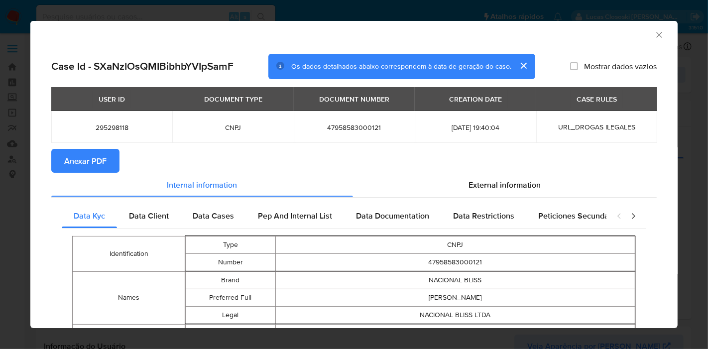
click at [97, 157] on span "Anexar PDF" at bounding box center [85, 161] width 42 height 22
click at [654, 33] on icon "Fechar a janela" at bounding box center [659, 35] width 10 height 10
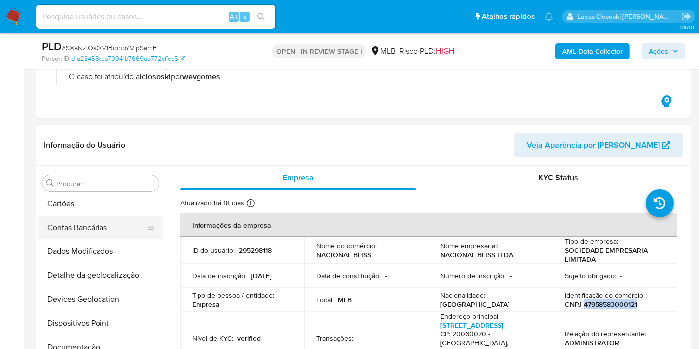
scroll to position [33, 0]
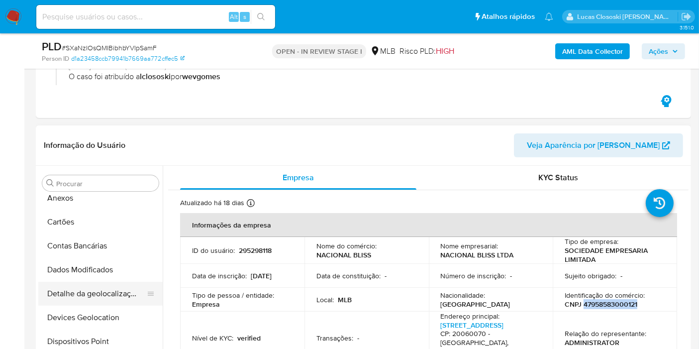
click at [106, 302] on button "Detalhe da geolocalização" at bounding box center [96, 294] width 116 height 24
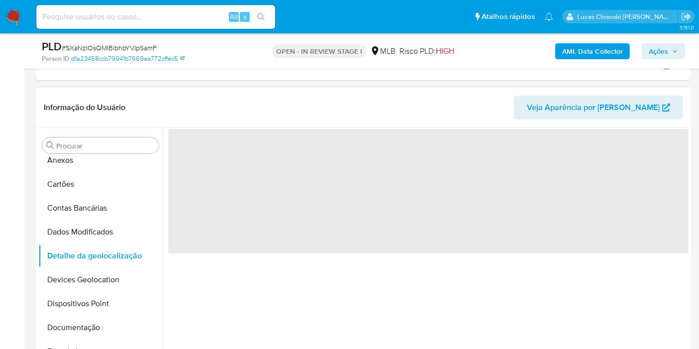
scroll to position [221, 0]
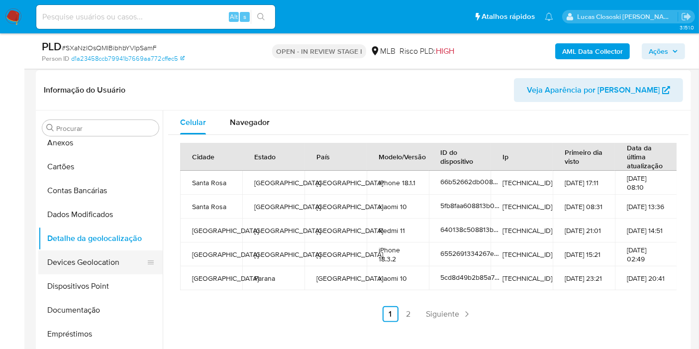
click at [93, 264] on button "Devices Geolocation" at bounding box center [96, 262] width 116 height 24
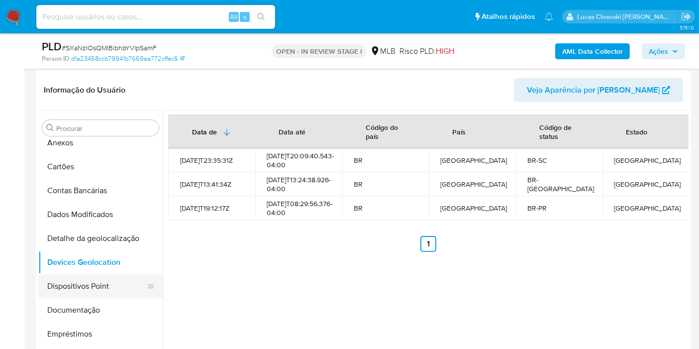
click at [97, 290] on button "Dispositivos Point" at bounding box center [96, 286] width 116 height 24
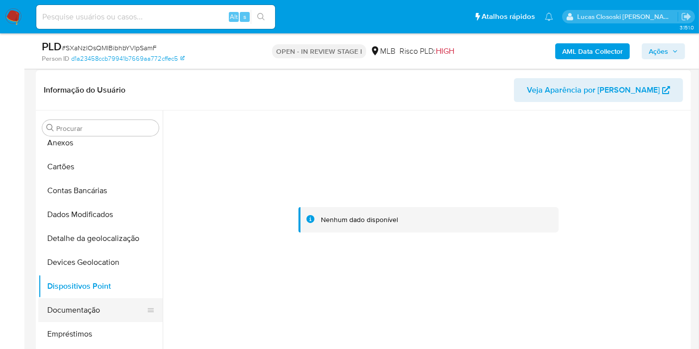
scroll to position [88, 0]
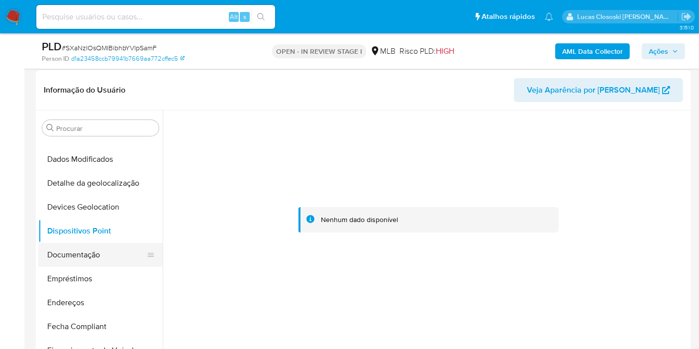
click at [74, 253] on button "Documentação" at bounding box center [96, 255] width 116 height 24
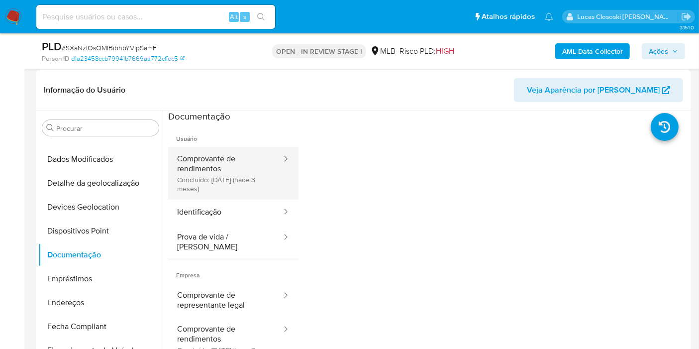
click at [217, 179] on button "Comprovante de rendimentos Concluído: [DATE] (hace 3 meses)" at bounding box center [225, 173] width 114 height 53
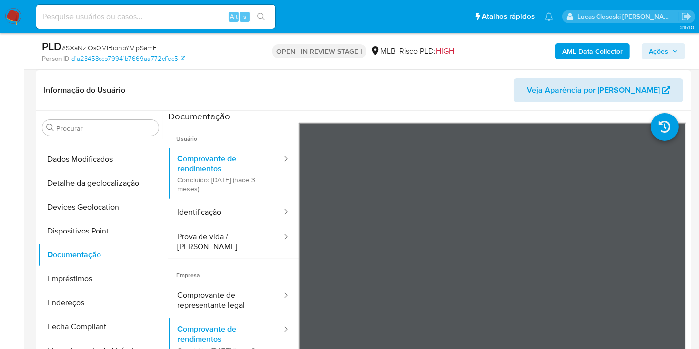
scroll to position [276, 0]
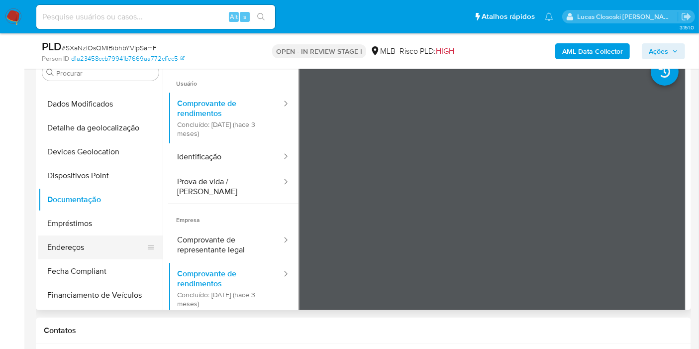
click at [87, 236] on button "Endereços" at bounding box center [96, 247] width 116 height 24
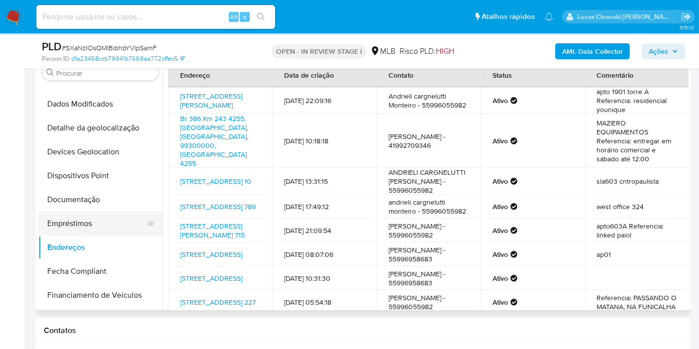
scroll to position [199, 0]
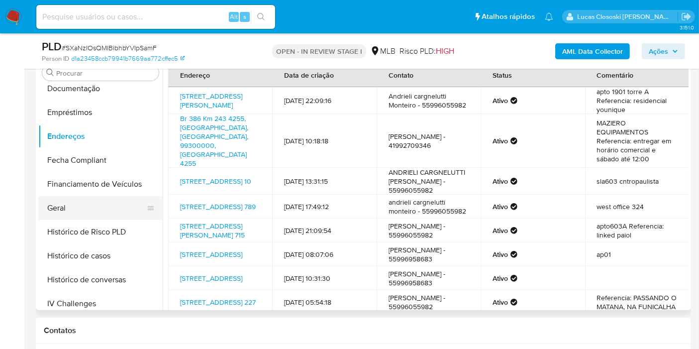
click at [72, 203] on button "Geral" at bounding box center [96, 208] width 116 height 24
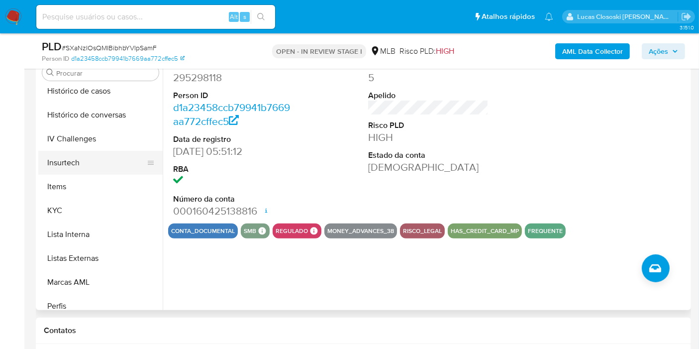
scroll to position [365, 0]
drag, startPoint x: 90, startPoint y: 94, endPoint x: 90, endPoint y: 113, distance: 19.4
click at [90, 93] on button "Histórico de casos" at bounding box center [100, 90] width 124 height 24
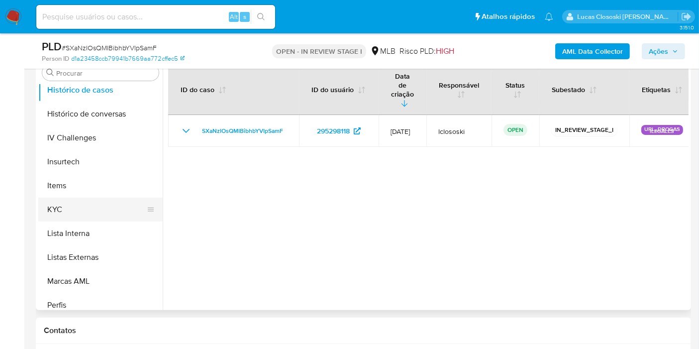
click at [78, 218] on button "KYC" at bounding box center [96, 210] width 116 height 24
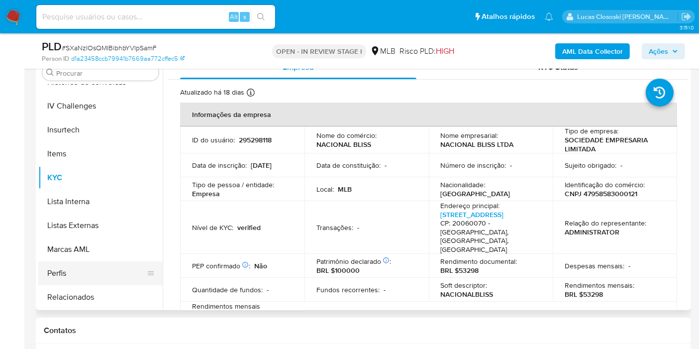
scroll to position [420, 0]
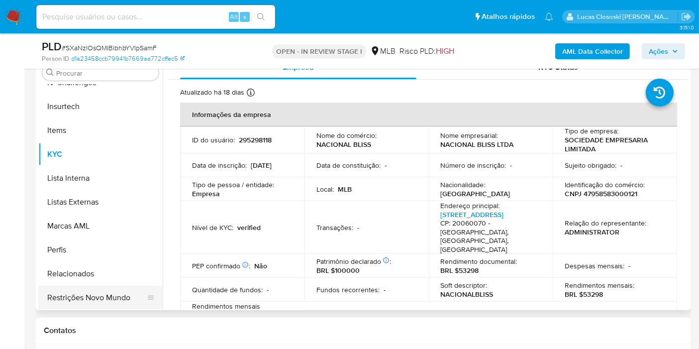
click at [119, 289] on button "Restrições Novo Mundo" at bounding box center [96, 298] width 116 height 24
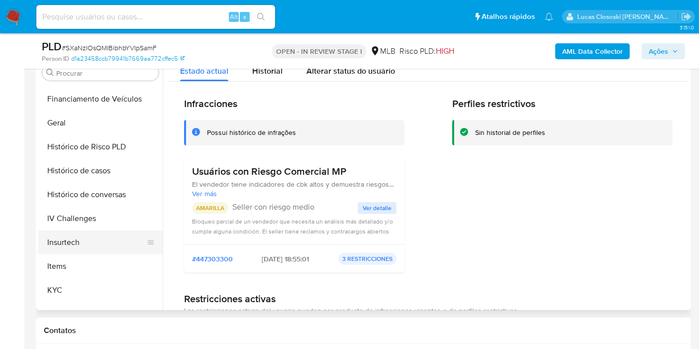
scroll to position [310, 0]
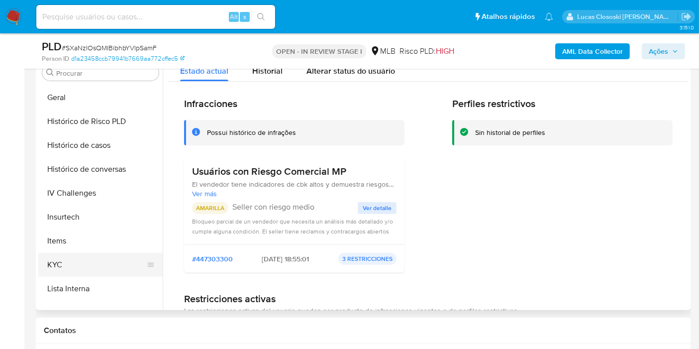
click at [64, 270] on button "KYC" at bounding box center [96, 265] width 116 height 24
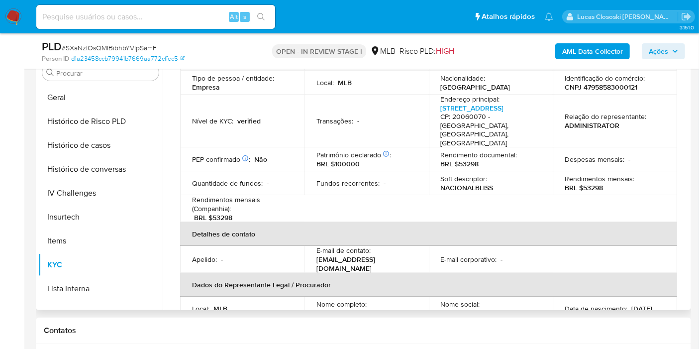
scroll to position [111, 0]
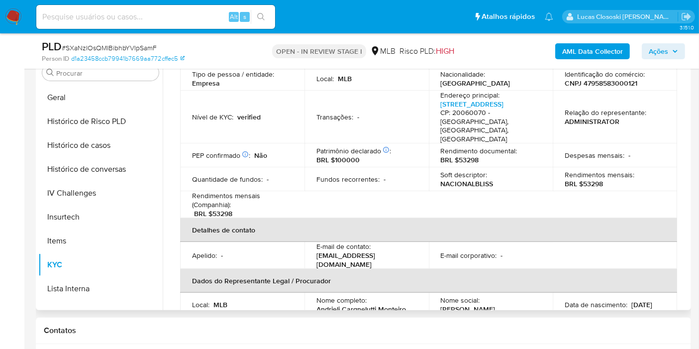
click at [620, 82] on p "CNPJ 47958583000121" at bounding box center [601, 83] width 73 height 9
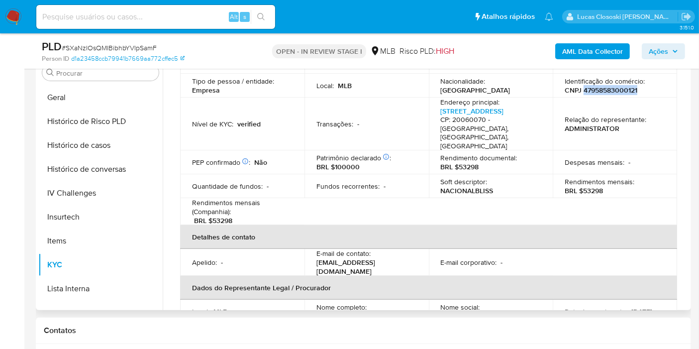
scroll to position [55, 0]
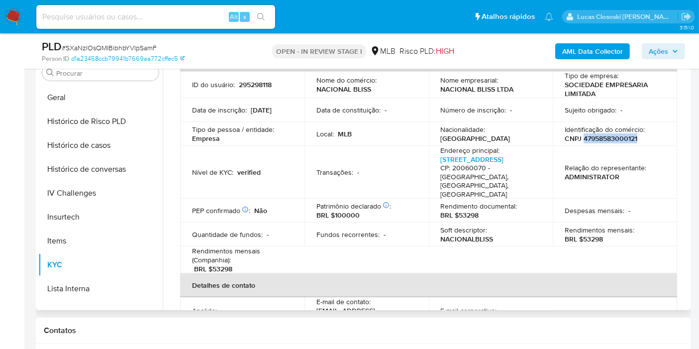
copy p "47958583000121"
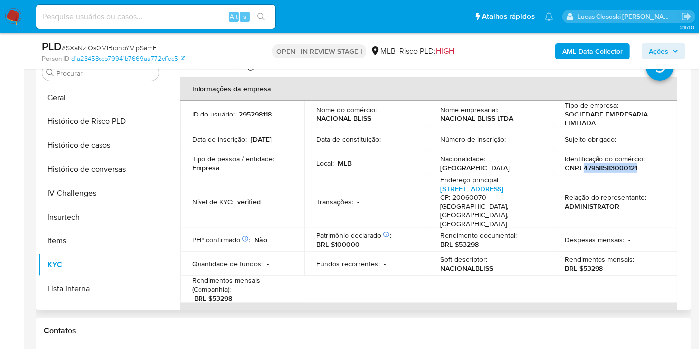
scroll to position [0, 0]
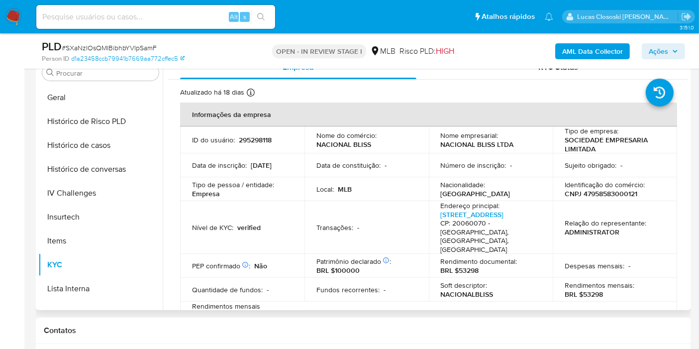
click at [261, 140] on p "295298118" at bounding box center [255, 139] width 33 height 9
copy p "295298118"
click at [247, 143] on p "295298118" at bounding box center [255, 139] width 33 height 9
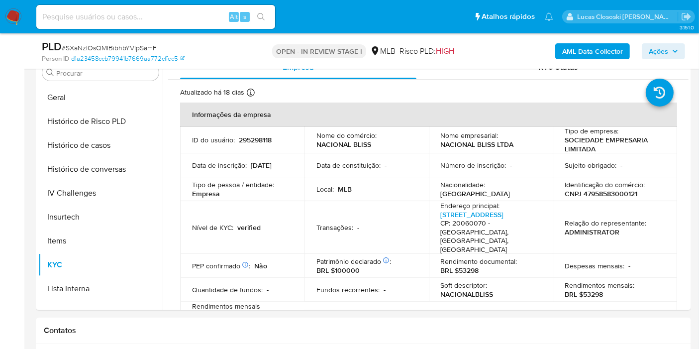
click at [151, 46] on span "# SXaNzIOsQMIBibhbYVIpSamF" at bounding box center [109, 48] width 95 height 10
copy span "SXaNzIOsQMIBibhbYVIpSamF"
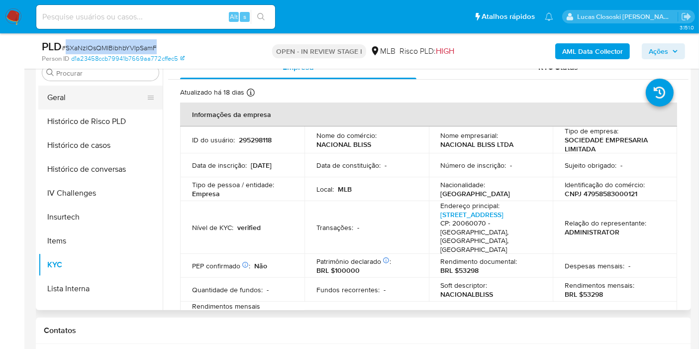
click at [68, 100] on button "Geral" at bounding box center [96, 98] width 116 height 24
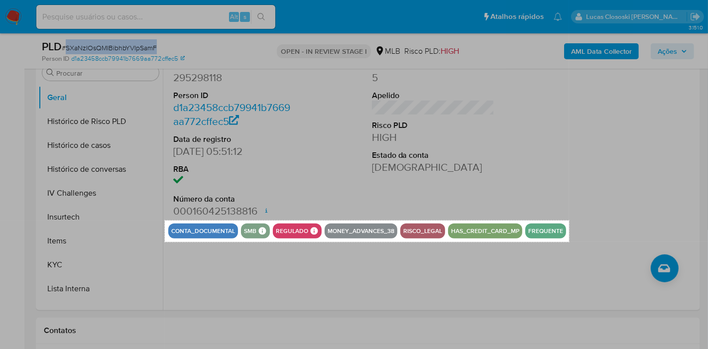
drag, startPoint x: 165, startPoint y: 220, endPoint x: 569, endPoint y: 241, distance: 404.8
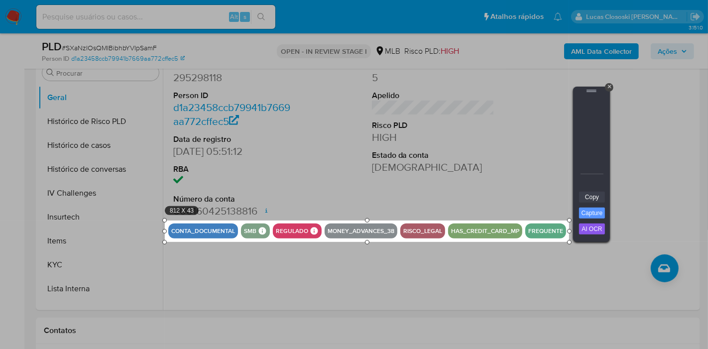
click at [580, 194] on link "Copy" at bounding box center [592, 197] width 26 height 11
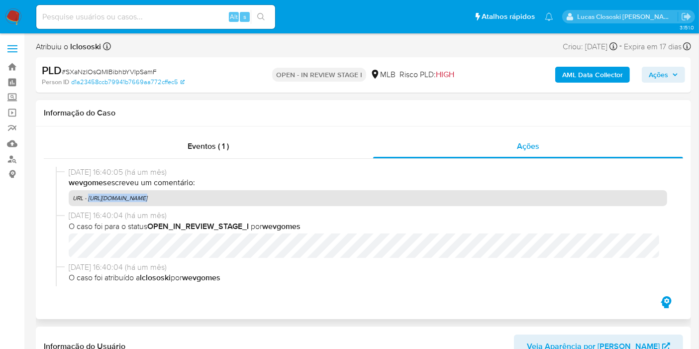
drag, startPoint x: 136, startPoint y: 200, endPoint x: 88, endPoint y: 201, distance: 48.3
click at [88, 201] on p "URL - [URL][DOMAIN_NAME]" at bounding box center [368, 198] width 599 height 16
copy p "[URL][DOMAIN_NAME]"
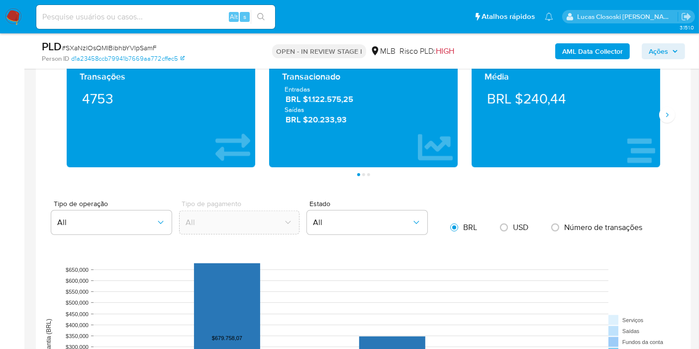
scroll to position [774, 0]
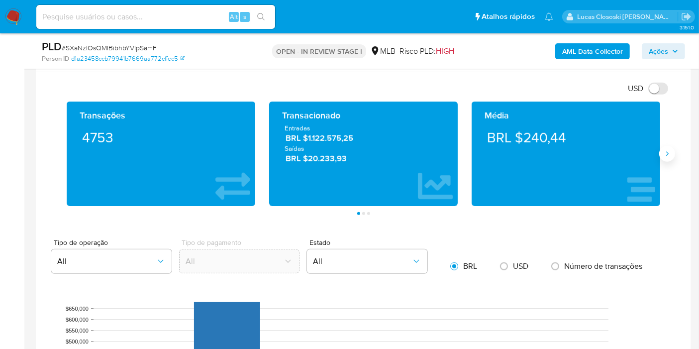
click at [666, 153] on icon "Siguiente" at bounding box center [668, 154] width 8 height 8
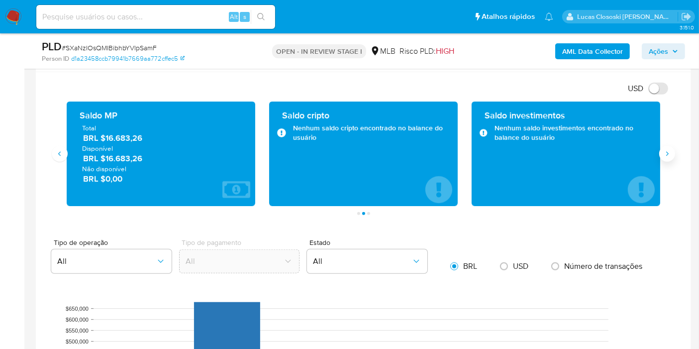
click at [668, 150] on icon "Siguiente" at bounding box center [668, 154] width 8 height 8
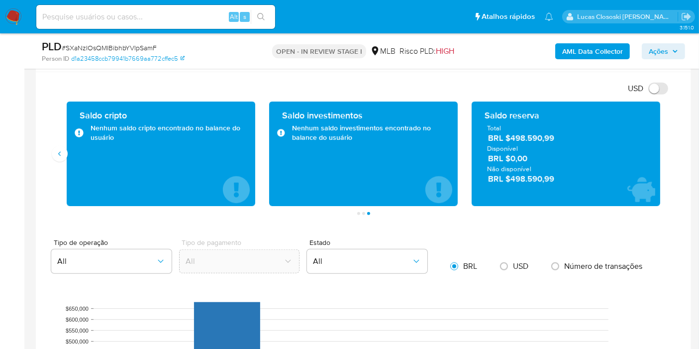
click at [606, 132] on span "BRL $498.590,99" at bounding box center [566, 137] width 157 height 11
drag, startPoint x: 571, startPoint y: 141, endPoint x: 512, endPoint y: 136, distance: 59.4
click at [512, 136] on div "Total BRL $498.590,99 Disponível BRL $0,00 Não disponível BRL $498.590,99" at bounding box center [566, 153] width 173 height 61
click at [666, 136] on div "Saldo reserva Total BRL $498.590,99 Disponível BRL $0,00 Não disponível BRL $49…" at bounding box center [566, 154] width 203 height 105
drag, startPoint x: 579, startPoint y: 139, endPoint x: 514, endPoint y: 0, distance: 153.4
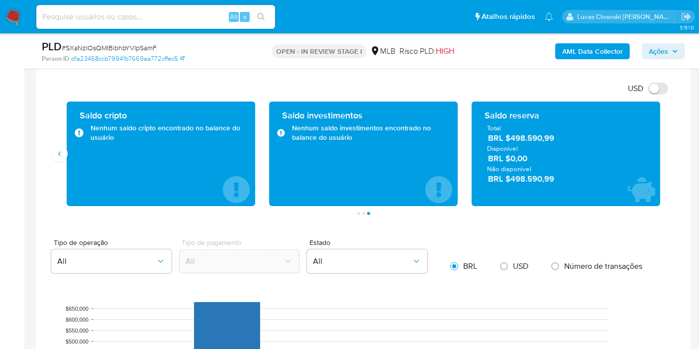
click at [509, 138] on span "BRL $498.590,99" at bounding box center [566, 137] width 157 height 11
